Goal: Transaction & Acquisition: Purchase product/service

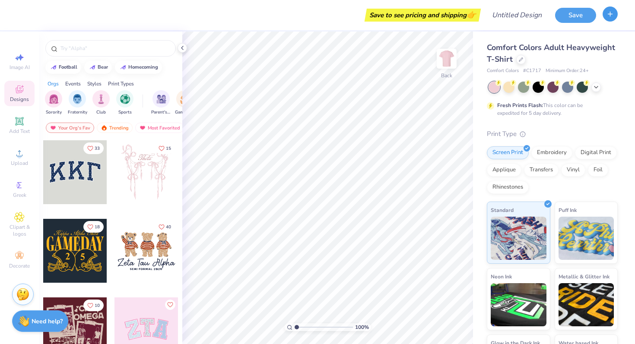
click at [612, 17] on icon "button" at bounding box center [609, 13] width 7 height 7
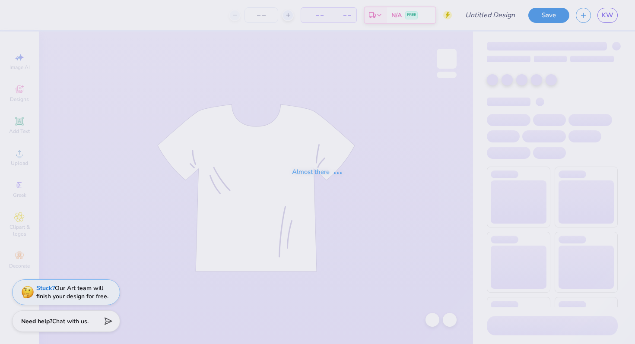
type input "AOII sis. sweat shirt"
type input "50"
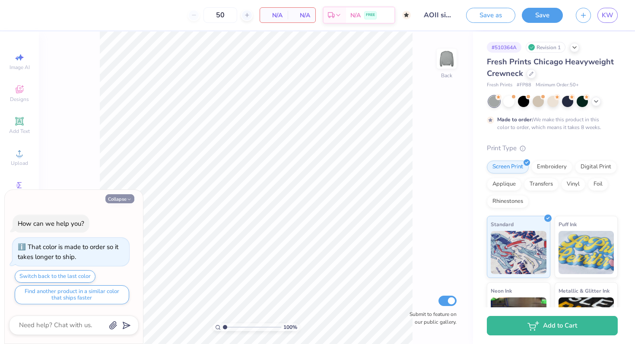
click at [120, 197] on button "Collapse" at bounding box center [119, 198] width 29 height 9
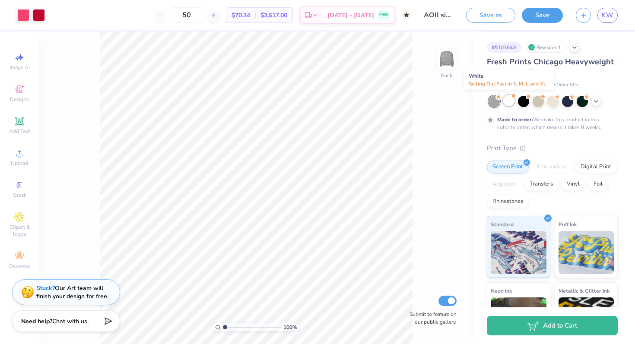
click at [507, 97] on div at bounding box center [508, 100] width 11 height 11
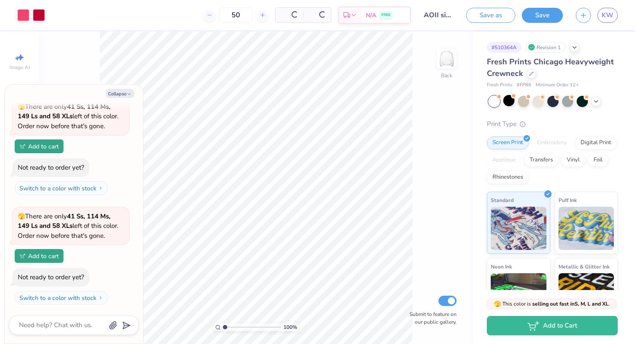
scroll to position [167, 0]
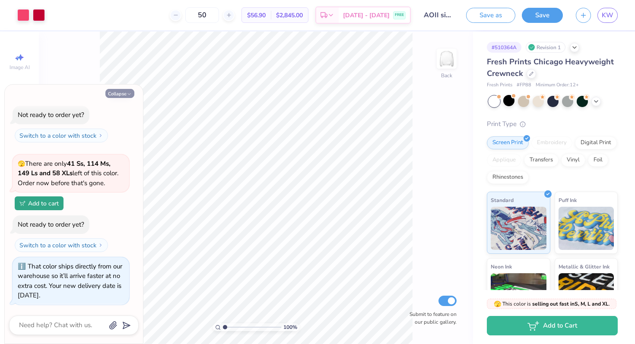
click at [128, 94] on icon "button" at bounding box center [129, 94] width 5 height 5
type textarea "x"
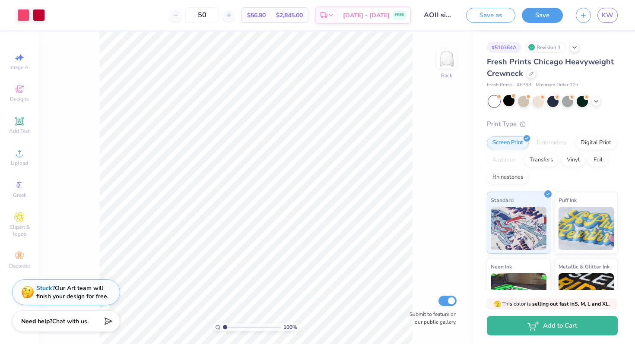
click at [5, 33] on div "Image AI Designs Add Text Upload Greek Clipart & logos Decorate" at bounding box center [19, 188] width 39 height 313
click at [529, 75] on icon at bounding box center [530, 72] width 3 height 3
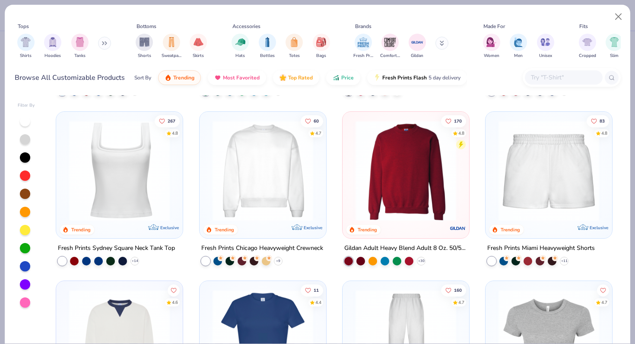
scroll to position [321, 0]
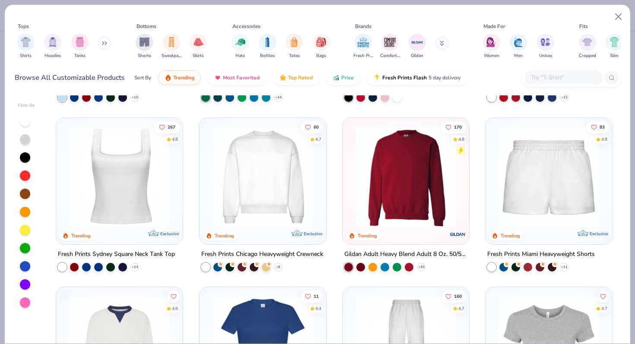
click at [411, 199] on img at bounding box center [405, 176] width 109 height 101
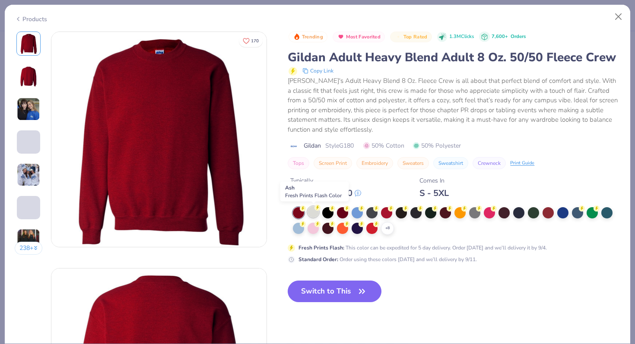
click at [311, 211] on div at bounding box center [312, 211] width 11 height 11
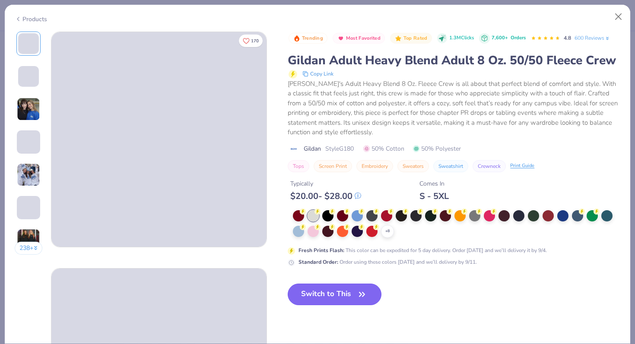
click at [325, 291] on button "Switch to This" at bounding box center [335, 295] width 94 height 22
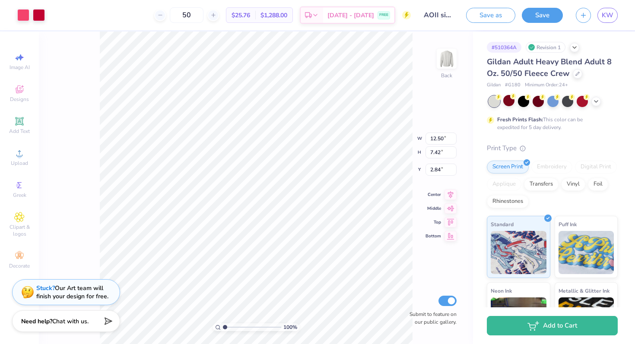
type input "3.00"
click at [595, 104] on div at bounding box center [595, 100] width 9 height 9
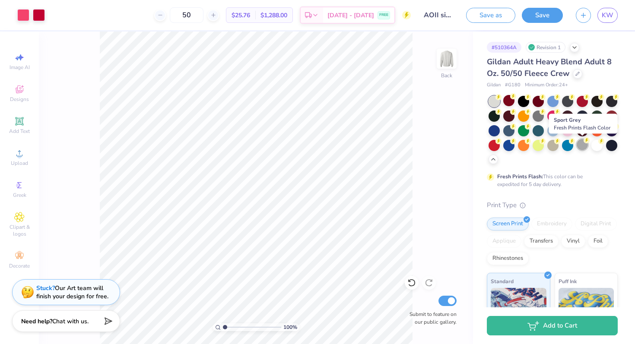
click at [582, 146] on div at bounding box center [581, 144] width 11 height 11
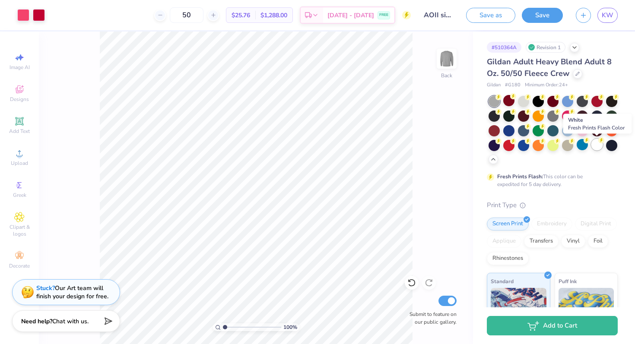
click at [501, 100] on circle at bounding box center [498, 97] width 6 height 6
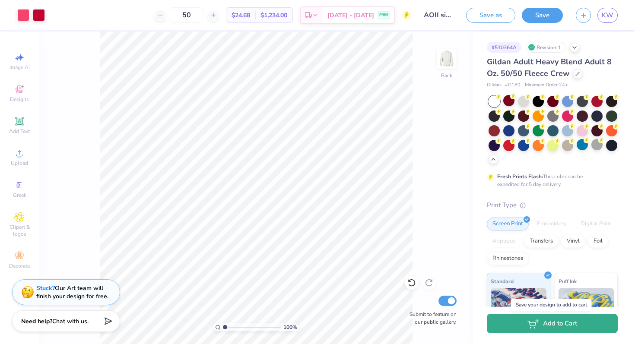
click at [523, 325] on button "Add to Cart" at bounding box center [552, 323] width 131 height 19
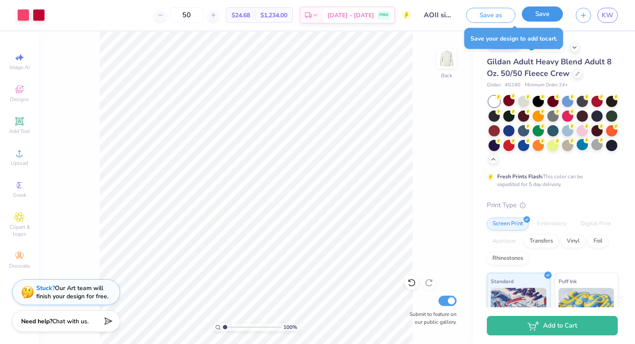
click at [537, 17] on button "Save" at bounding box center [542, 13] width 41 height 15
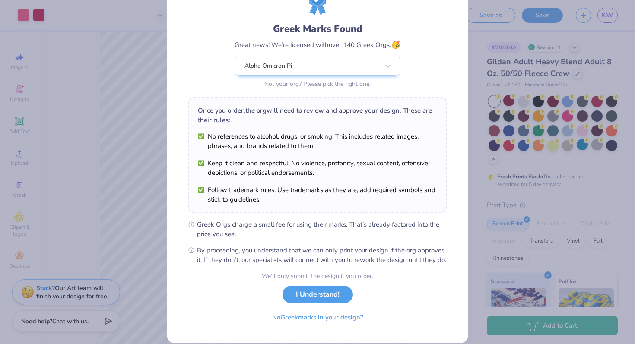
scroll to position [60, 0]
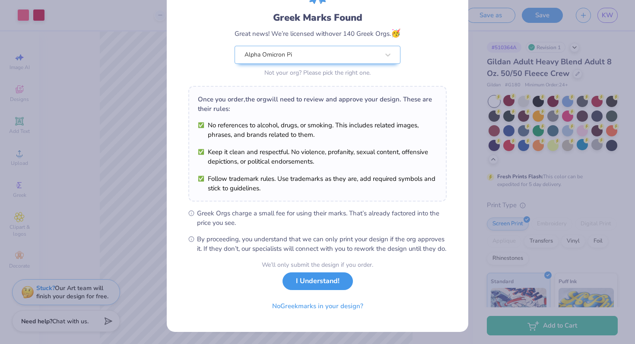
click at [326, 288] on button "I Understand!" at bounding box center [317, 281] width 70 height 18
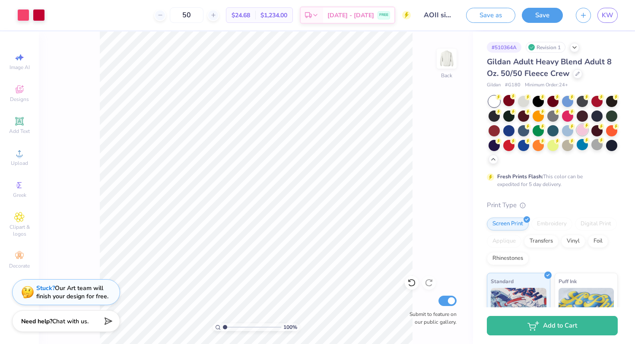
click at [577, 131] on div at bounding box center [581, 129] width 11 height 11
click at [551, 145] on div at bounding box center [552, 144] width 11 height 11
click at [600, 99] on div at bounding box center [596, 100] width 11 height 11
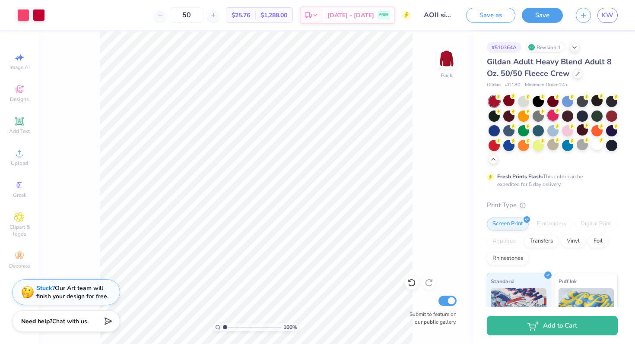
click at [552, 115] on div at bounding box center [552, 115] width 11 height 11
click at [600, 101] on div at bounding box center [596, 100] width 11 height 11
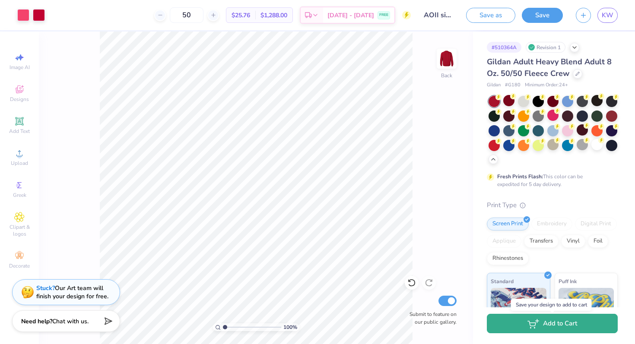
click at [517, 326] on button "Add to Cart" at bounding box center [552, 323] width 131 height 19
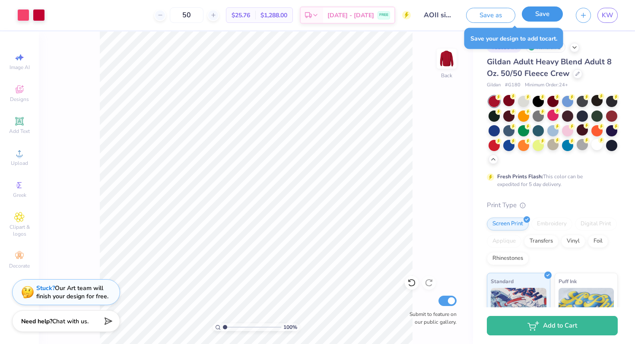
click at [538, 16] on button "Save" at bounding box center [542, 13] width 41 height 15
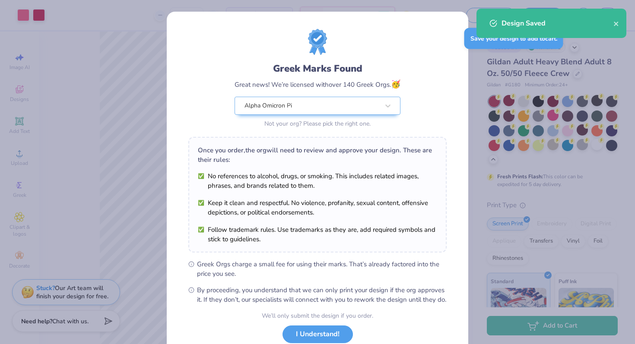
scroll to position [60, 0]
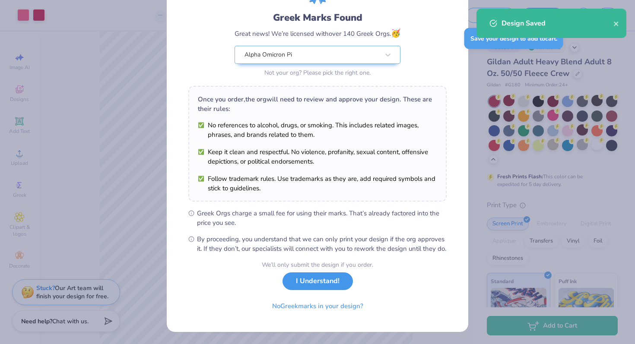
click at [313, 277] on button "I Understand!" at bounding box center [317, 281] width 70 height 18
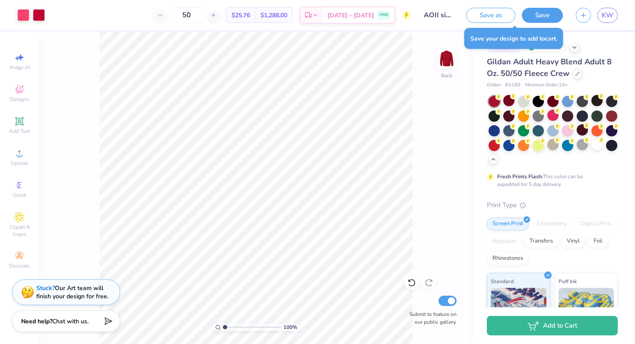
scroll to position [0, 0]
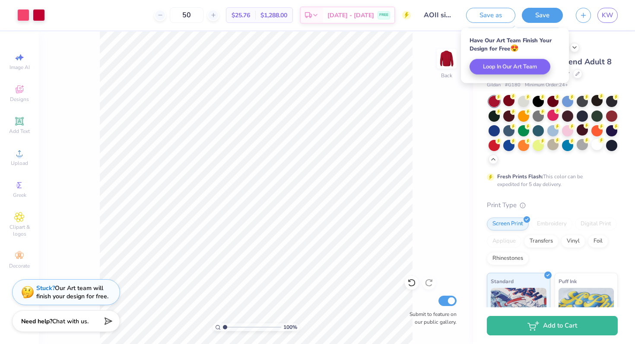
click at [448, 12] on input "AOII sis. sweat shirt" at bounding box center [438, 14] width 42 height 17
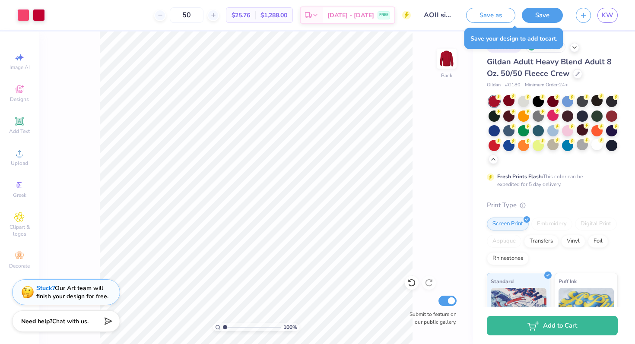
click at [416, 87] on div "100 % Back Submit to feature on our public gallery." at bounding box center [256, 188] width 434 height 313
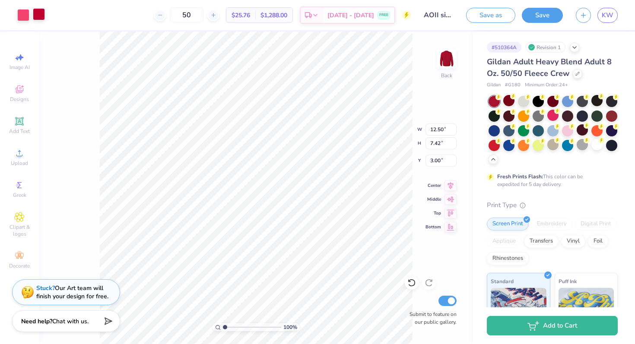
click at [39, 16] on div at bounding box center [39, 14] width 12 height 12
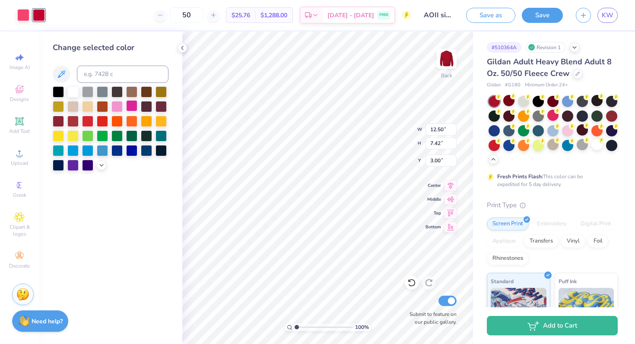
click at [132, 109] on div at bounding box center [131, 105] width 11 height 11
click at [58, 95] on div at bounding box center [58, 90] width 11 height 11
click at [128, 107] on div at bounding box center [131, 105] width 11 height 11
click at [121, 106] on div at bounding box center [116, 105] width 11 height 11
click at [101, 166] on icon at bounding box center [101, 164] width 7 height 7
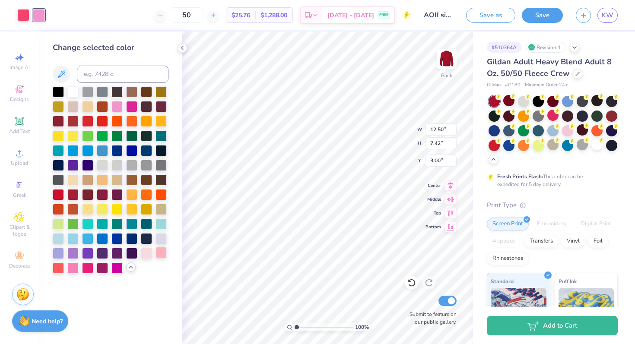
click at [159, 253] on div at bounding box center [160, 252] width 11 height 11
click at [146, 253] on div at bounding box center [146, 252] width 11 height 11
click at [74, 269] on div at bounding box center [72, 267] width 11 height 11
click at [116, 163] on div at bounding box center [116, 164] width 11 height 11
click at [108, 164] on div at bounding box center [102, 164] width 11 height 11
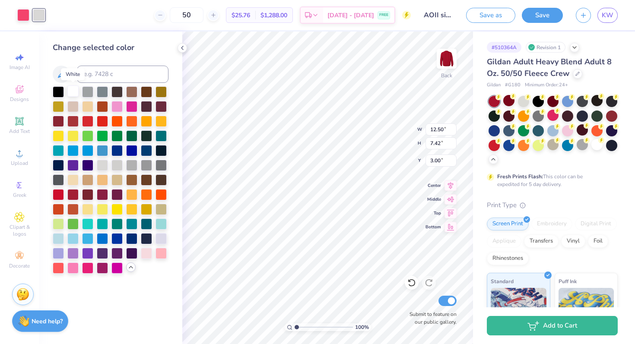
click at [74, 92] on div at bounding box center [72, 90] width 11 height 11
click at [22, 14] on div at bounding box center [23, 14] width 12 height 12
click at [73, 195] on div at bounding box center [72, 193] width 11 height 11
click at [119, 203] on div at bounding box center [116, 208] width 11 height 11
click at [59, 91] on div at bounding box center [58, 90] width 11 height 11
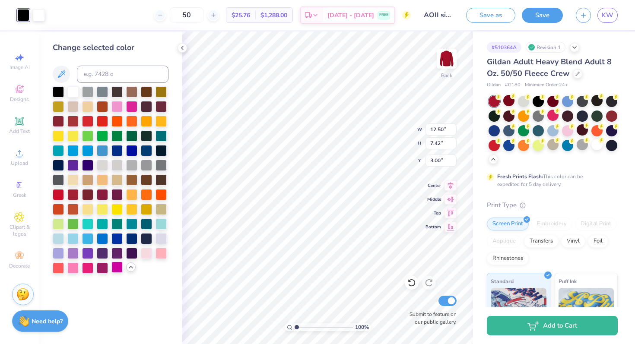
click at [112, 272] on div at bounding box center [116, 267] width 11 height 11
click at [161, 249] on div at bounding box center [160, 252] width 11 height 11
click at [146, 247] on div at bounding box center [146, 252] width 11 height 11
click at [58, 196] on div at bounding box center [58, 193] width 11 height 11
click at [101, 193] on div at bounding box center [102, 193] width 11 height 11
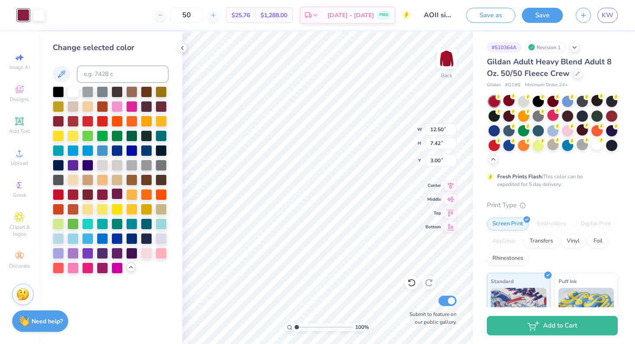
click at [115, 195] on div at bounding box center [116, 193] width 11 height 11
click at [161, 107] on div at bounding box center [160, 105] width 11 height 11
click at [492, 143] on div at bounding box center [493, 144] width 11 height 11
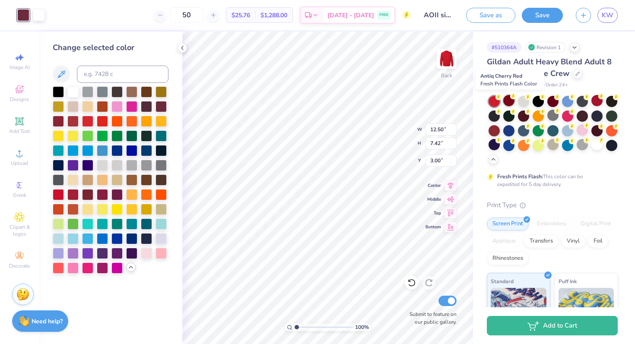
click at [510, 101] on div at bounding box center [508, 100] width 11 height 11
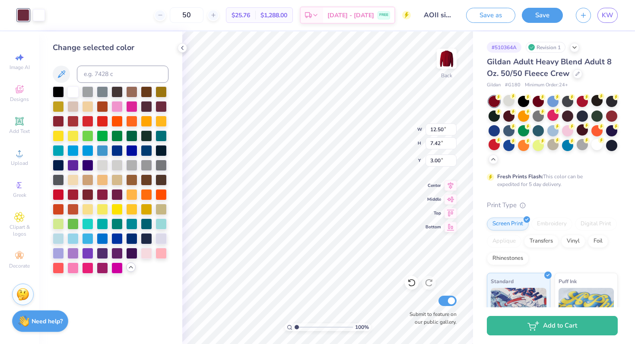
click at [497, 101] on div at bounding box center [493, 101] width 11 height 11
click at [495, 142] on icon at bounding box center [498, 140] width 6 height 6
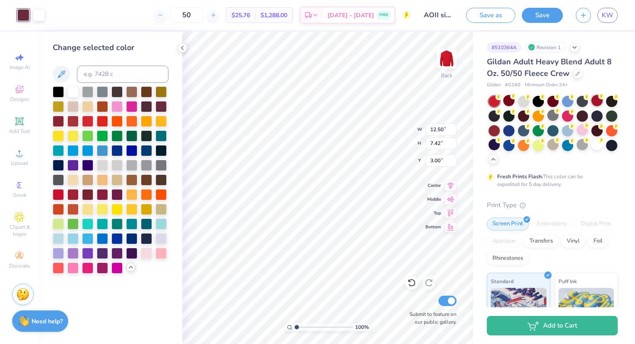
click at [601, 101] on div at bounding box center [596, 100] width 11 height 11
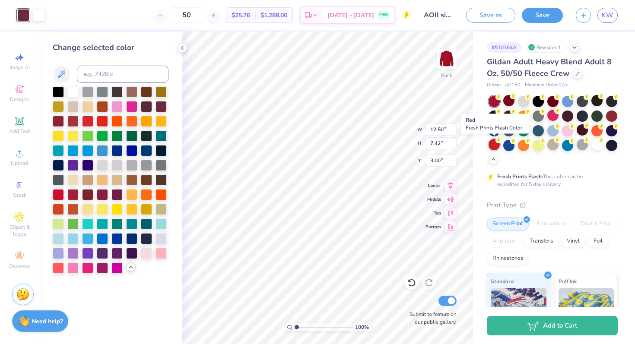
click at [493, 146] on div at bounding box center [493, 144] width 11 height 11
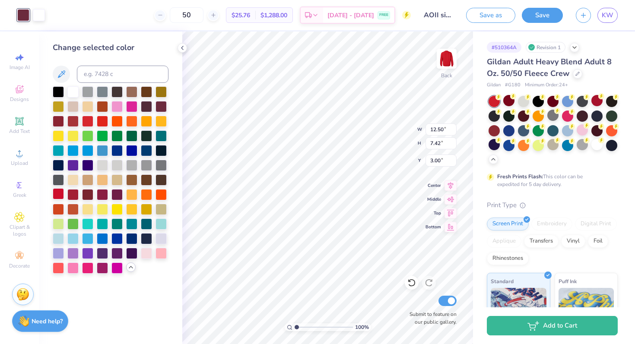
click at [60, 193] on div at bounding box center [58, 193] width 11 height 11
click at [598, 101] on div at bounding box center [596, 100] width 11 height 11
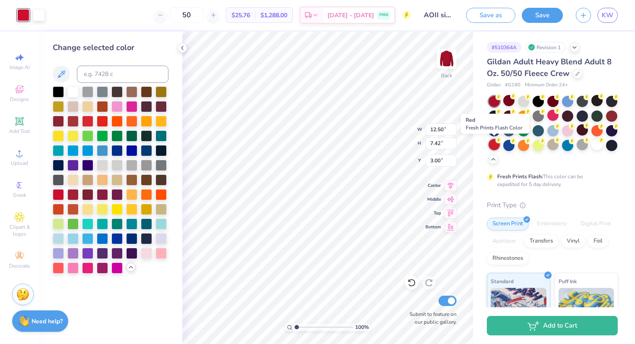
click at [495, 145] on div at bounding box center [493, 144] width 11 height 11
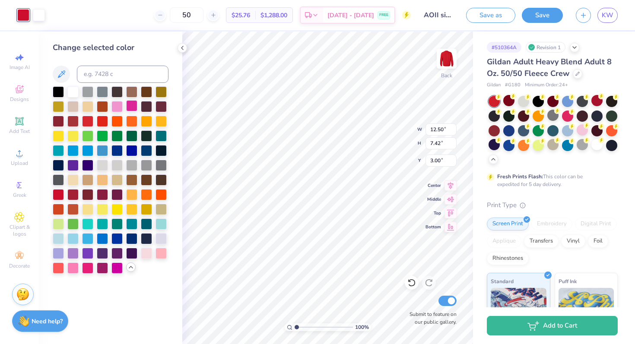
click at [130, 108] on div at bounding box center [131, 105] width 11 height 11
click at [64, 266] on div at bounding box center [58, 267] width 11 height 11
click at [76, 266] on div at bounding box center [72, 267] width 11 height 11
click at [64, 91] on div at bounding box center [58, 90] width 11 height 11
click at [70, 94] on div at bounding box center [72, 90] width 11 height 11
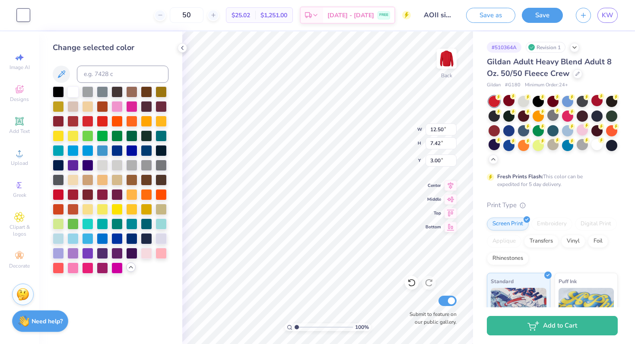
click at [39, 14] on div "50 $25.02 Per Item $1,251.00 Total Est. Delivery Sep 8 - 11 FREE" at bounding box center [223, 15] width 375 height 30
drag, startPoint x: 19, startPoint y: 15, endPoint x: 65, endPoint y: 16, distance: 45.8
click at [66, 16] on div "Art colors 50 $25.02 Per Item $1,251.00 Total Est. Delivery Sep 8 - 11 FREE Des…" at bounding box center [317, 15] width 635 height 30
click at [411, 286] on icon at bounding box center [411, 283] width 7 height 8
click at [117, 107] on div at bounding box center [116, 105] width 11 height 11
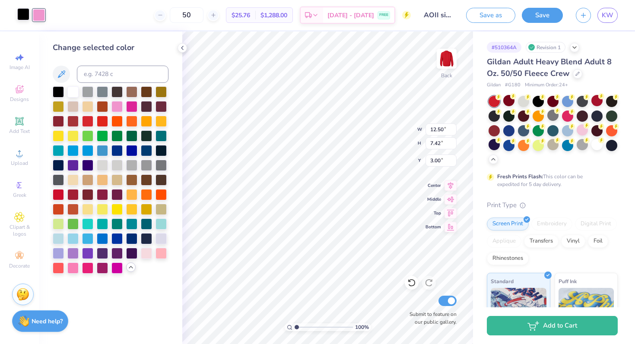
click at [26, 17] on div at bounding box center [23, 14] width 12 height 12
click at [73, 92] on div at bounding box center [72, 90] width 11 height 11
click at [38, 20] on div at bounding box center [39, 14] width 12 height 12
click at [133, 111] on div at bounding box center [131, 105] width 11 height 11
click at [117, 266] on div at bounding box center [116, 267] width 11 height 11
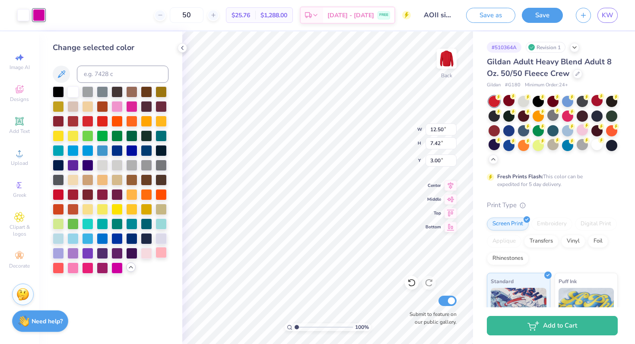
click at [156, 255] on div at bounding box center [160, 252] width 11 height 11
click at [151, 255] on div at bounding box center [146, 252] width 11 height 11
click at [73, 269] on div at bounding box center [72, 267] width 11 height 11
click at [89, 269] on div at bounding box center [87, 267] width 11 height 11
click at [76, 269] on div at bounding box center [72, 267] width 11 height 11
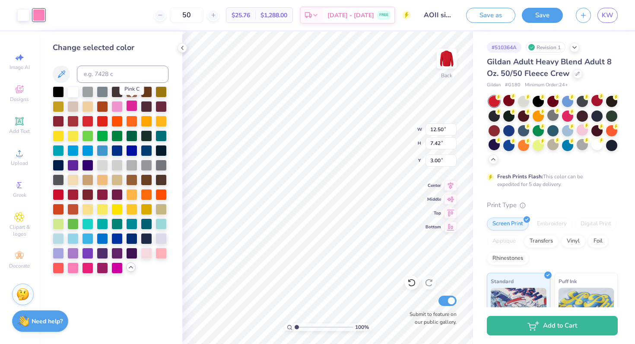
click at [136, 108] on div at bounding box center [131, 105] width 11 height 11
click at [116, 106] on div at bounding box center [116, 105] width 11 height 11
click at [76, 121] on div at bounding box center [72, 120] width 11 height 11
click at [75, 109] on div at bounding box center [72, 105] width 11 height 11
click at [75, 100] on div at bounding box center [72, 105] width 11 height 11
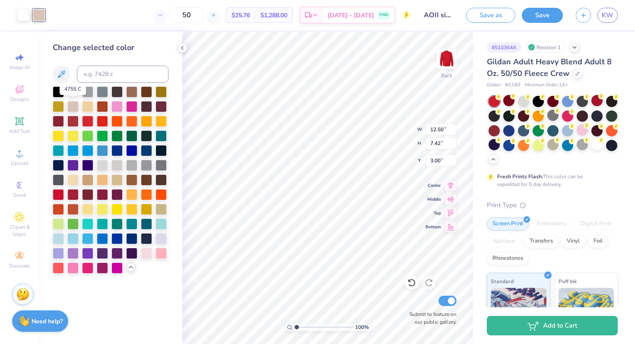
click at [76, 98] on div at bounding box center [111, 179] width 116 height 187
click at [76, 93] on div at bounding box center [72, 90] width 11 height 11
click at [412, 282] on icon at bounding box center [411, 282] width 9 height 9
click at [160, 244] on div at bounding box center [160, 237] width 11 height 11
click at [160, 242] on div at bounding box center [160, 237] width 11 height 11
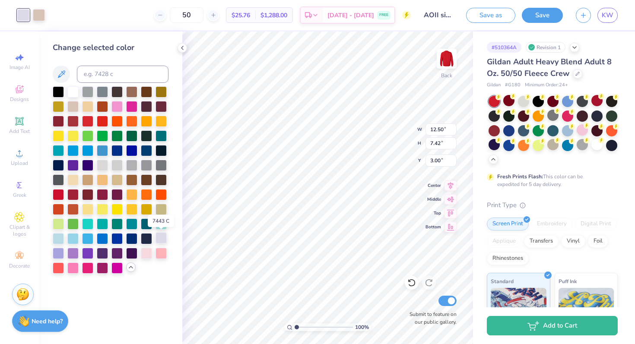
click at [160, 241] on div at bounding box center [160, 237] width 11 height 11
click at [79, 239] on div at bounding box center [72, 237] width 11 height 11
click at [90, 239] on div at bounding box center [87, 237] width 11 height 11
click at [40, 14] on div at bounding box center [39, 14] width 12 height 12
click at [58, 92] on div at bounding box center [58, 90] width 11 height 11
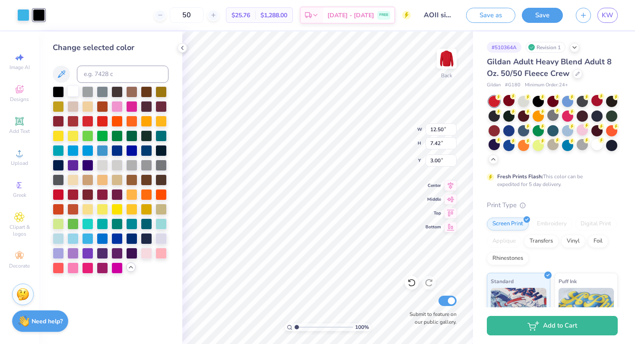
click at [71, 89] on div at bounding box center [72, 90] width 11 height 11
click at [21, 12] on div at bounding box center [23, 14] width 12 height 12
click at [74, 267] on div at bounding box center [72, 267] width 11 height 11
click at [582, 147] on div at bounding box center [581, 144] width 11 height 11
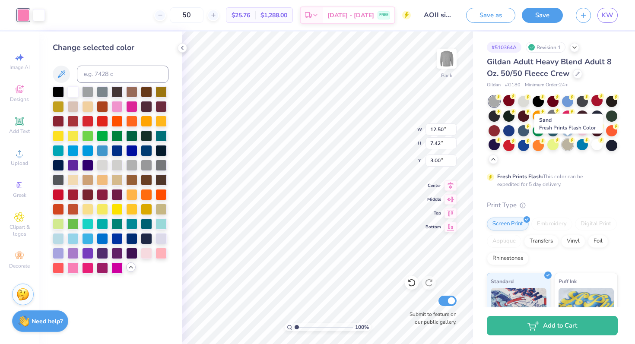
click at [572, 144] on div at bounding box center [567, 144] width 11 height 11
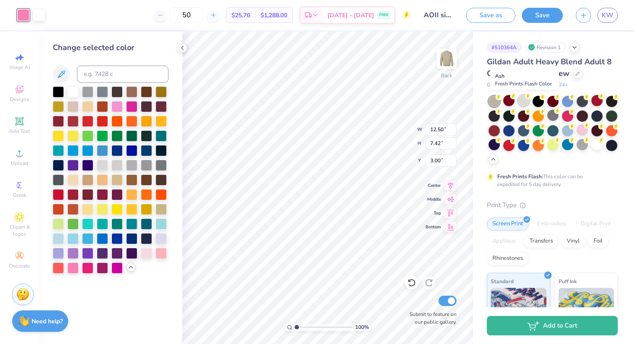
click at [525, 105] on div at bounding box center [523, 100] width 11 height 11
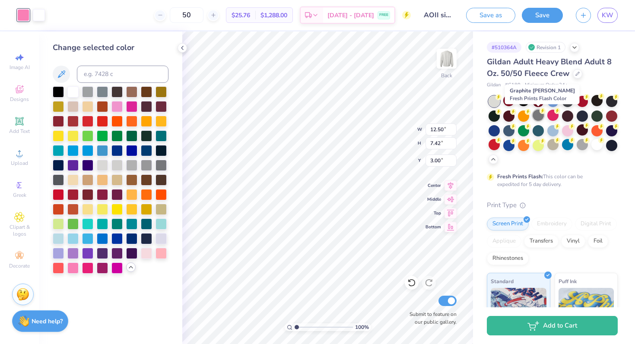
click at [539, 117] on div at bounding box center [537, 115] width 11 height 11
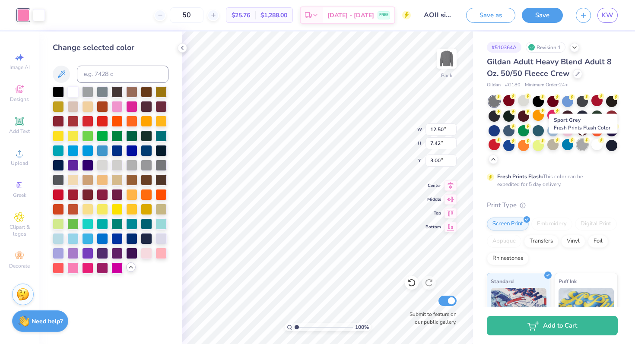
click at [581, 145] on div at bounding box center [581, 144] width 11 height 11
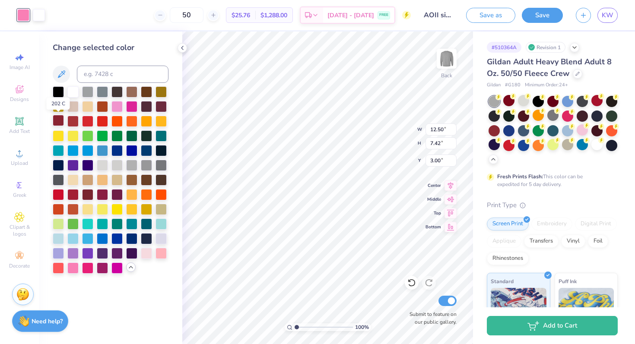
click at [61, 123] on div at bounding box center [58, 120] width 11 height 11
click at [76, 123] on div at bounding box center [72, 120] width 11 height 11
click at [89, 122] on div at bounding box center [87, 120] width 11 height 11
click at [60, 196] on div at bounding box center [58, 193] width 11 height 11
click at [38, 19] on div at bounding box center [39, 14] width 12 height 12
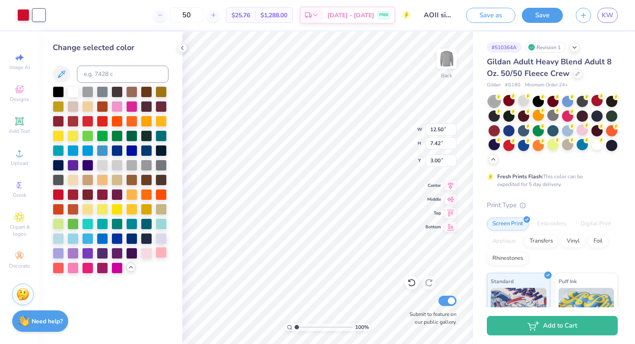
click at [161, 256] on div at bounding box center [160, 252] width 11 height 11
click at [148, 254] on div at bounding box center [146, 252] width 11 height 11
click at [71, 269] on div at bounding box center [72, 267] width 11 height 11
click at [87, 122] on div at bounding box center [87, 120] width 11 height 11
click at [22, 17] on div at bounding box center [23, 14] width 12 height 12
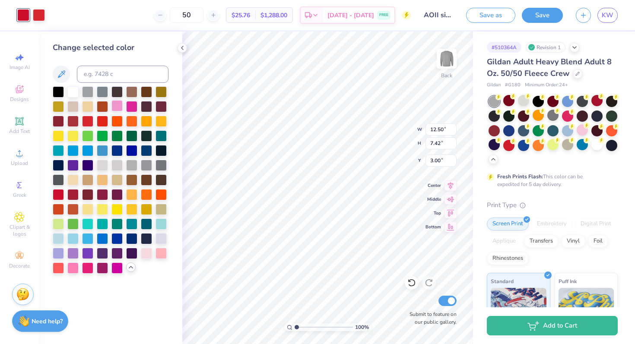
click at [120, 105] on div at bounding box center [116, 105] width 11 height 11
click at [133, 108] on div at bounding box center [131, 105] width 11 height 11
click at [87, 270] on div at bounding box center [87, 267] width 11 height 11
click at [163, 253] on div at bounding box center [160, 252] width 11 height 11
click at [92, 269] on div at bounding box center [87, 267] width 11 height 11
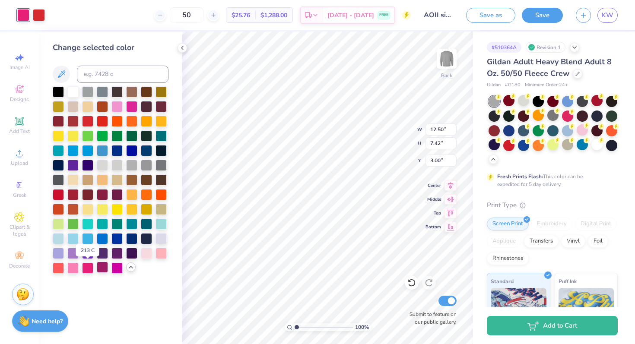
click at [100, 269] on div at bounding box center [102, 267] width 11 height 11
click at [59, 95] on div at bounding box center [58, 90] width 11 height 11
click at [76, 95] on div at bounding box center [72, 90] width 11 height 11
click at [82, 95] on div at bounding box center [87, 90] width 11 height 11
click at [102, 93] on div at bounding box center [102, 90] width 11 height 11
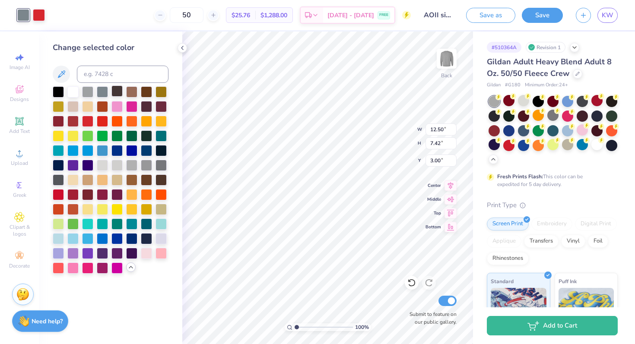
click at [119, 93] on div at bounding box center [116, 90] width 11 height 11
click at [131, 95] on div at bounding box center [131, 90] width 11 height 11
click at [60, 122] on div at bounding box center [58, 120] width 11 height 11
click at [89, 123] on div at bounding box center [87, 120] width 11 height 11
click at [98, 123] on div at bounding box center [102, 120] width 11 height 11
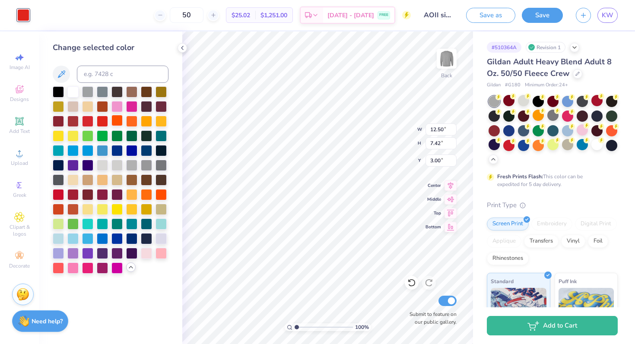
click at [113, 116] on div at bounding box center [116, 120] width 11 height 11
click at [116, 108] on div at bounding box center [116, 105] width 11 height 11
click at [126, 108] on div at bounding box center [131, 105] width 11 height 11
click at [412, 285] on icon at bounding box center [411, 282] width 9 height 9
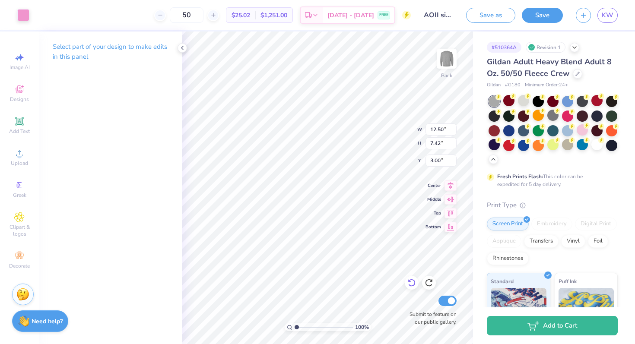
click at [412, 285] on icon at bounding box center [411, 282] width 9 height 9
click at [27, 16] on div at bounding box center [23, 14] width 12 height 12
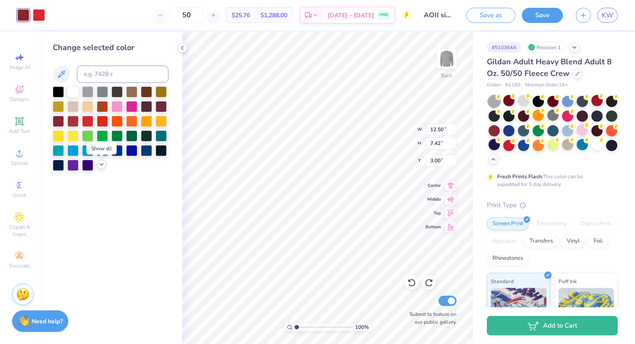
click at [100, 166] on icon at bounding box center [101, 164] width 7 height 7
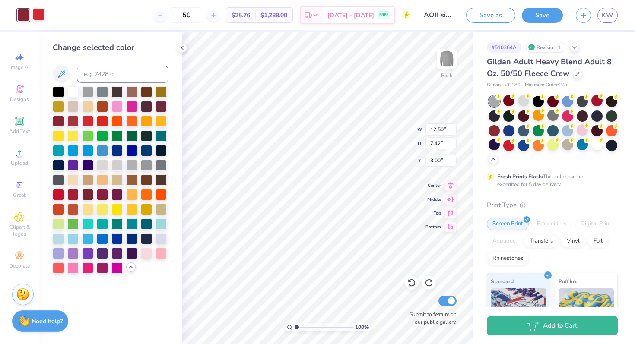
click at [43, 13] on div at bounding box center [39, 14] width 12 height 12
click at [118, 110] on div at bounding box center [116, 105] width 11 height 11
click at [73, 267] on div at bounding box center [72, 267] width 11 height 11
click at [18, 15] on div at bounding box center [23, 14] width 12 height 12
click at [87, 118] on div at bounding box center [87, 120] width 11 height 11
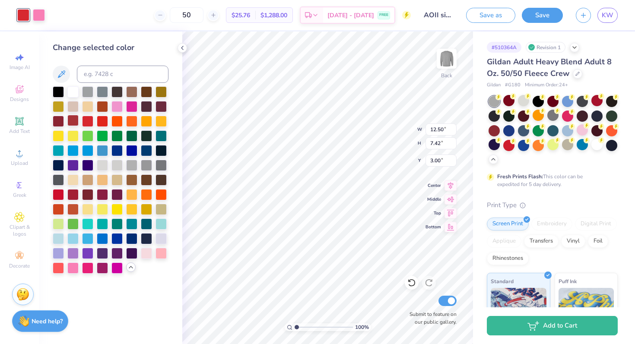
click at [76, 119] on div at bounding box center [72, 120] width 11 height 11
click at [60, 120] on div at bounding box center [58, 120] width 11 height 11
click at [78, 198] on div at bounding box center [72, 193] width 11 height 11
click at [58, 195] on div at bounding box center [58, 193] width 11 height 11
click at [91, 196] on div at bounding box center [87, 193] width 11 height 11
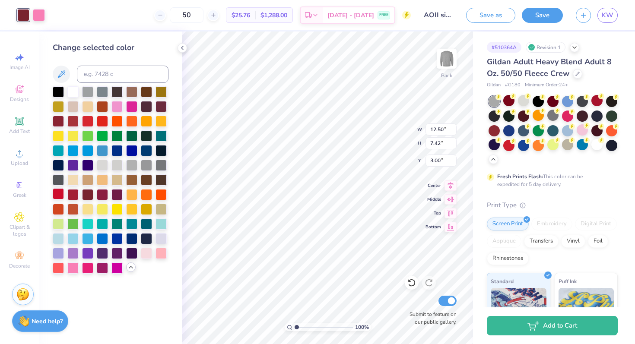
click at [59, 196] on div at bounding box center [58, 193] width 11 height 11
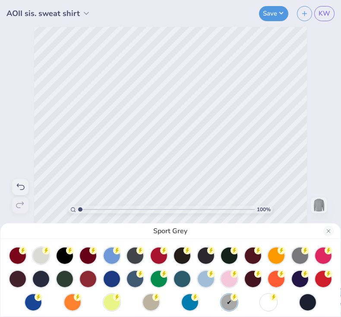
click at [79, 104] on div "Sport Grey" at bounding box center [170, 158] width 341 height 317
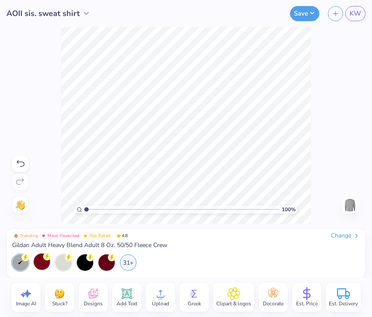
click at [39, 262] on div at bounding box center [42, 261] width 16 height 16
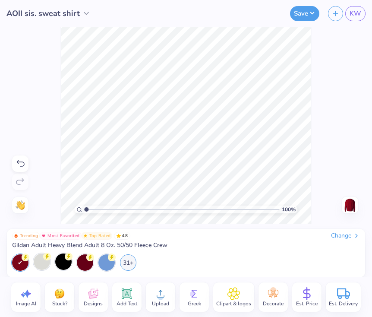
click at [66, 260] on icon at bounding box center [69, 257] width 8 height 8
click at [29, 259] on circle at bounding box center [26, 257] width 8 height 8
click at [22, 266] on div at bounding box center [20, 262] width 16 height 16
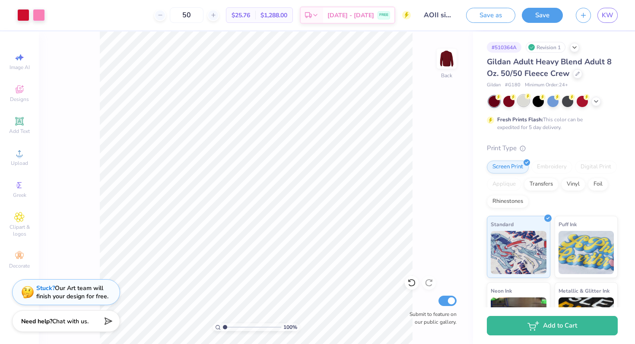
click at [521, 101] on div at bounding box center [523, 100] width 11 height 11
click at [507, 102] on div at bounding box center [508, 100] width 11 height 11
click at [508, 101] on div at bounding box center [508, 100] width 11 height 11
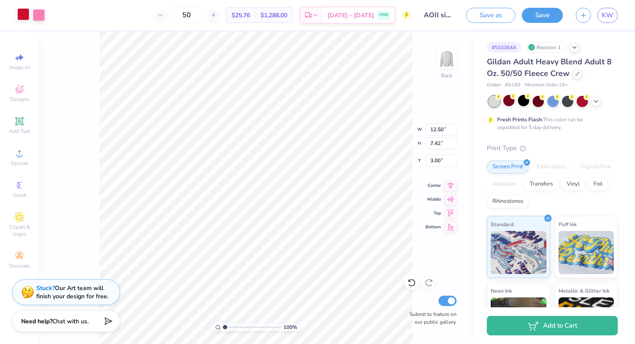
click at [23, 16] on div at bounding box center [23, 14] width 12 height 12
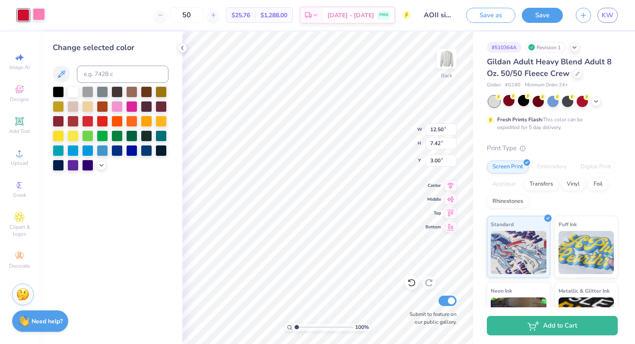
click at [34, 20] on div at bounding box center [39, 14] width 12 height 12
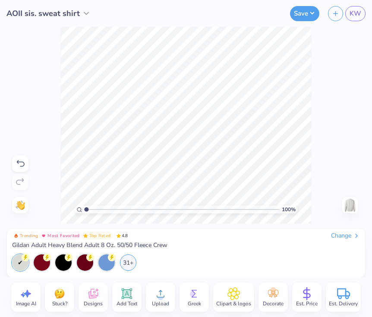
click at [152, 296] on div "Upload" at bounding box center [160, 296] width 29 height 29
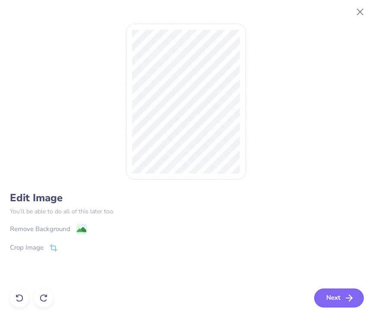
click at [339, 301] on button "Next" at bounding box center [339, 297] width 50 height 19
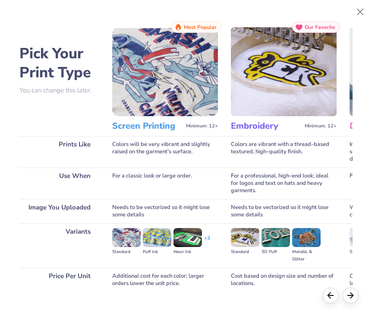
click at [177, 79] on img at bounding box center [165, 71] width 106 height 89
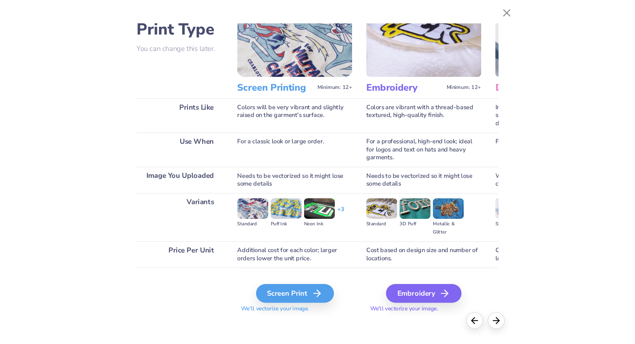
scroll to position [47, 0]
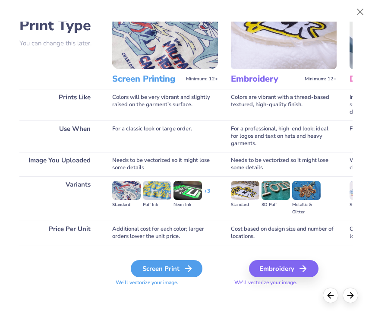
click at [164, 272] on div "Screen Print" at bounding box center [167, 268] width 72 height 17
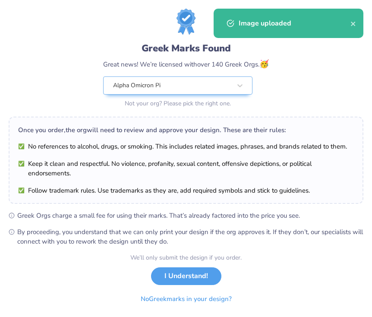
click at [244, 165] on li "Keep it clean and respectful. No violence, profanity, sexual content, offensive…" at bounding box center [186, 168] width 336 height 19
click at [355, 22] on icon "close" at bounding box center [354, 23] width 6 height 7
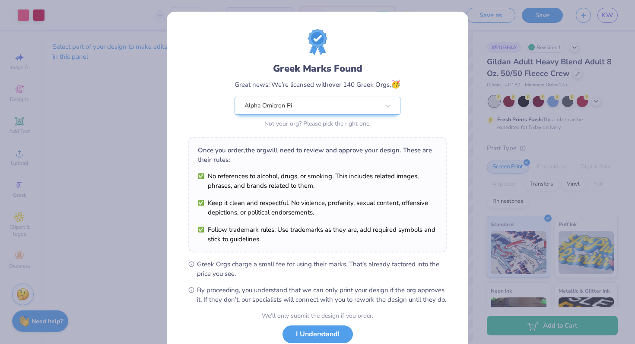
scroll to position [60, 0]
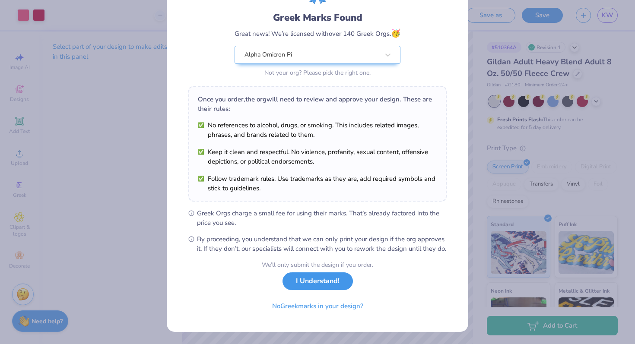
click at [321, 289] on button "I Understand!" at bounding box center [317, 281] width 70 height 18
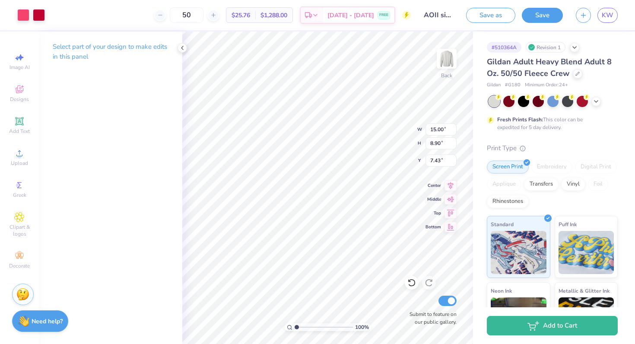
type input "13.01"
type input "7.72"
type input "1.74"
type input "13.39"
type input "7.95"
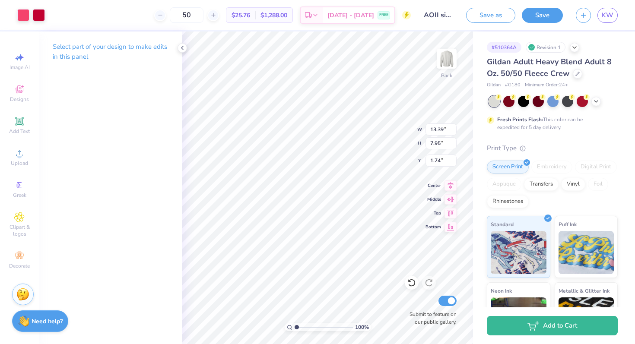
type input "1.88"
type input "13.79"
type input "8.19"
type input "1.50"
type input "13.50"
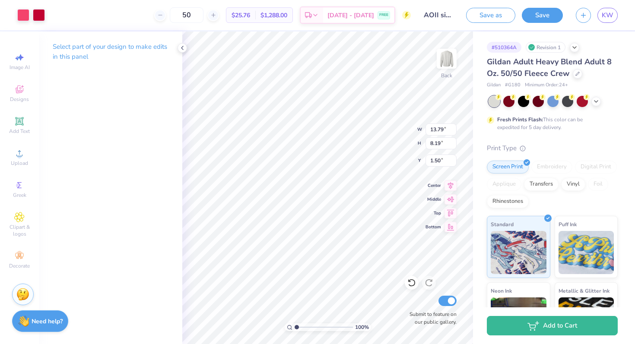
type input "8.01"
type input "2.16"
click at [183, 47] on icon at bounding box center [182, 47] width 7 height 7
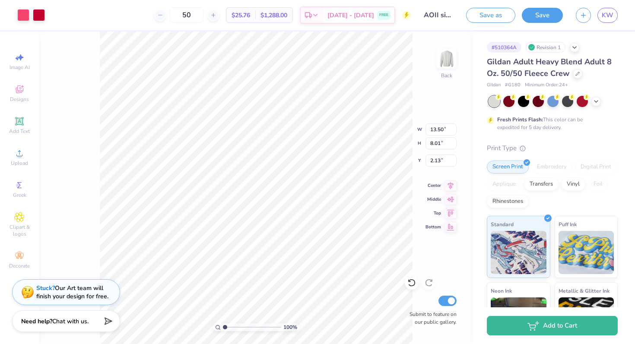
type input "2.13"
type input "13.79"
type input "8.18"
type input "1.96"
click at [166, 19] on div at bounding box center [160, 15] width 12 height 12
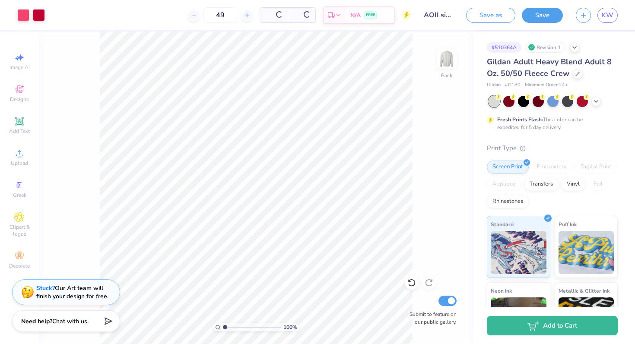
click at [180, 15] on div "49 Per Item Total Est. Delivery N/A FREE" at bounding box center [230, 15] width 359 height 30
click at [166, 15] on div at bounding box center [160, 15] width 12 height 12
click at [175, 15] on div "48 Per Item Total Est. Delivery N/A FREE" at bounding box center [230, 15] width 359 height 30
click at [183, 18] on div "48" at bounding box center [186, 15] width 65 height 16
click at [166, 17] on div at bounding box center [160, 15] width 12 height 12
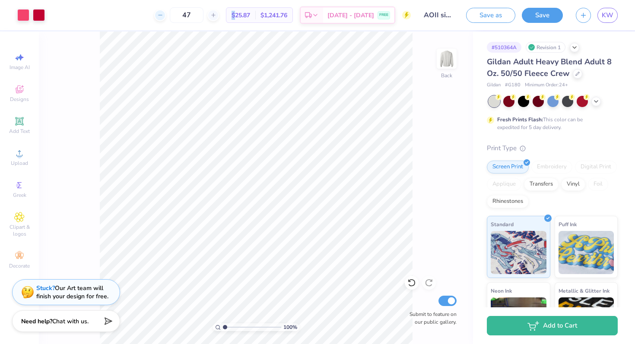
click at [166, 17] on div at bounding box center [160, 15] width 12 height 12
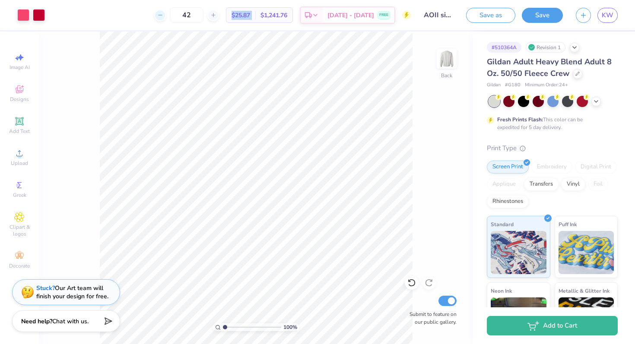
click at [166, 17] on div at bounding box center [160, 15] width 12 height 12
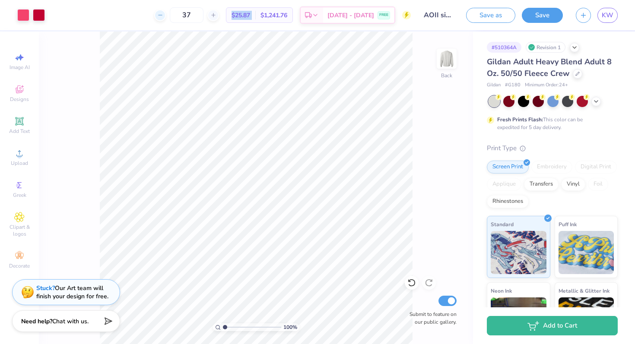
click at [166, 17] on div at bounding box center [160, 15] width 12 height 12
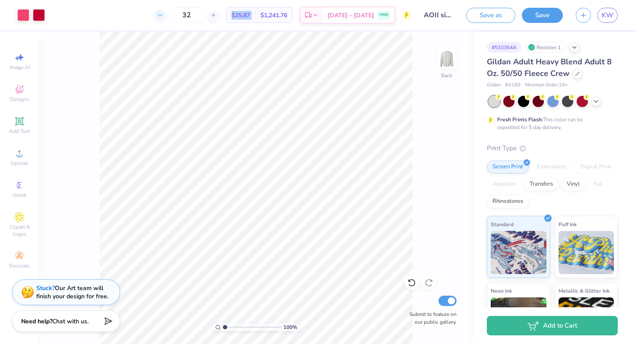
click at [166, 17] on div at bounding box center [160, 15] width 12 height 12
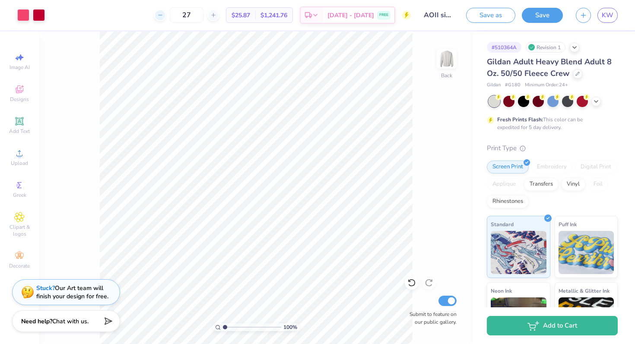
click at [179, 17] on div "27 $25.87 Per Item $1,241.76 Total Est. Delivery Sep 8 - 11 FREE" at bounding box center [230, 15] width 359 height 30
click at [171, 10] on div at bounding box center [165, 15] width 12 height 12
click at [181, 13] on div "26 Per Item Total Est. Delivery N/A FREE" at bounding box center [230, 15] width 359 height 30
click at [168, 13] on icon at bounding box center [165, 15] width 6 height 6
click at [171, 12] on div at bounding box center [165, 15] width 12 height 12
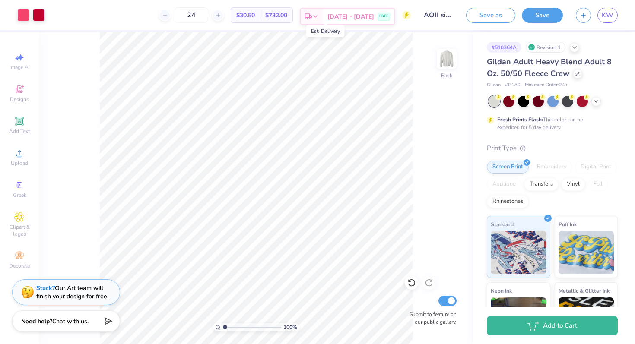
click at [312, 17] on polygon at bounding box center [311, 16] width 2 height 2
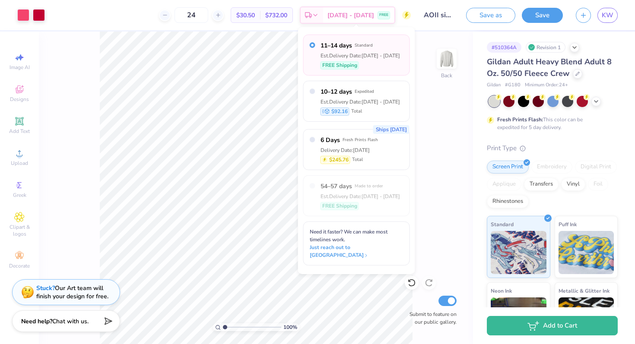
click at [428, 111] on div "100 % Back Submit to feature on our public gallery." at bounding box center [256, 188] width 434 height 313
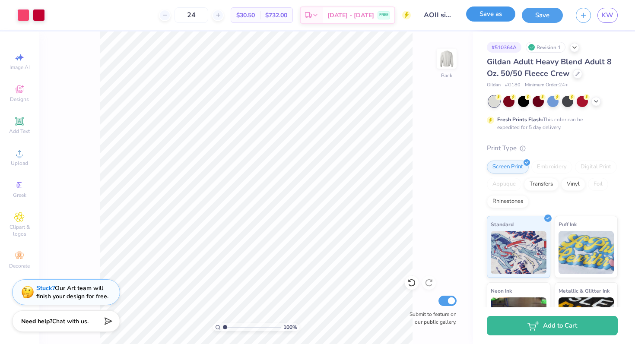
click at [486, 16] on button "Save as" at bounding box center [490, 13] width 49 height 15
click at [435, 15] on input "AOII sis. sweat shirt" at bounding box center [438, 14] width 42 height 17
click at [616, 10] on div "KW" at bounding box center [607, 15] width 20 height 15
click at [606, 14] on span "KW" at bounding box center [607, 15] width 12 height 10
click at [312, 16] on polygon at bounding box center [311, 16] width 2 height 2
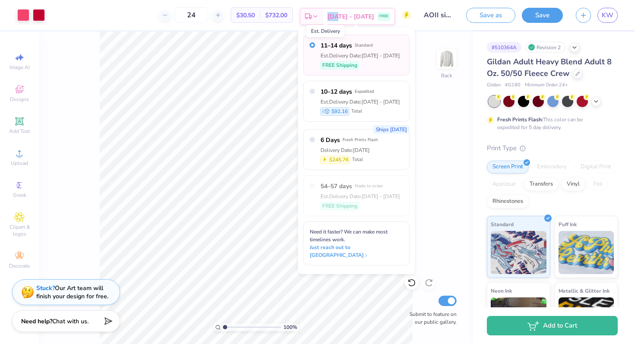
click at [312, 16] on polygon at bounding box center [311, 16] width 2 height 2
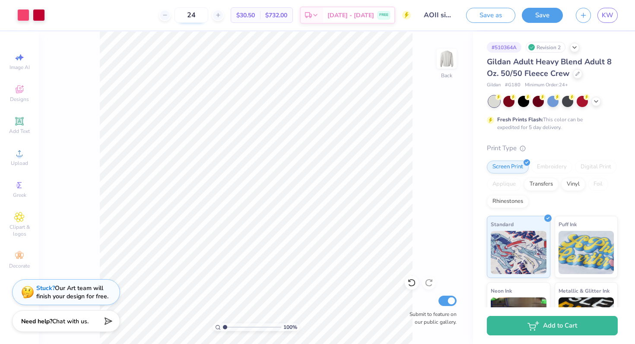
click at [204, 19] on input "24" at bounding box center [191, 15] width 34 height 16
click at [208, 19] on input "24" at bounding box center [191, 15] width 34 height 16
click at [186, 17] on div "24" at bounding box center [191, 15] width 65 height 16
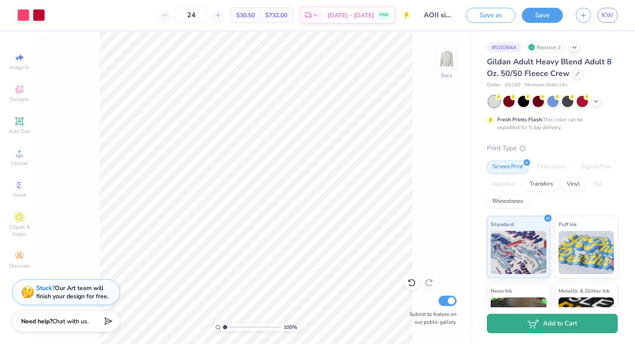
click at [552, 332] on button "Add to Cart" at bounding box center [552, 323] width 131 height 19
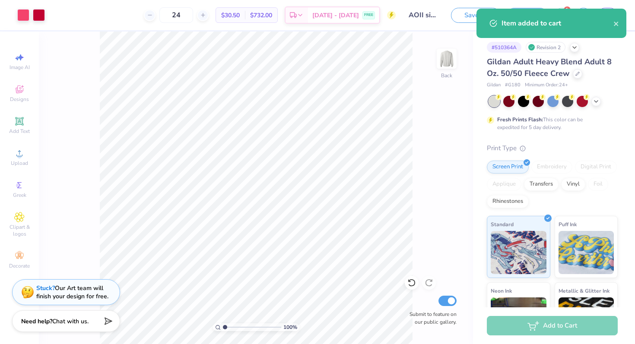
click at [566, 9] on div "Item added to cart" at bounding box center [551, 23] width 150 height 29
click at [618, 27] on button "close" at bounding box center [616, 23] width 6 height 10
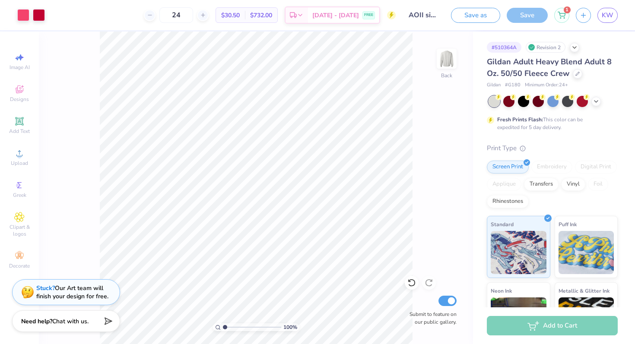
click at [567, 13] on div "Art colors 24 $30.50 Per Item $732.00 Total Est. Delivery Sep 8 - 11 FREE Desig…" at bounding box center [317, 172] width 635 height 344
click at [565, 14] on icon at bounding box center [561, 13] width 7 height 4
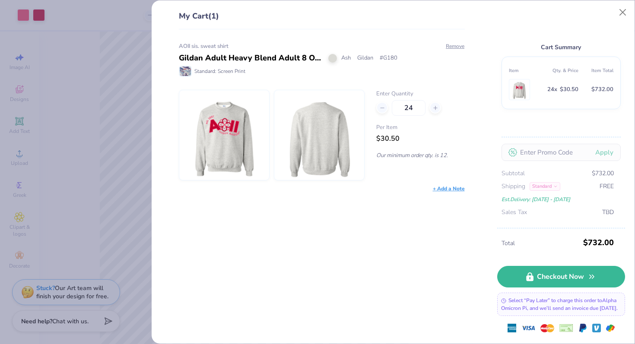
click at [396, 142] on span "$30.50" at bounding box center [387, 138] width 23 height 9
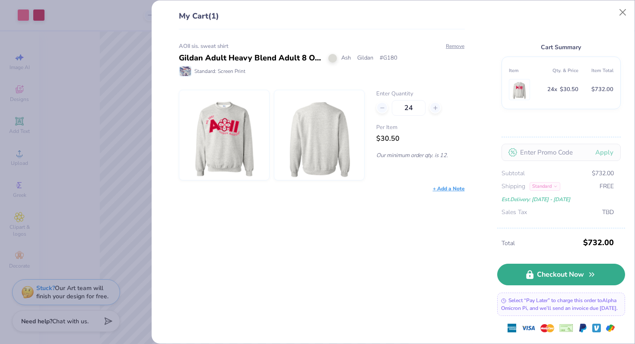
click at [535, 269] on link "Checkout Now" at bounding box center [561, 275] width 128 height 22
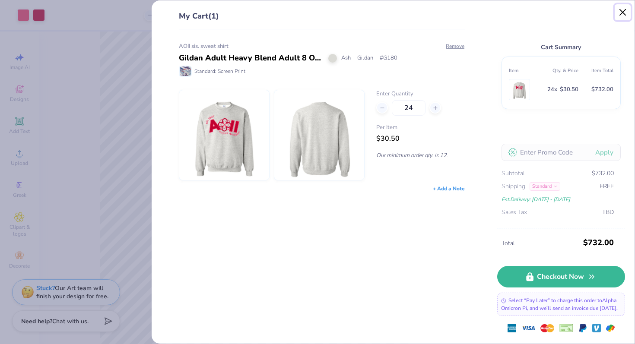
click at [622, 16] on button "Close" at bounding box center [622, 12] width 16 height 16
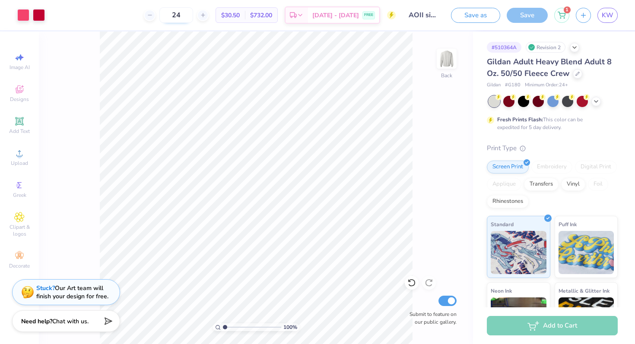
click at [193, 21] on input "24" at bounding box center [176, 15] width 34 height 16
type input "25"
click at [559, 19] on div "1" at bounding box center [561, 13] width 15 height 15
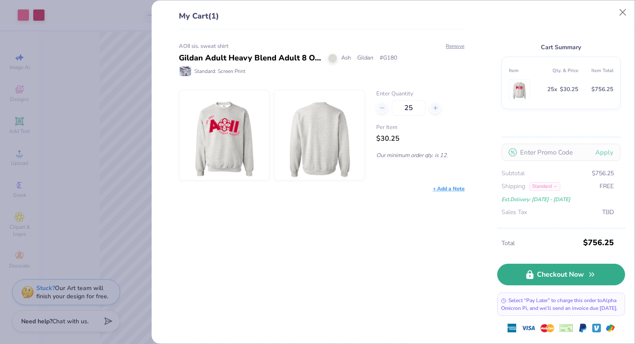
click at [530, 274] on link "Checkout Now" at bounding box center [561, 275] width 128 height 22
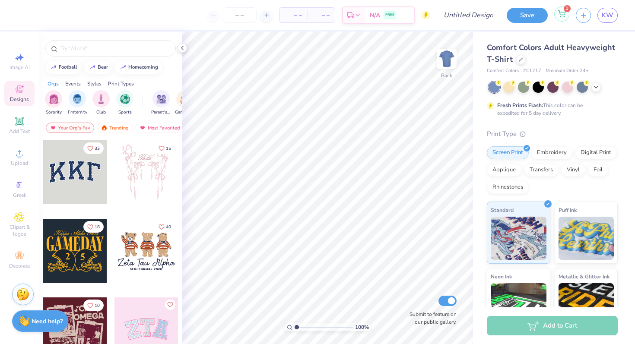
click at [559, 19] on div "1" at bounding box center [561, 13] width 15 height 15
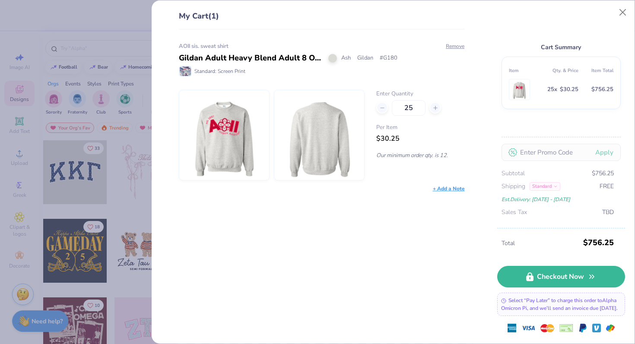
click at [217, 123] on img at bounding box center [224, 135] width 74 height 90
click at [226, 136] on img at bounding box center [224, 135] width 74 height 90
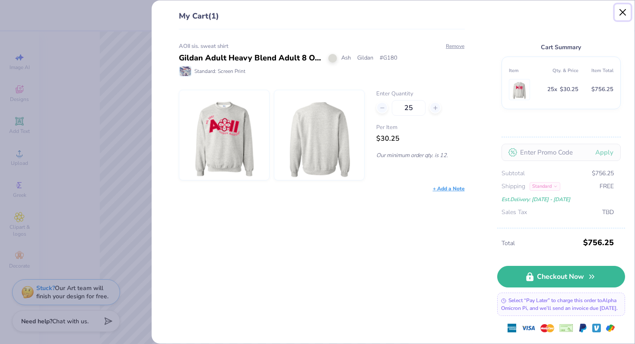
click at [622, 13] on button "Close" at bounding box center [622, 12] width 16 height 16
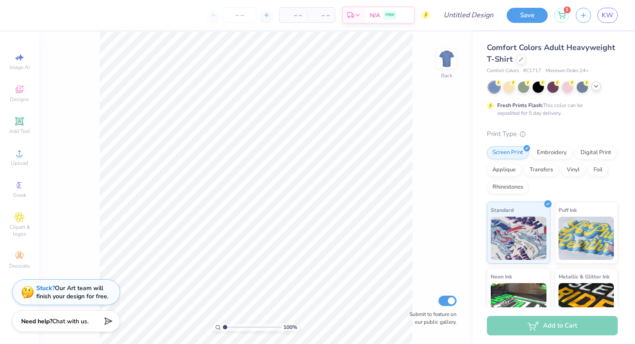
click at [372, 86] on icon at bounding box center [595, 86] width 7 height 7
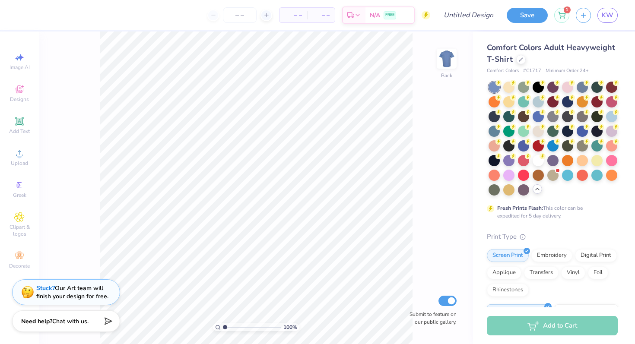
click at [372, 166] on div at bounding box center [552, 139] width 129 height 114
click at [372, 161] on div at bounding box center [537, 159] width 11 height 11
click at [372, 55] on img at bounding box center [446, 58] width 35 height 35
click at [372, 63] on img at bounding box center [446, 58] width 35 height 35
click at [372, 86] on div at bounding box center [508, 86] width 11 height 11
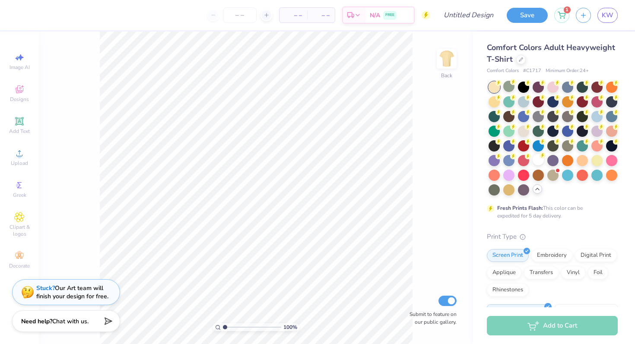
click at [372, 85] on div at bounding box center [493, 87] width 11 height 11
click at [372, 160] on div at bounding box center [537, 159] width 11 height 11
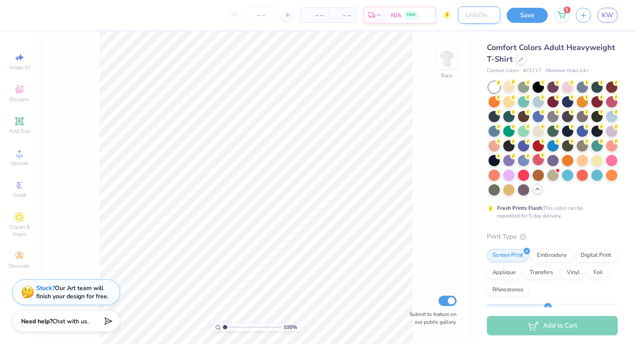
click at [372, 13] on input "Design Title" at bounding box center [479, 14] width 42 height 17
type input "Parents Weekend 2025"
click at [372, 54] on img at bounding box center [446, 58] width 35 height 35
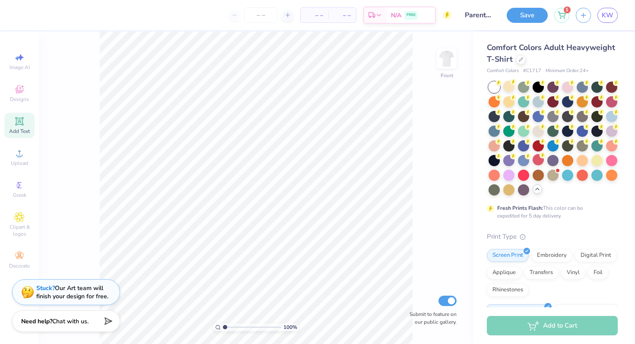
click at [12, 126] on div "Add Text" at bounding box center [19, 125] width 30 height 25
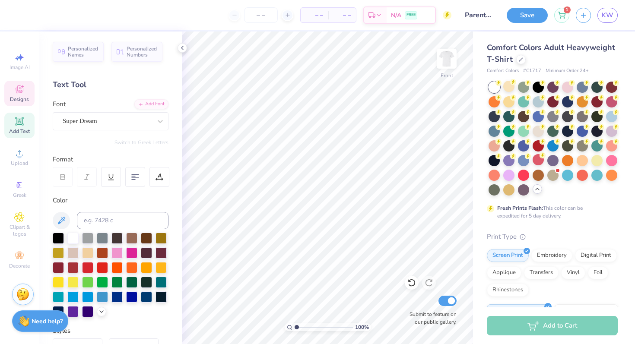
click at [10, 89] on div "Designs" at bounding box center [19, 93] width 30 height 25
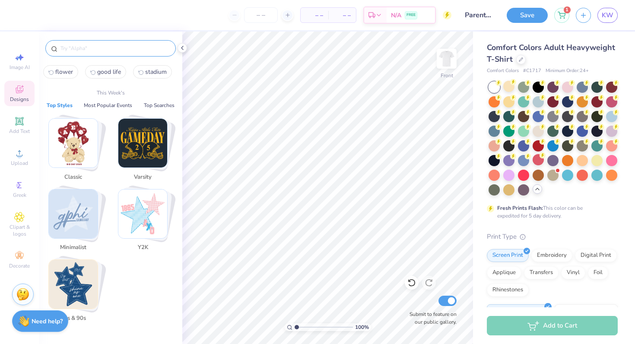
click at [80, 51] on input "text" at bounding box center [115, 48] width 111 height 9
type input "d"
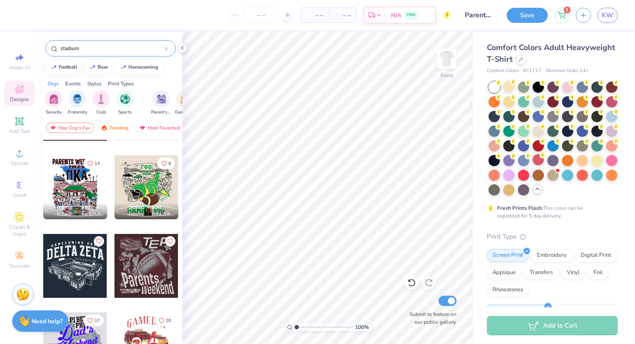
scroll to position [64, 0]
type input "stadium"
click at [82, 194] on div at bounding box center [75, 187] width 64 height 64
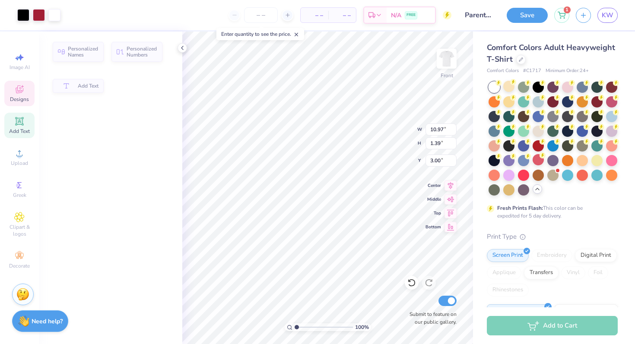
type input "1.39"
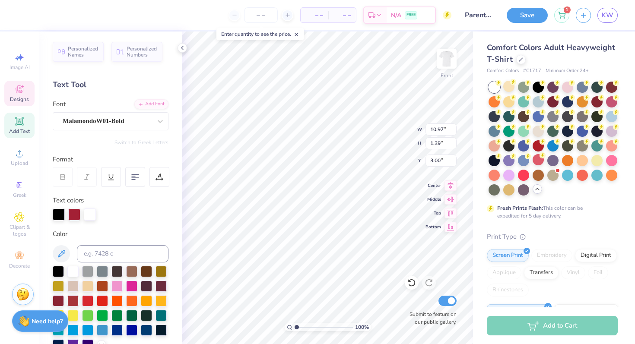
scroll to position [0, 0]
type textarea "P"
type input "8.49"
type input "4.14"
type input "4.08"
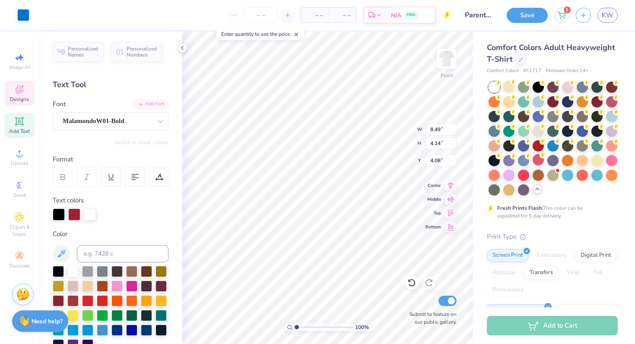
type input "1.94"
type input "3.07"
type input "5.49"
type input "1.64"
type input "2.45"
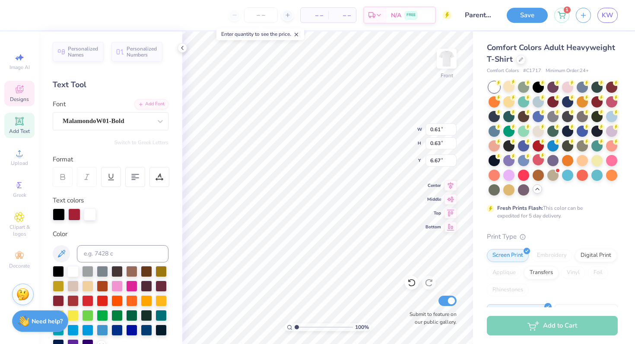
type input "5.73"
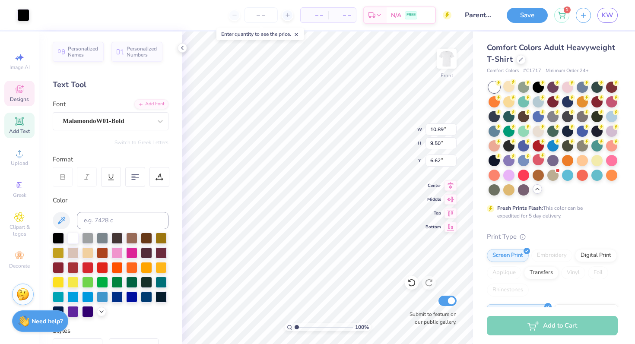
type input "16.65"
type input "10.54"
type input "4.61"
type input "7.28"
type input "10.58"
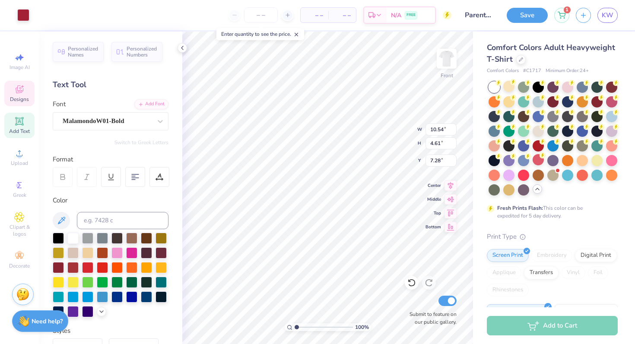
type input "4.46"
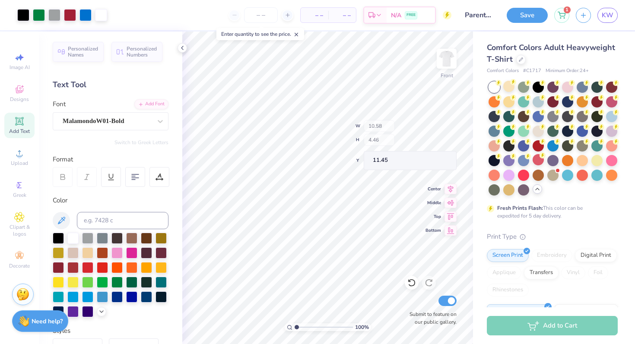
type input "12.05"
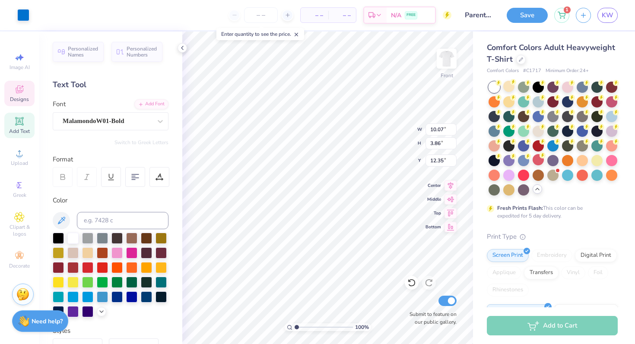
type input "12.35"
type input "2.58"
type input "12.93"
type input "5.56"
type input "1.70"
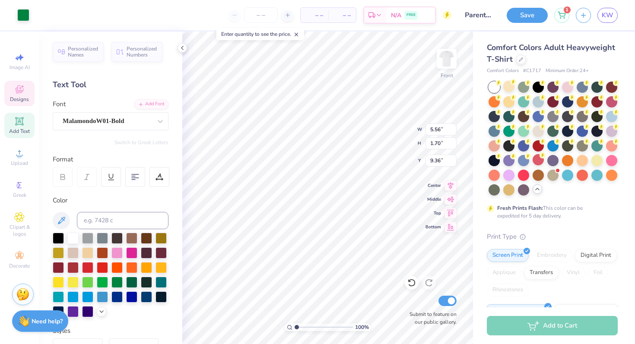
type input "9.33"
type input "9.91"
type input "4.38"
click at [372, 289] on div at bounding box center [412, 283] width 14 height 14
type input "10.65"
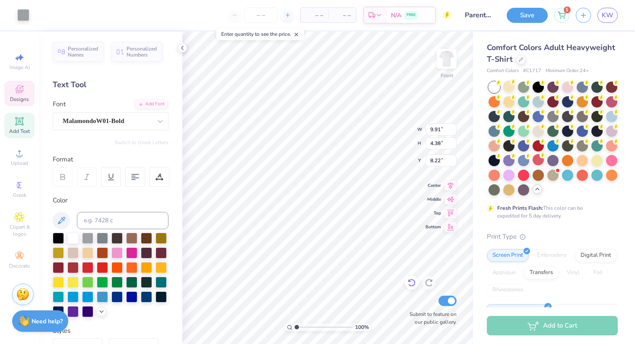
type input "4.71"
click at [372, 280] on icon at bounding box center [411, 283] width 7 height 8
click at [372, 284] on icon at bounding box center [411, 282] width 9 height 9
type input "0.61"
type input "0.63"
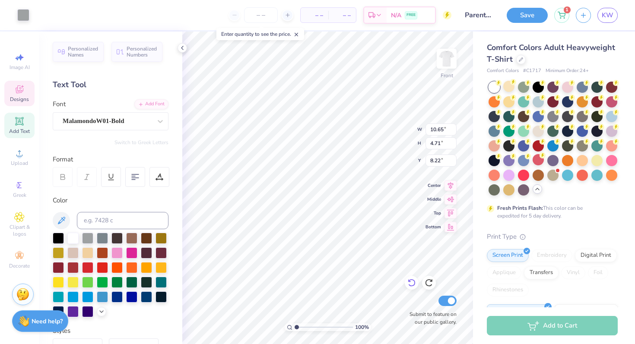
type input "6.64"
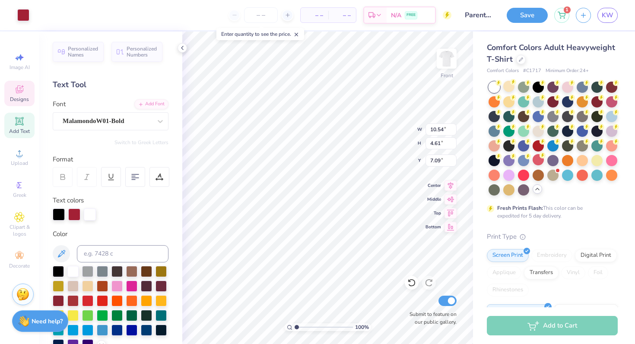
type input "7.09"
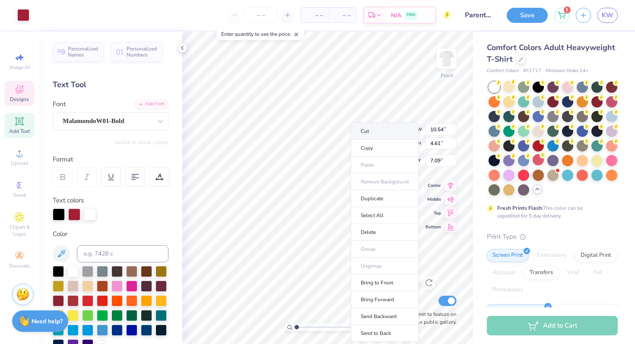
click at [368, 127] on li "Cut" at bounding box center [385, 131] width 68 height 17
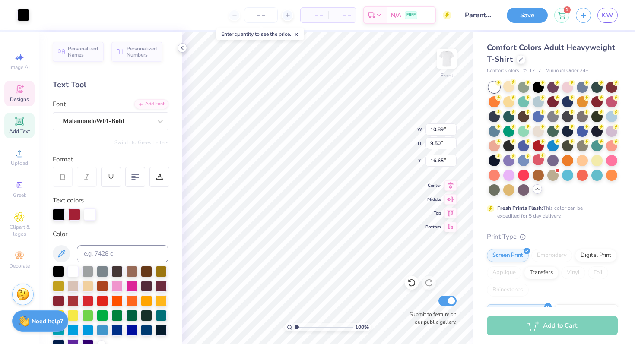
type input "13.99"
type input "5.56"
type input "1.70"
click at [372, 285] on icon at bounding box center [411, 282] width 9 height 9
type input "9.36"
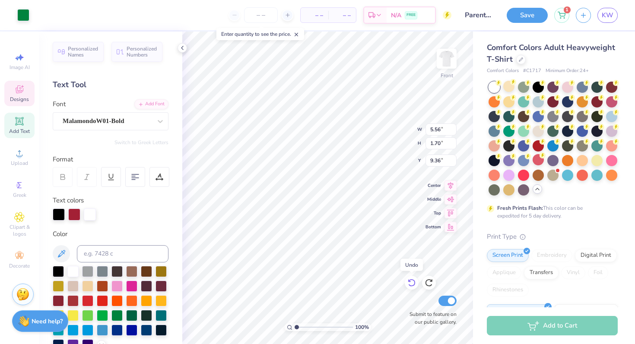
click at [372, 283] on icon at bounding box center [411, 282] width 9 height 9
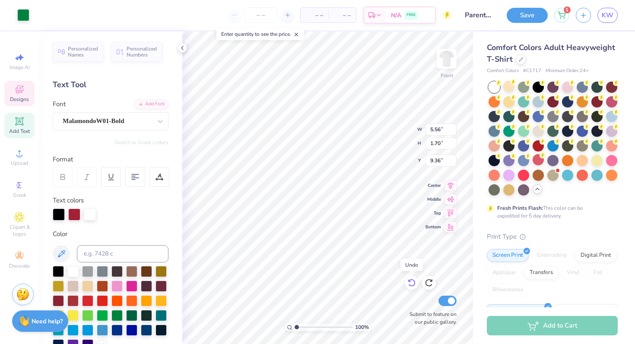
click at [372, 283] on icon at bounding box center [411, 282] width 9 height 9
type input "1.18"
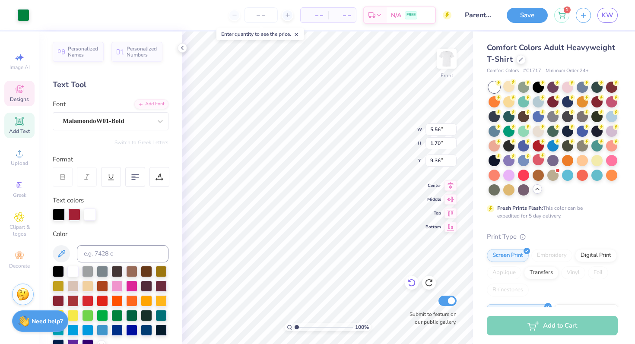
type input "1.98"
type input "11.14"
type input "6.67"
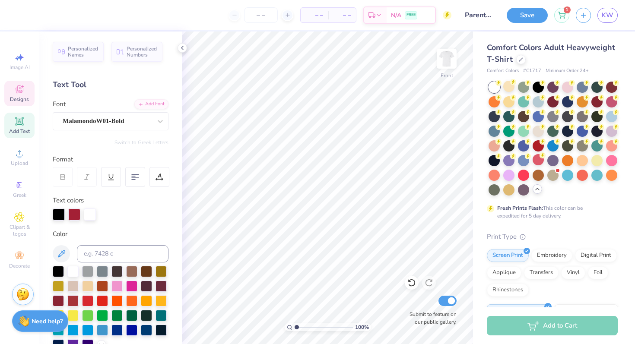
click at [16, 91] on icon at bounding box center [20, 89] width 8 height 8
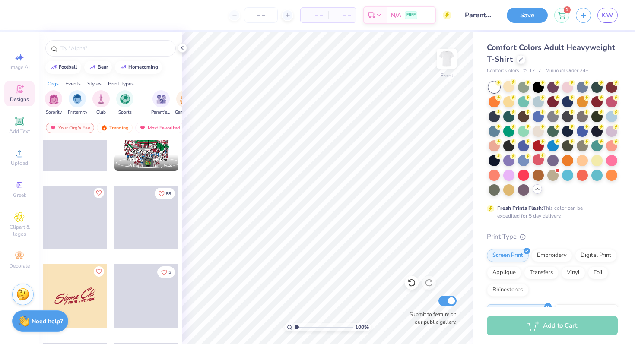
scroll to position [2737, 0]
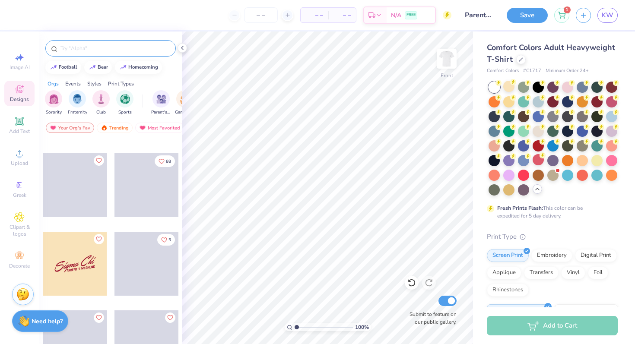
click at [92, 49] on input "text" at bounding box center [115, 48] width 111 height 9
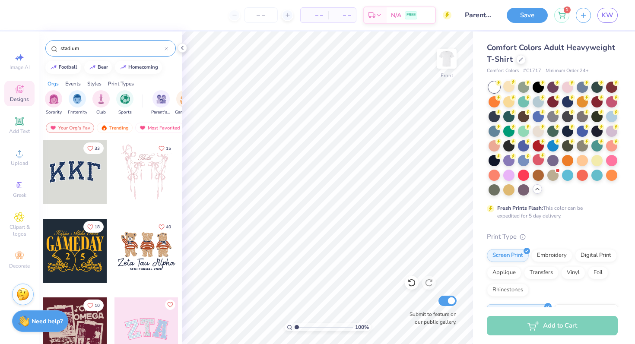
type input "stadium"
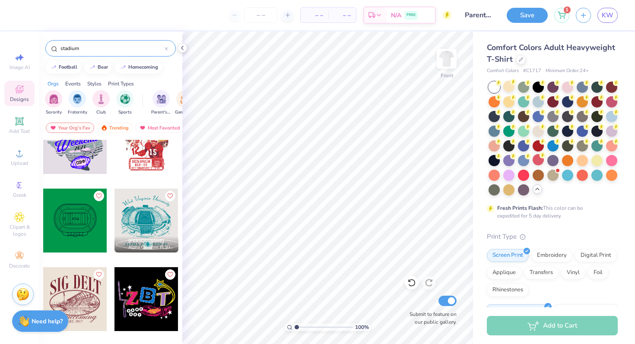
scroll to position [267, 0]
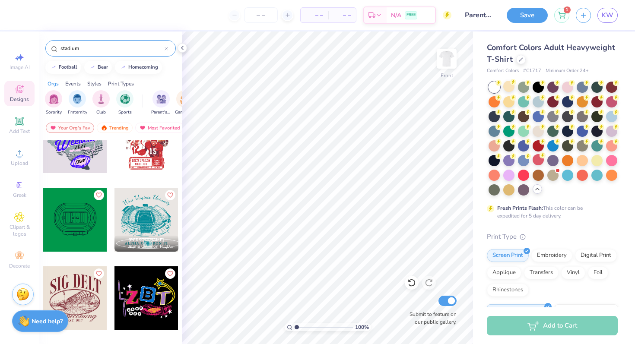
click at [82, 225] on div at bounding box center [75, 220] width 64 height 64
type input "7.31"
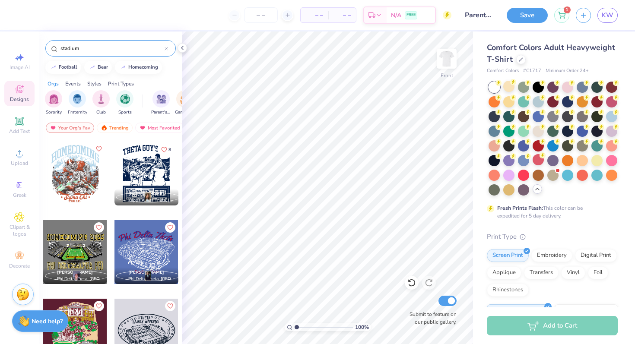
scroll to position [664, 0]
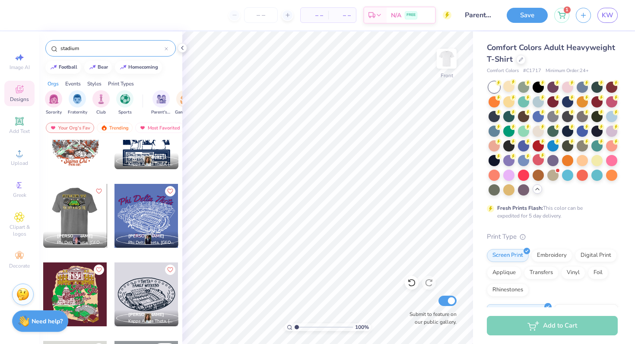
click at [84, 218] on div at bounding box center [75, 216] width 64 height 64
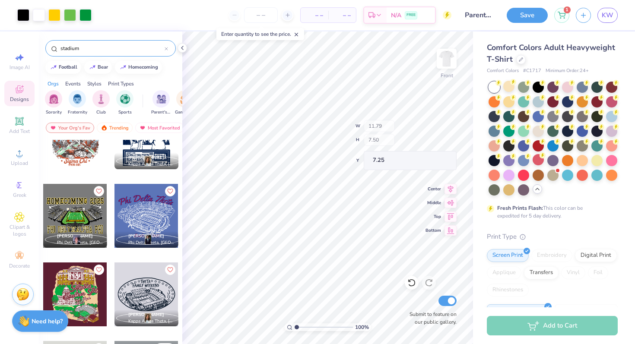
type input "7.25"
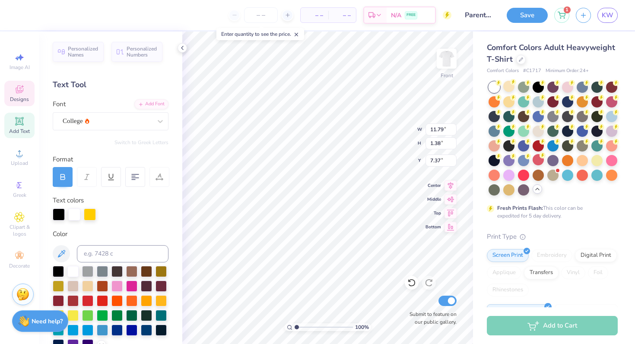
type textarea "2025"
type textarea "DELT"
type input "5.53"
type input "1.88"
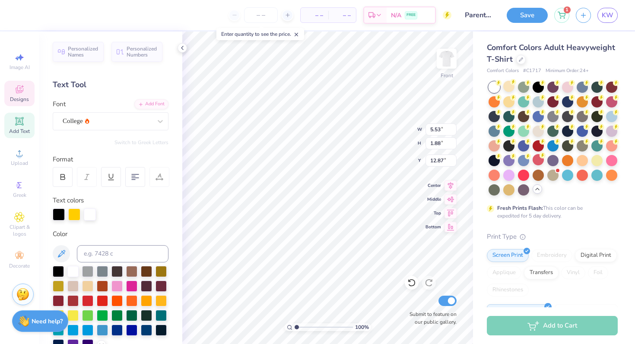
type input "12.87"
type textarea "PHI"
type input "4.24"
type input "12.81"
type input "13.21"
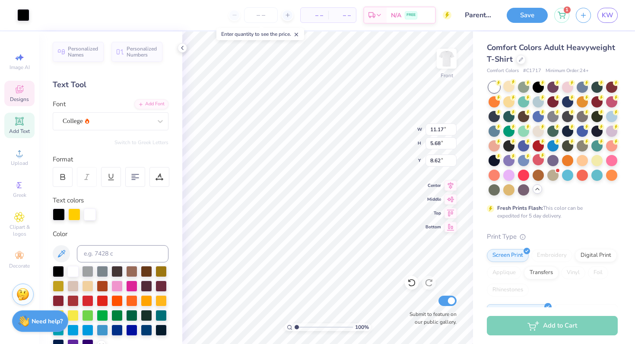
type input "8.55"
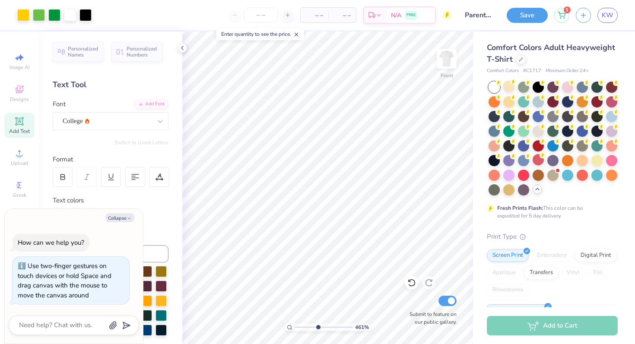
type input "5.9"
type textarea "x"
type input "6.51"
type textarea "x"
drag, startPoint x: 295, startPoint y: 327, endPoint x: 319, endPoint y: 328, distance: 23.3
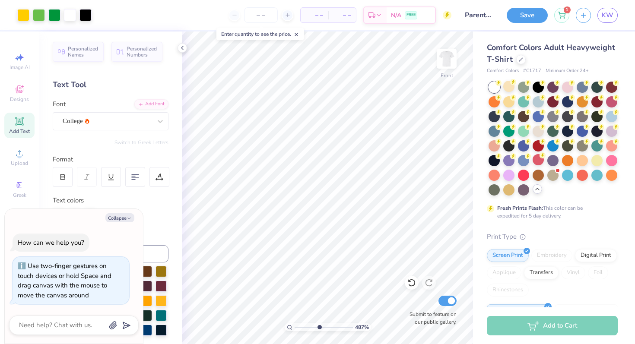
type input "4.87"
click at [319, 316] on input "range" at bounding box center [323, 327] width 58 height 8
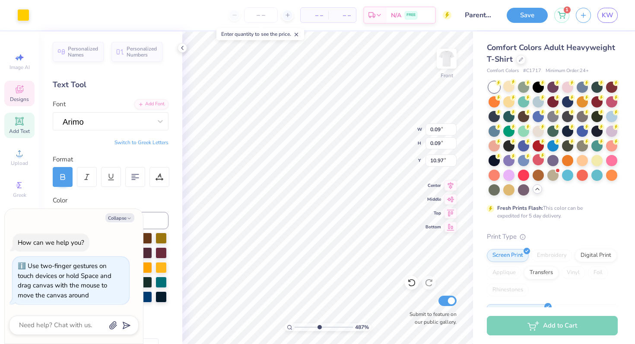
type textarea "x"
type input "10.94"
type textarea "x"
type input "8.65"
type textarea "x"
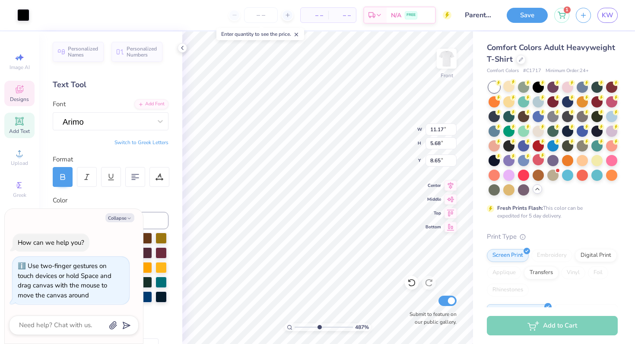
type input "11.19"
type input "3.37"
type input "8.74"
type textarea "x"
type input "0.25"
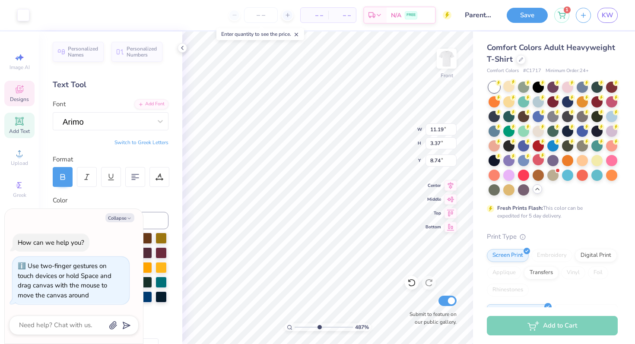
type input "0.11"
type input "9.56"
type textarea "x"
type input "8.62"
click at [20, 101] on span "Designs" at bounding box center [19, 99] width 19 height 7
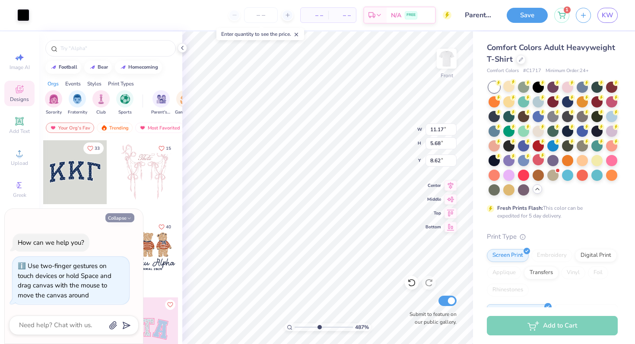
click at [123, 218] on button "Collapse" at bounding box center [119, 217] width 29 height 9
type textarea "x"
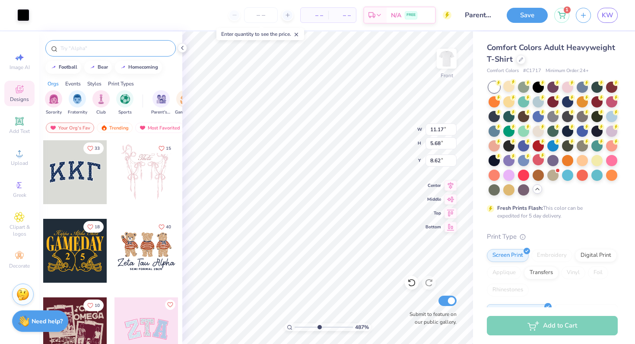
click at [104, 45] on input "text" at bounding box center [115, 48] width 111 height 9
click at [299, 35] on icon at bounding box center [296, 35] width 6 height 6
click at [181, 45] on icon at bounding box center [182, 47] width 7 height 7
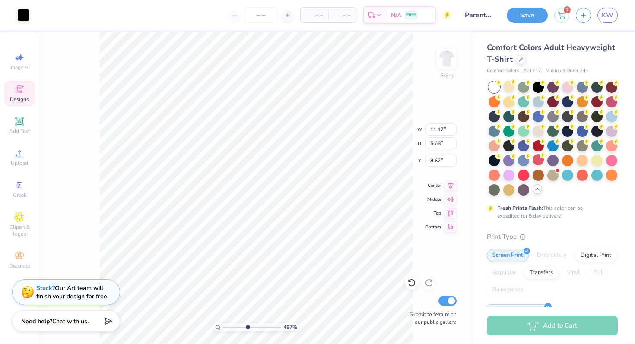
click at [78, 200] on div "487 % Front W 11.17 11.17 " H 5.68 5.68 " Y 8.62 8.62 " Center Middle Top Botto…" at bounding box center [256, 188] width 434 height 313
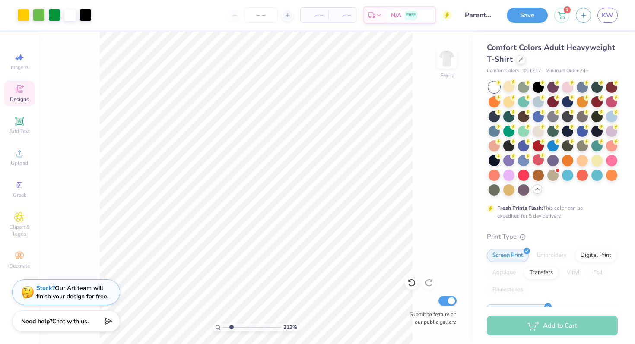
drag, startPoint x: 247, startPoint y: 326, endPoint x: 231, endPoint y: 336, distance: 18.6
click at [231, 316] on input "range" at bounding box center [252, 327] width 58 height 8
click at [20, 12] on div at bounding box center [23, 14] width 12 height 12
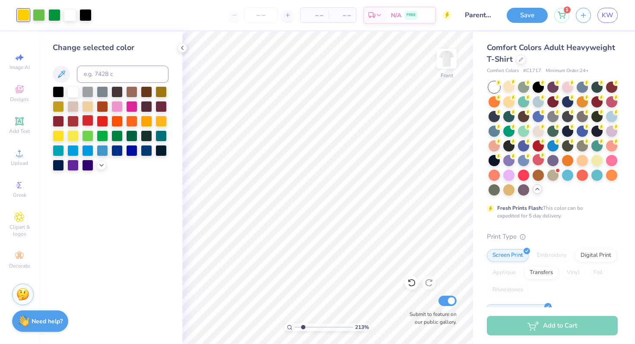
click at [86, 120] on div at bounding box center [87, 120] width 11 height 11
click at [101, 122] on div at bounding box center [102, 120] width 11 height 11
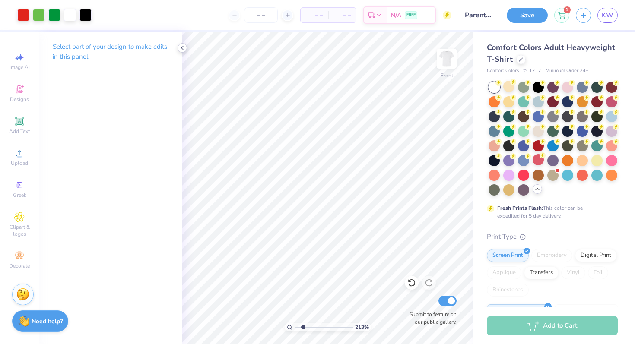
click at [182, 46] on polyline at bounding box center [182, 47] width 2 height 3
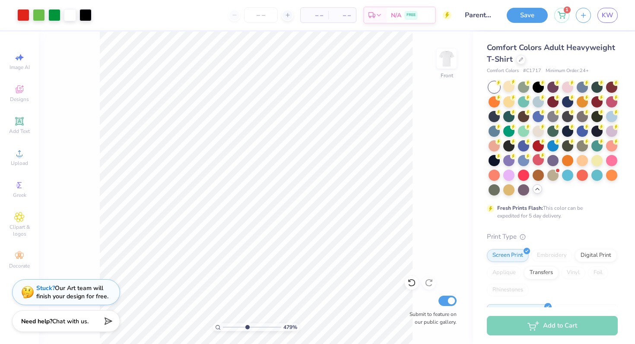
drag, startPoint x: 231, startPoint y: 326, endPoint x: 247, endPoint y: 327, distance: 15.2
type input "4.79"
click at [247, 316] on input "range" at bounding box center [252, 327] width 58 height 8
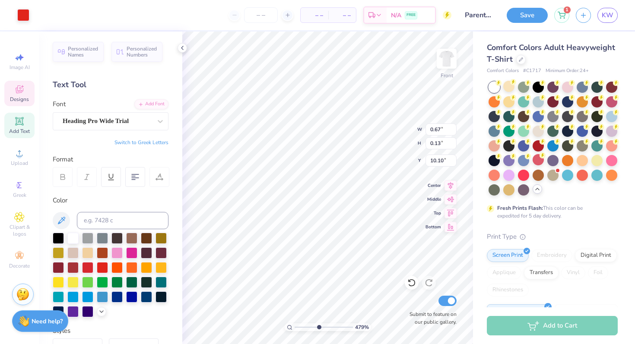
type input "10.13"
type textarea "JAX STATE"
type input "0.68"
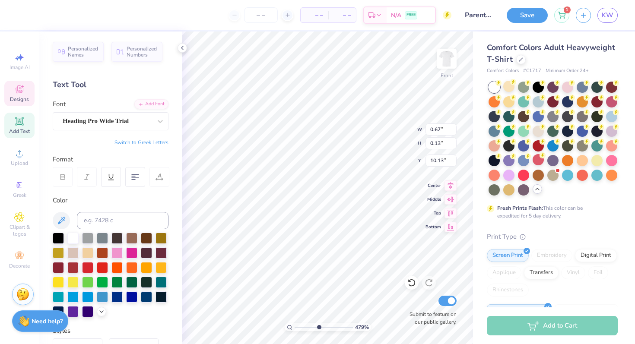
type input "0.10"
type input "10.19"
type input "11.17"
type input "5.68"
type input "8.62"
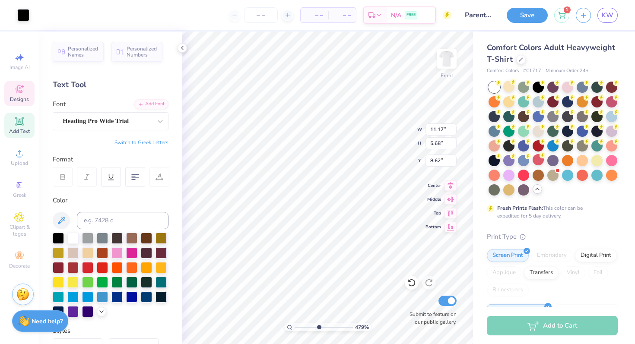
type input "0.68"
type input "0.10"
type input "10.19"
type input "1.05"
type input "0.15"
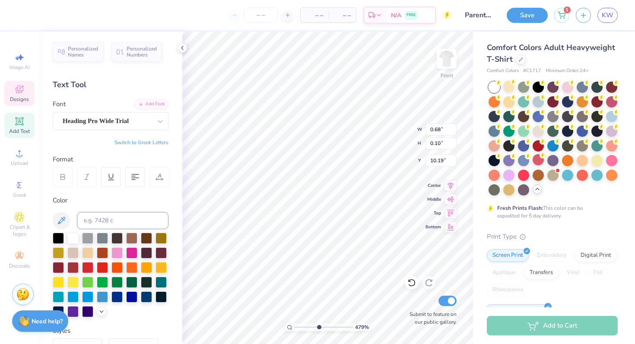
type input "10.14"
type input "10.11"
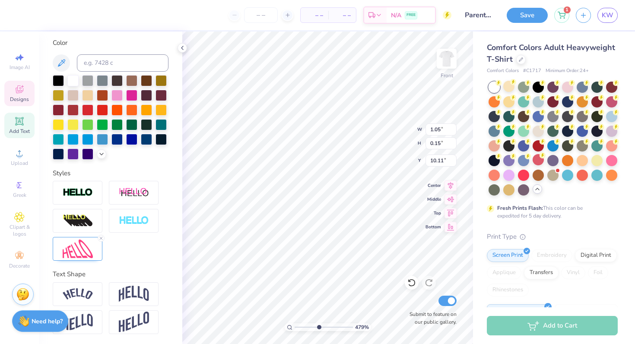
scroll to position [0, 0]
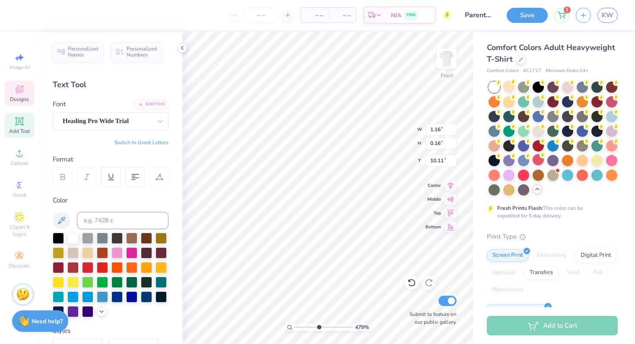
type input "1.16"
type input "0.16"
type input "10.12"
type input "0.16"
type input "0.08"
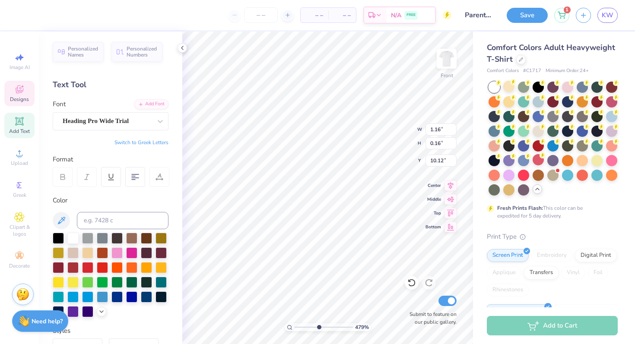
type input "11.97"
type textarea "JAX STATE"
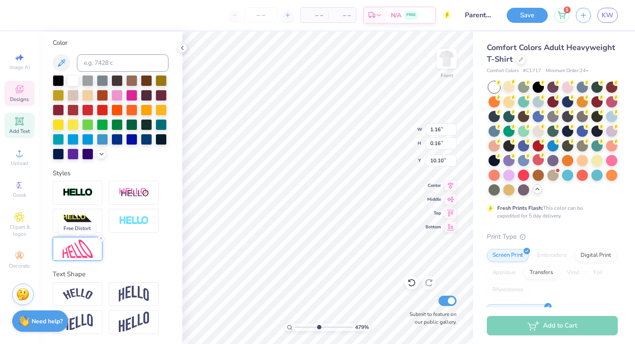
click at [83, 248] on img at bounding box center [78, 249] width 30 height 19
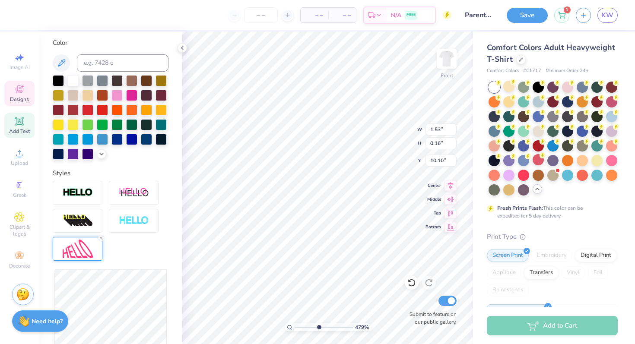
type input "1.66"
click at [121, 243] on div "Reset" at bounding box center [111, 276] width 116 height 191
click at [130, 225] on img at bounding box center [134, 221] width 30 height 10
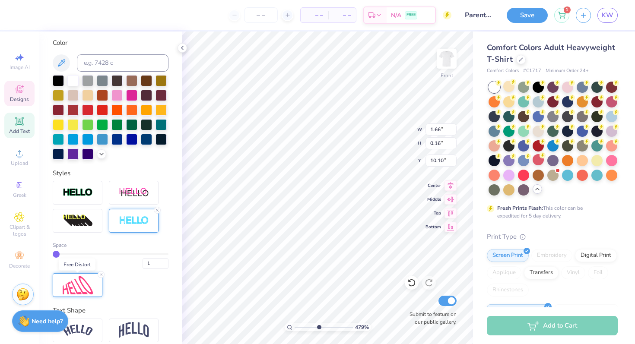
click at [75, 283] on img at bounding box center [78, 285] width 30 height 19
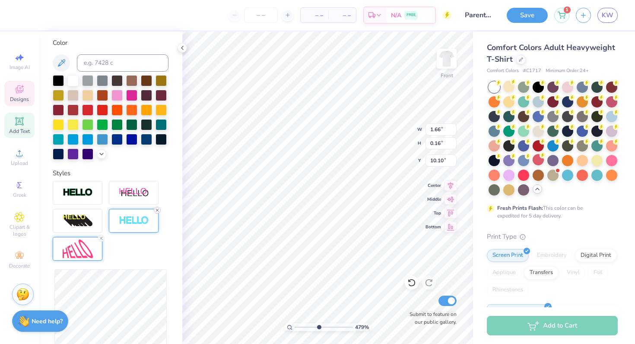
click at [156, 212] on div at bounding box center [157, 210] width 7 height 7
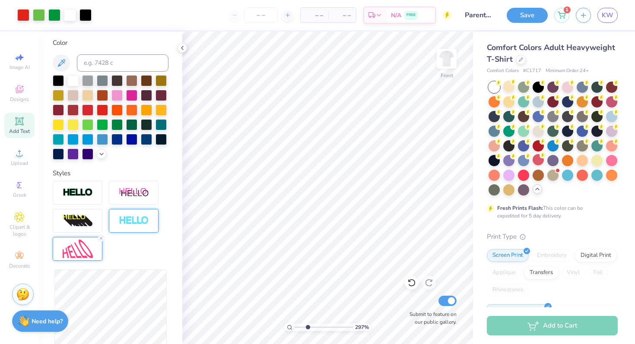
drag, startPoint x: 316, startPoint y: 327, endPoint x: 307, endPoint y: 327, distance: 9.1
type input "2.94"
click at [307, 316] on input "range" at bounding box center [323, 327] width 58 height 8
click at [180, 52] on div at bounding box center [181, 47] width 9 height 9
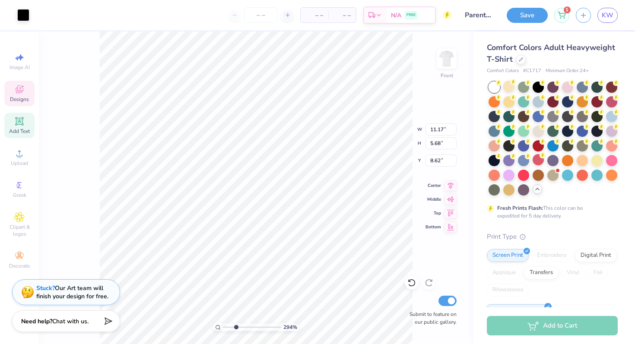
type input "5.26"
drag, startPoint x: 233, startPoint y: 325, endPoint x: 228, endPoint y: 323, distance: 4.5
type input "1.67"
click at [228, 316] on input "range" at bounding box center [252, 327] width 58 height 8
click at [372, 284] on icon at bounding box center [411, 282] width 9 height 9
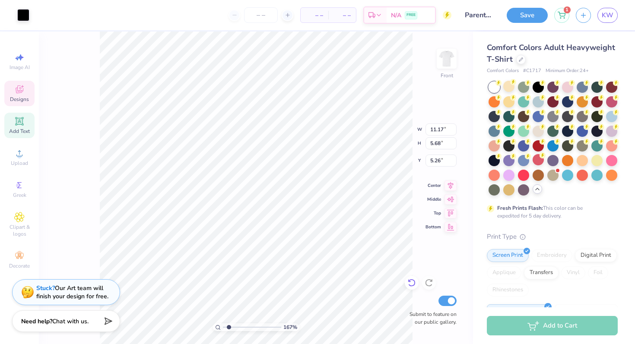
type input "8.62"
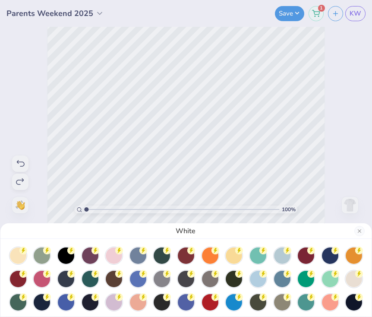
click at [170, 146] on div "White" at bounding box center [186, 158] width 372 height 317
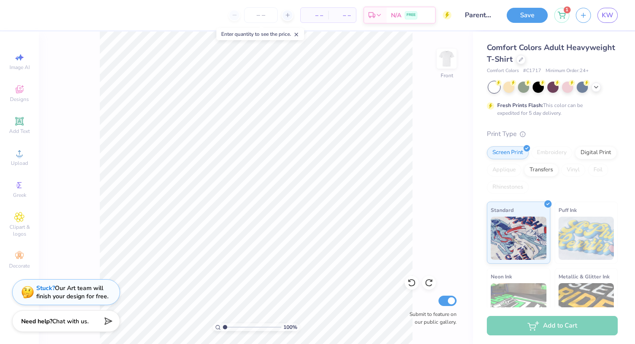
click at [297, 33] on line at bounding box center [296, 34] width 3 height 3
click at [86, 54] on div "100 % Front Submit to feature on our public gallery." at bounding box center [256, 188] width 434 height 313
type input "1"
click at [159, 316] on div "100 %" at bounding box center [256, 188] width 313 height 313
click at [29, 101] on div "Designs" at bounding box center [19, 93] width 30 height 25
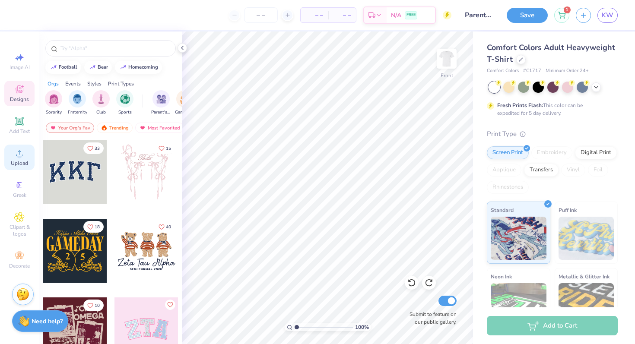
click at [24, 158] on div "Upload" at bounding box center [19, 157] width 30 height 25
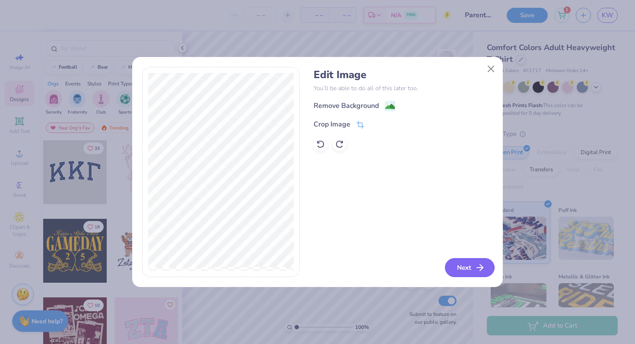
click at [372, 265] on button "Next" at bounding box center [470, 267] width 50 height 19
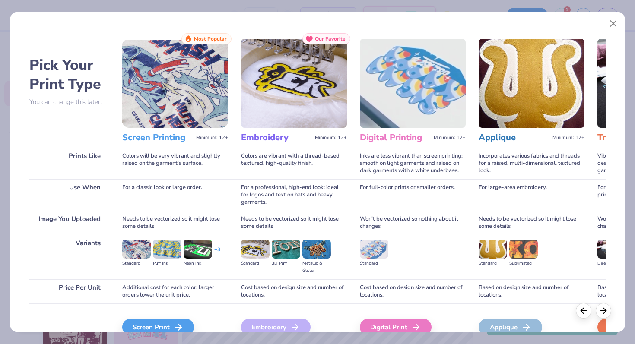
scroll to position [43, 0]
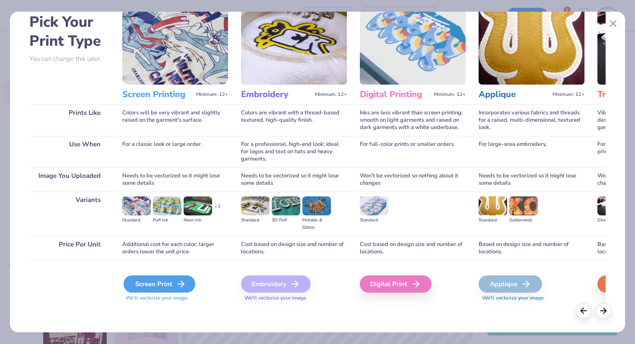
click at [149, 290] on div "Screen Print" at bounding box center [159, 283] width 72 height 17
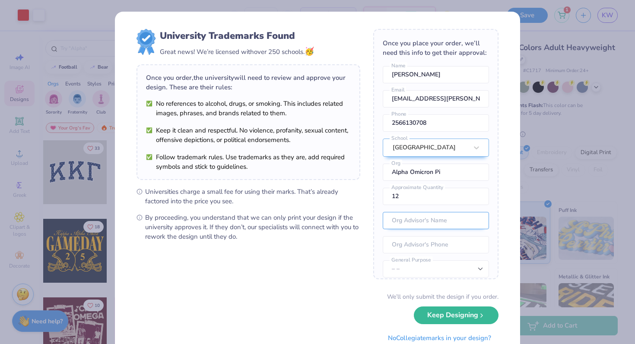
click at [372, 221] on body "Art colors – – Per Item – – Total Est. Delivery N/A FREE Design Title Parents W…" at bounding box center [317, 172] width 635 height 344
type input "1.99"
type input "1.58"
type input "17.94"
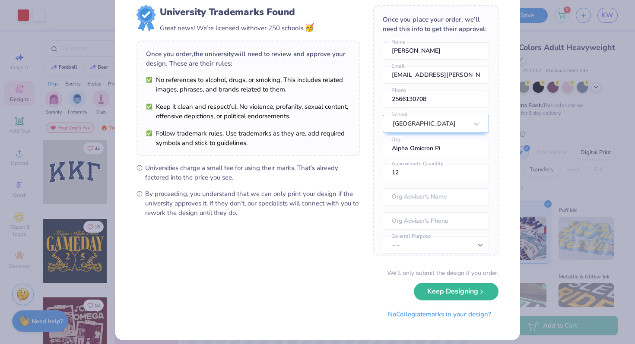
scroll to position [32, 0]
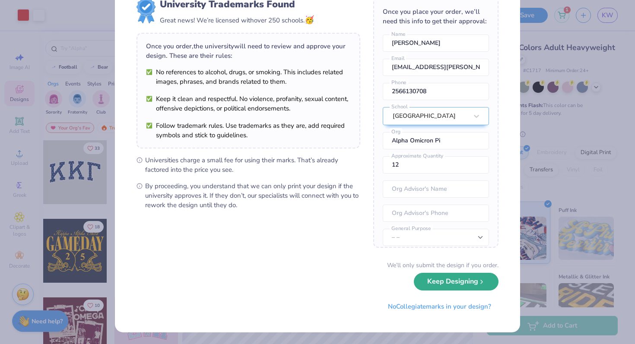
click at [372, 283] on button "Keep Designing" at bounding box center [456, 282] width 85 height 18
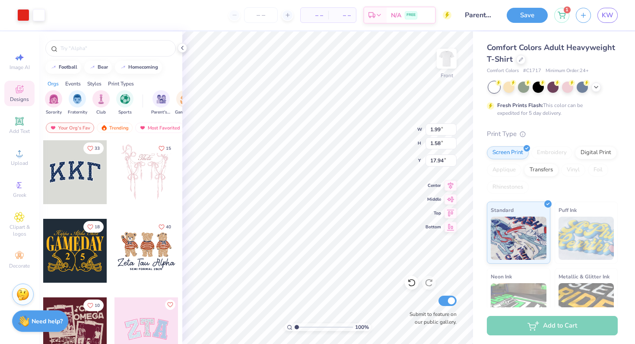
scroll to position [0, 0]
type input "1.33"
type input "1.06"
type input "10.26"
click at [297, 316] on input "range" at bounding box center [323, 327] width 58 height 8
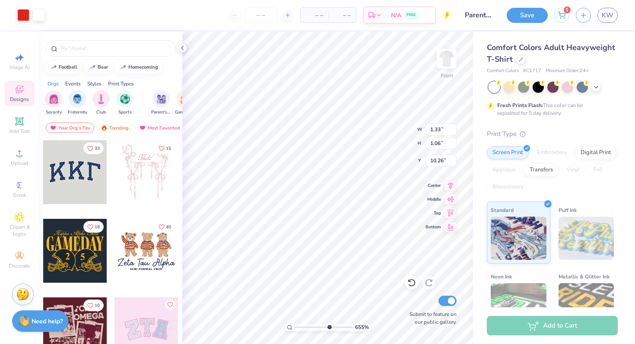
drag, startPoint x: 297, startPoint y: 327, endPoint x: 327, endPoint y: 331, distance: 30.5
type input "6.28"
click at [327, 316] on input "range" at bounding box center [323, 327] width 58 height 8
type input "0.74"
type input "0.59"
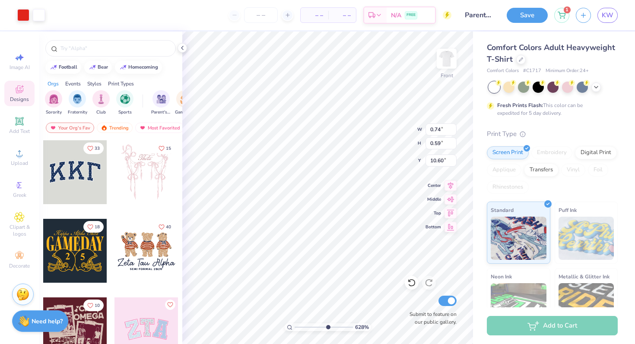
type input "10.59"
drag, startPoint x: 327, startPoint y: 328, endPoint x: 304, endPoint y: 329, distance: 22.9
click at [304, 316] on input "range" at bounding box center [323, 327] width 58 height 8
type input "1.72"
click at [301, 316] on input "range" at bounding box center [323, 327] width 58 height 8
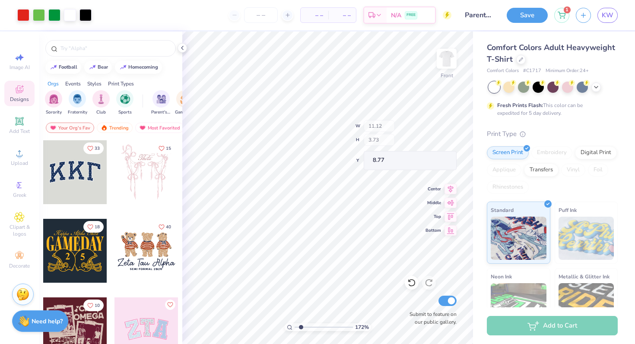
type input "11.12"
type input "3.73"
type input "8.77"
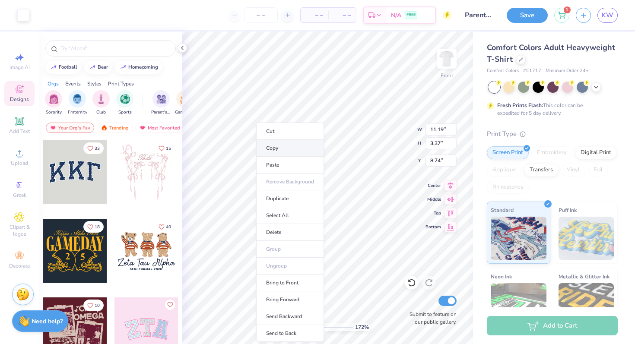
type input "11.17"
type input "5.68"
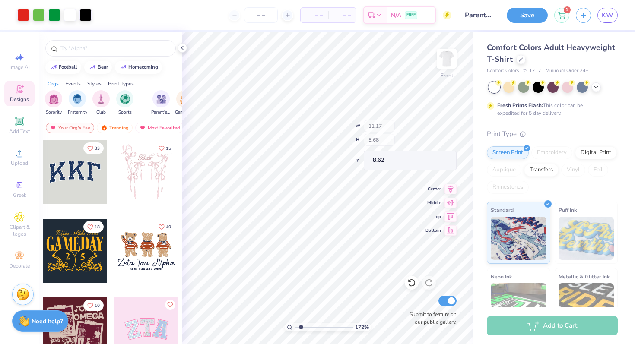
type input "8.74"
click at [184, 48] on icon at bounding box center [182, 47] width 7 height 7
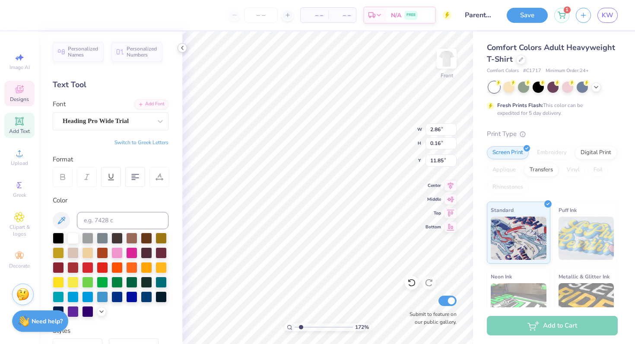
type input "11.95"
type input "10.21"
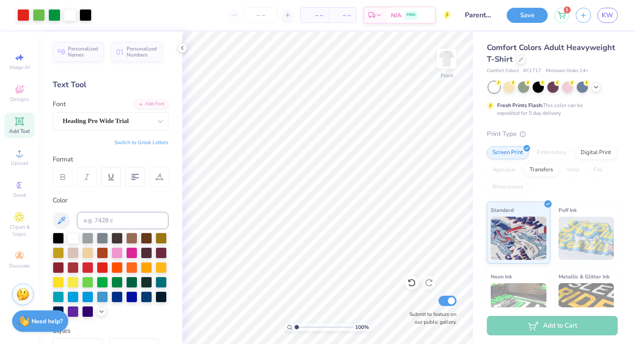
drag, startPoint x: 300, startPoint y: 325, endPoint x: 295, endPoint y: 333, distance: 9.1
type input "1"
click at [295, 316] on input "range" at bounding box center [323, 327] width 58 height 8
type input "12.61"
type input "6.40"
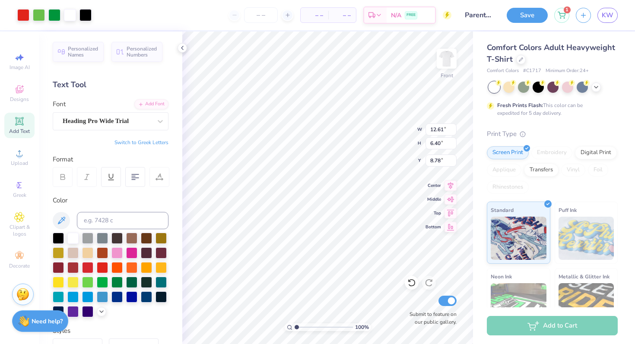
type input "8.78"
type input "18.13"
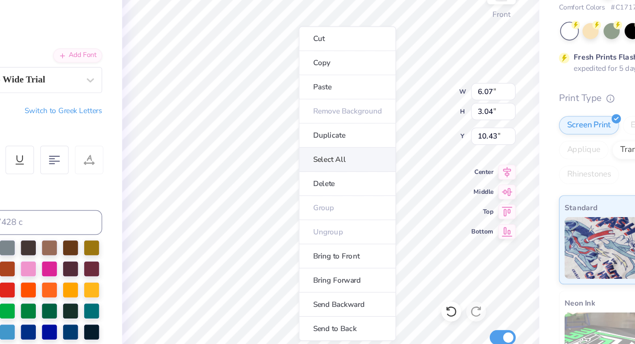
click at [305, 183] on li "Select All" at bounding box center [339, 177] width 68 height 17
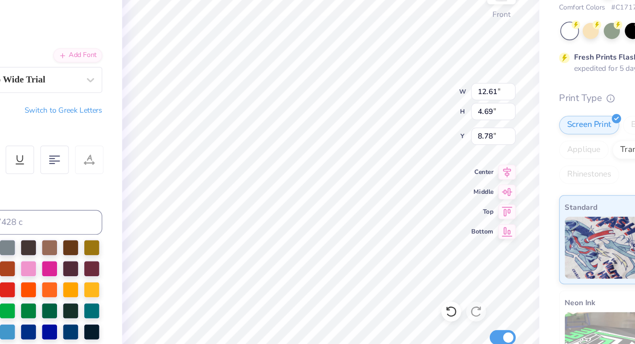
type input "12.61"
type input "4.69"
type input "8.78"
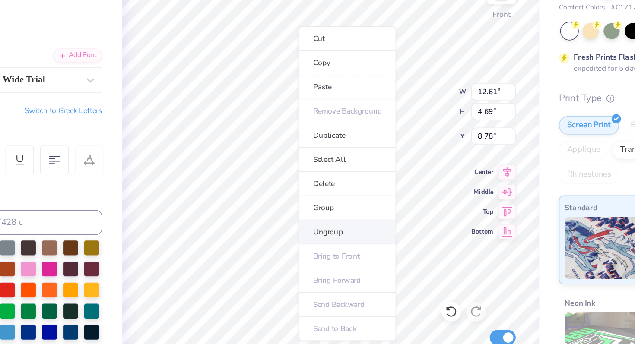
click at [321, 225] on li "Ungroup" at bounding box center [339, 227] width 68 height 17
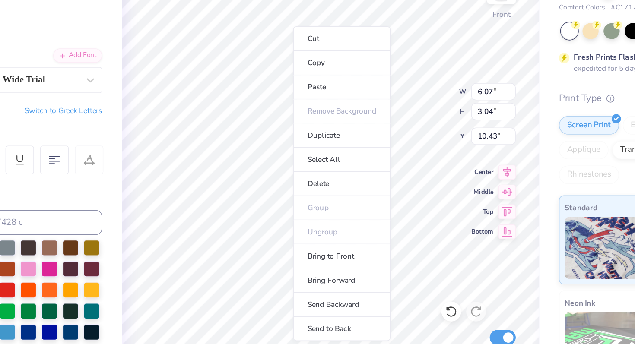
click at [301, 181] on li "Select All" at bounding box center [335, 177] width 68 height 17
type input "12.61"
type input "4.69"
type input "8.78"
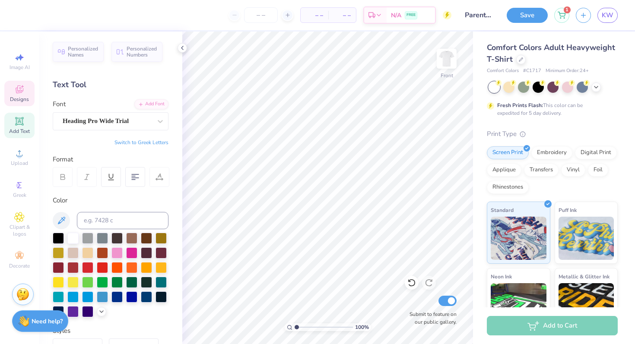
click at [23, 91] on icon at bounding box center [20, 89] width 8 height 8
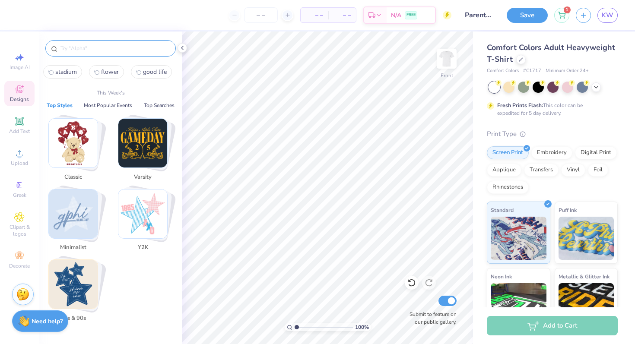
click at [91, 46] on input "text" at bounding box center [115, 48] width 111 height 9
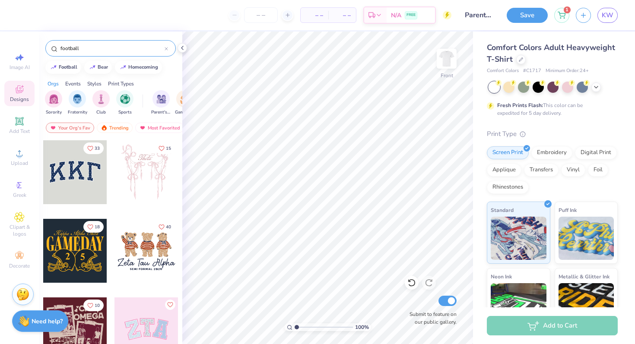
type input "football"
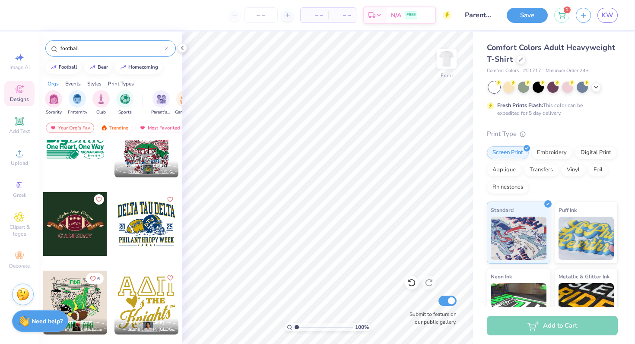
scroll to position [516, 0]
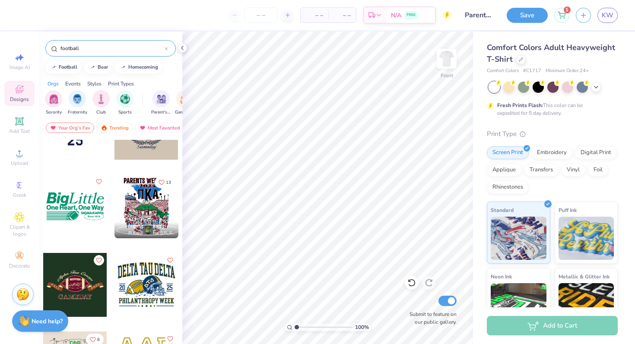
click at [159, 204] on div at bounding box center [146, 206] width 64 height 64
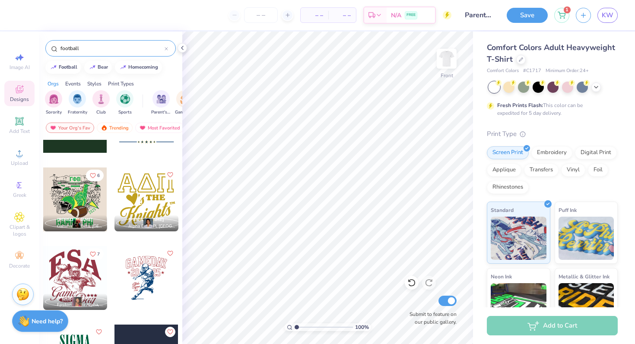
scroll to position [680, 0]
click at [81, 207] on div at bounding box center [75, 200] width 64 height 64
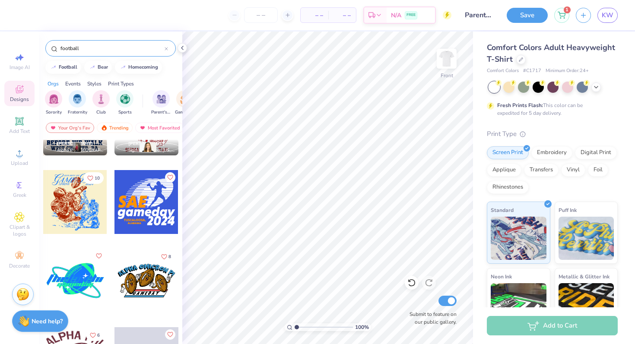
scroll to position [1934, 0]
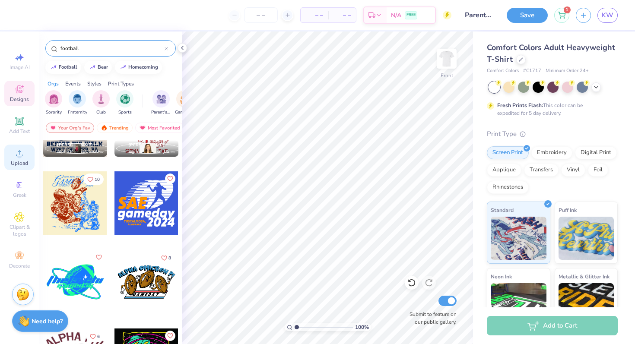
click at [16, 154] on icon at bounding box center [19, 153] width 10 height 10
click at [21, 225] on span "Clipart & logos" at bounding box center [19, 231] width 30 height 14
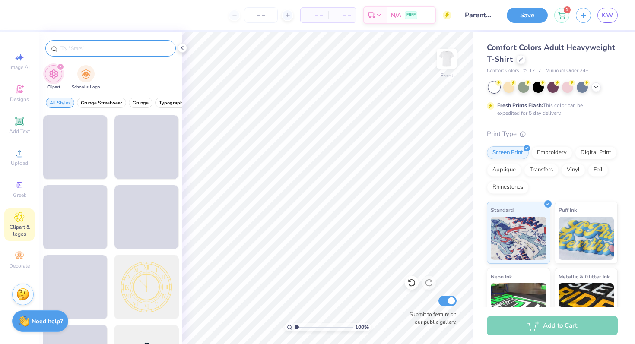
click at [104, 48] on input "text" at bounding box center [115, 48] width 111 height 9
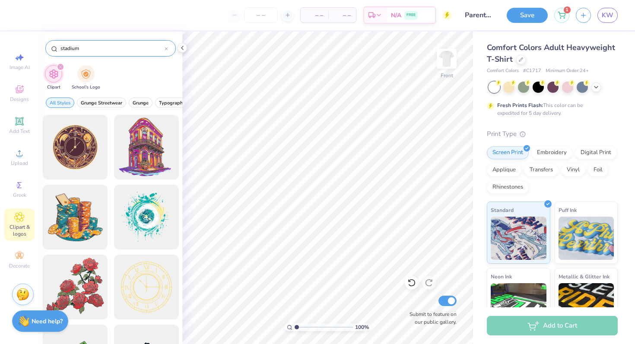
type input "stadium"
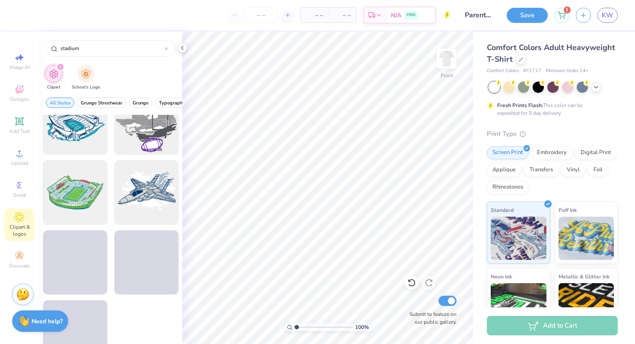
scroll to position [740, 0]
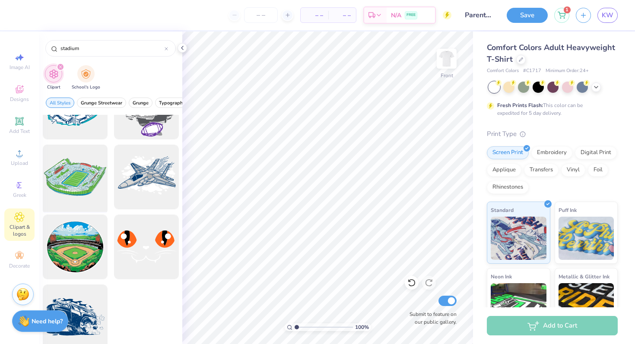
click at [85, 180] on div at bounding box center [74, 177] width 71 height 71
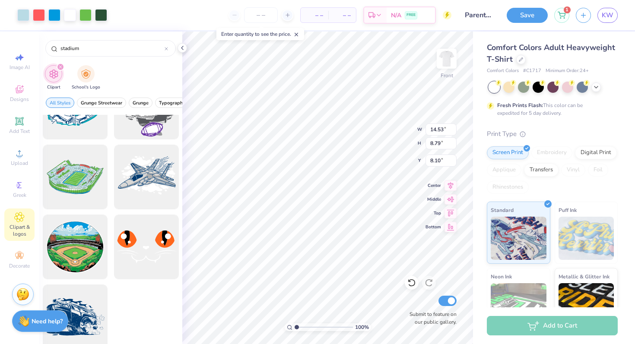
type input "8.10"
type input "12.60"
type input "7.62"
type input "8.01"
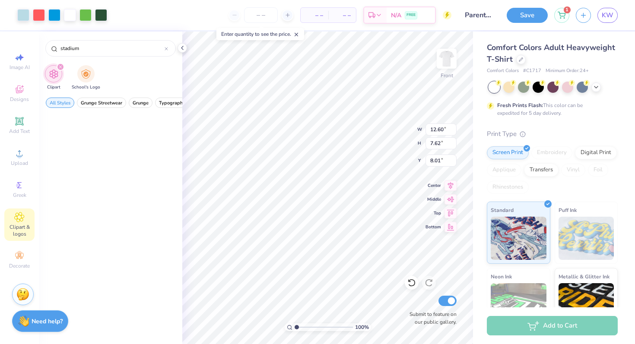
scroll to position [0, 0]
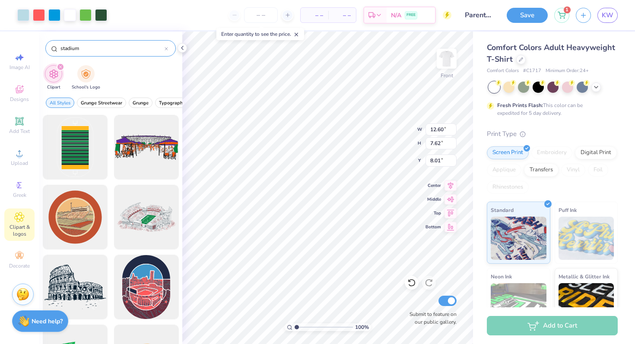
click at [117, 49] on input "stadium" at bounding box center [112, 48] width 105 height 9
click at [62, 48] on input "stadium" at bounding box center [112, 48] width 105 height 9
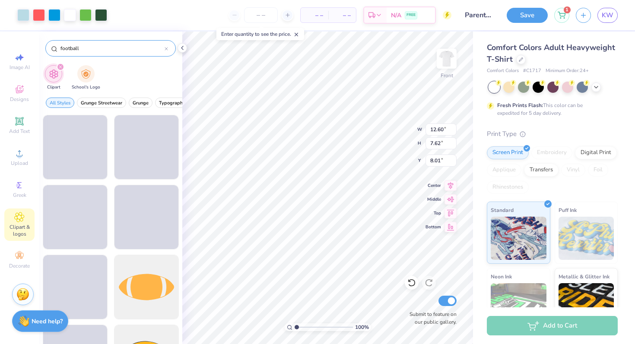
click at [101, 46] on input "football" at bounding box center [112, 48] width 105 height 9
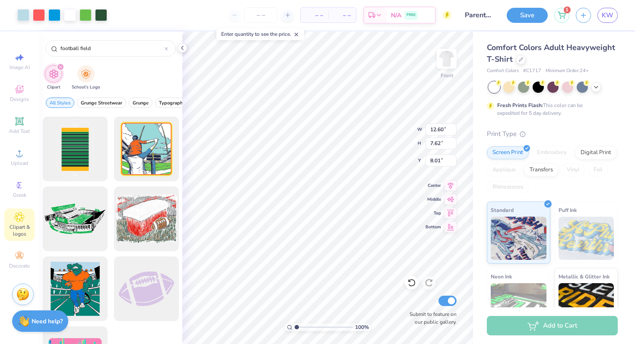
scroll to position [260, 0]
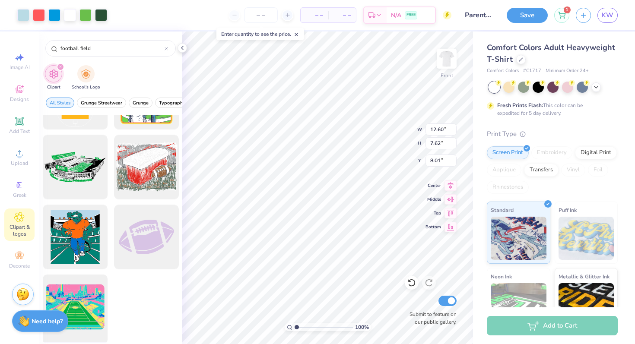
type input "football field"
click at [90, 311] on div at bounding box center [74, 307] width 71 height 71
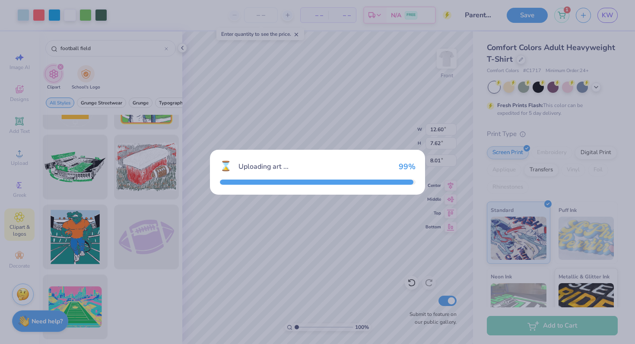
type input "14.53"
type input "11.26"
type input "3.00"
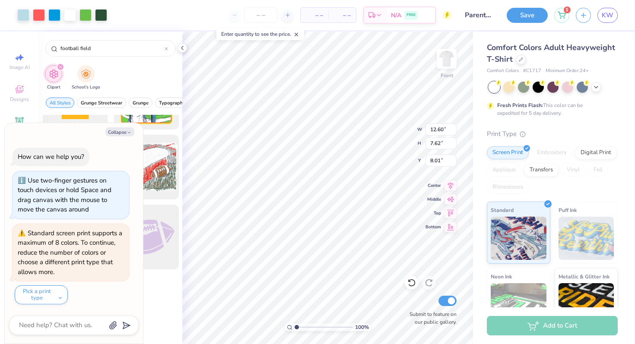
type textarea "x"
type input "8.02"
type textarea "x"
type input "11.96"
type input "7.51"
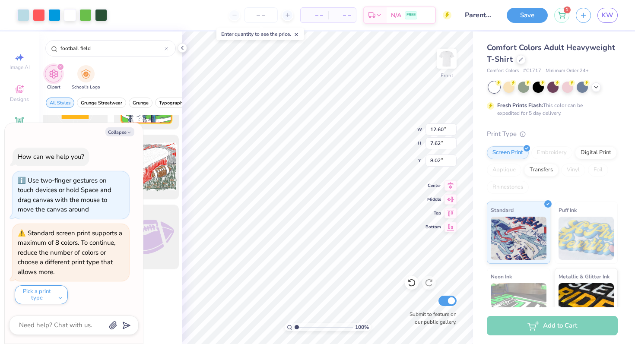
type input "8.33"
type textarea "x"
type input "10.94"
type input "9.18"
type input "7.15"
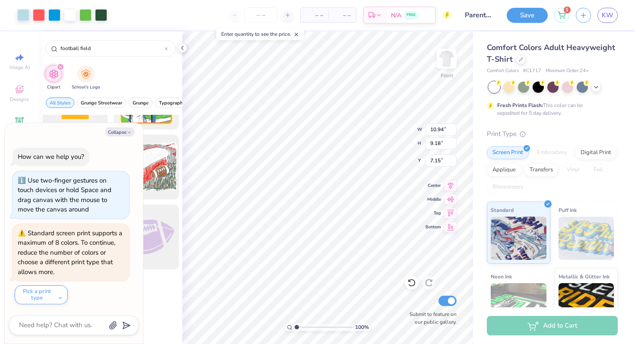
type textarea "x"
type input "7.53"
click at [372, 287] on icon at bounding box center [411, 282] width 9 height 9
click at [372, 286] on icon at bounding box center [411, 283] width 7 height 8
type textarea "x"
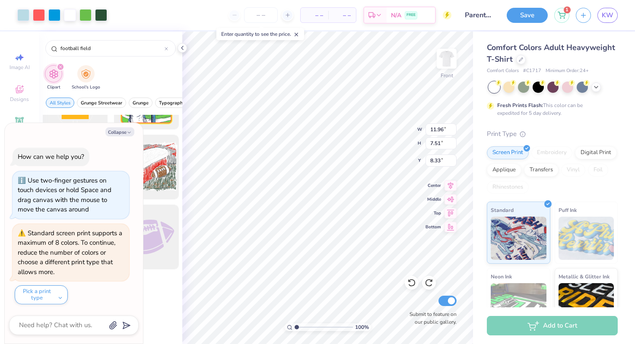
type input "12.59"
type input "7.60"
type input "8.04"
type textarea "x"
type input "7.49"
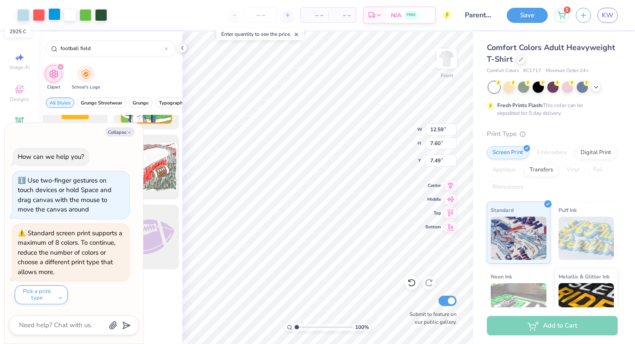
click at [58, 16] on div at bounding box center [54, 14] width 12 height 12
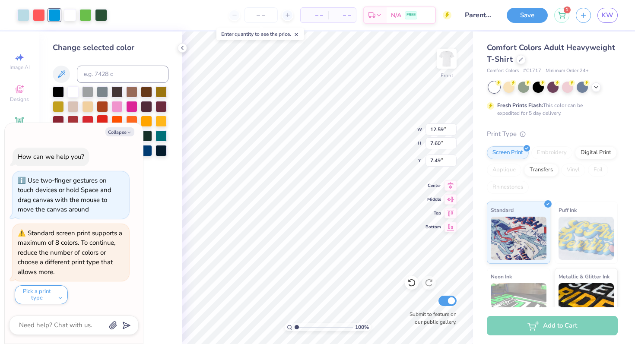
click at [98, 118] on div at bounding box center [102, 120] width 11 height 11
click at [124, 130] on button "Collapse" at bounding box center [119, 131] width 29 height 9
type textarea "x"
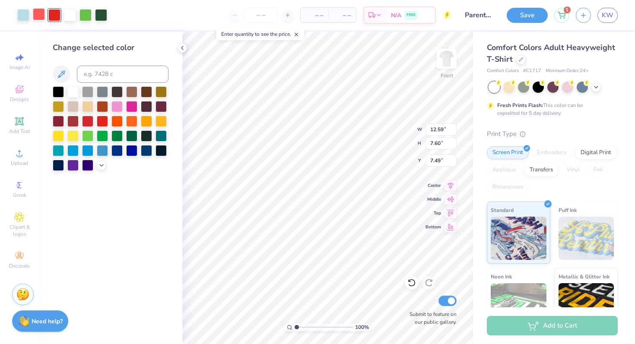
click at [44, 16] on div at bounding box center [39, 14] width 12 height 12
click at [101, 120] on div at bounding box center [102, 120] width 11 height 11
click at [21, 19] on div at bounding box center [23, 14] width 12 height 12
click at [72, 105] on div at bounding box center [72, 105] width 11 height 11
click at [89, 105] on div at bounding box center [87, 105] width 11 height 11
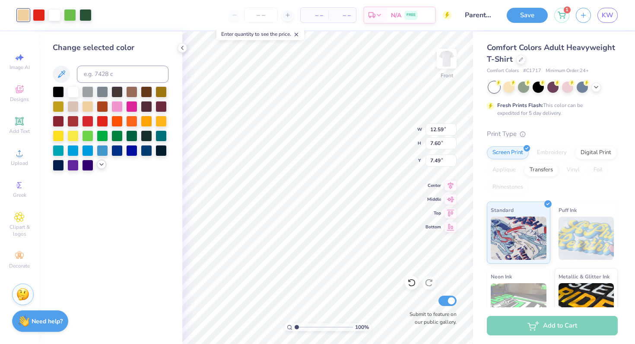
click at [98, 167] on icon at bounding box center [101, 164] width 7 height 7
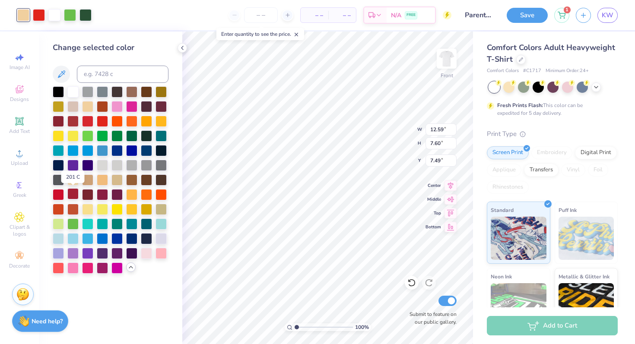
click at [71, 196] on div at bounding box center [72, 193] width 11 height 11
click at [151, 253] on div at bounding box center [146, 252] width 11 height 11
click at [77, 178] on div at bounding box center [72, 179] width 11 height 11
click at [100, 134] on div at bounding box center [102, 135] width 11 height 11
click at [76, 107] on div at bounding box center [72, 105] width 11 height 11
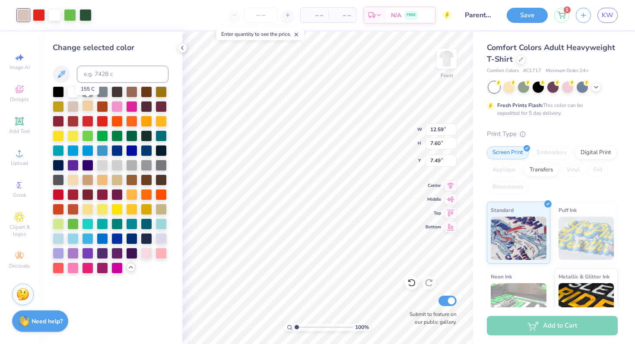
click at [88, 107] on div at bounding box center [87, 105] width 11 height 11
click at [77, 180] on div at bounding box center [72, 179] width 11 height 11
click at [117, 182] on div at bounding box center [116, 179] width 11 height 11
click at [118, 180] on div at bounding box center [116, 179] width 11 height 11
click at [72, 19] on div at bounding box center [70, 14] width 12 height 12
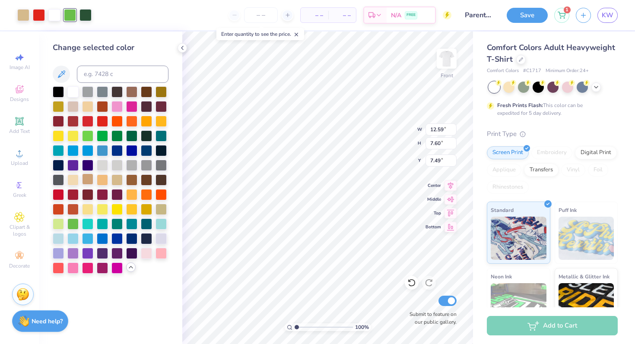
click at [89, 178] on div at bounding box center [87, 179] width 11 height 11
click at [134, 184] on div at bounding box center [131, 179] width 11 height 11
click at [103, 138] on div at bounding box center [102, 135] width 11 height 11
click at [92, 136] on div at bounding box center [87, 135] width 11 height 11
click at [103, 136] on div at bounding box center [102, 135] width 11 height 11
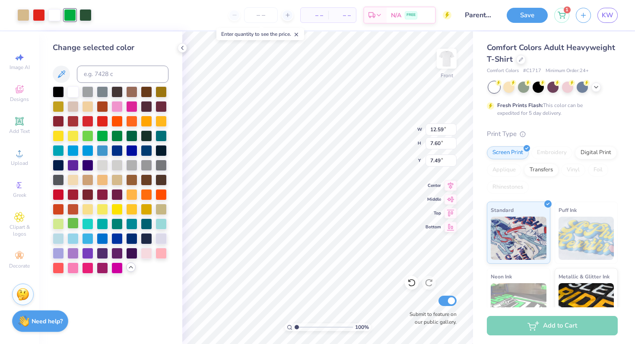
click at [73, 223] on div at bounding box center [72, 223] width 11 height 11
click at [26, 17] on div at bounding box center [23, 14] width 12 height 12
click at [57, 225] on div at bounding box center [58, 223] width 11 height 11
click at [61, 149] on div at bounding box center [58, 150] width 11 height 11
click at [60, 235] on div at bounding box center [58, 237] width 11 height 11
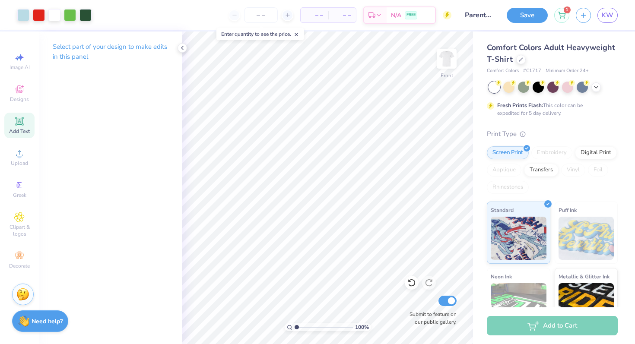
click at [20, 118] on icon at bounding box center [19, 121] width 6 height 6
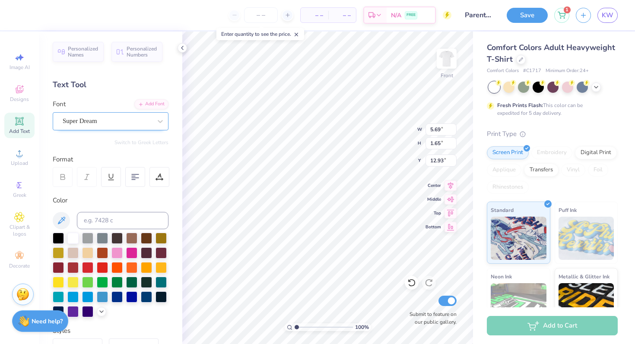
click at [104, 121] on div "Super Dream" at bounding box center [107, 120] width 91 height 13
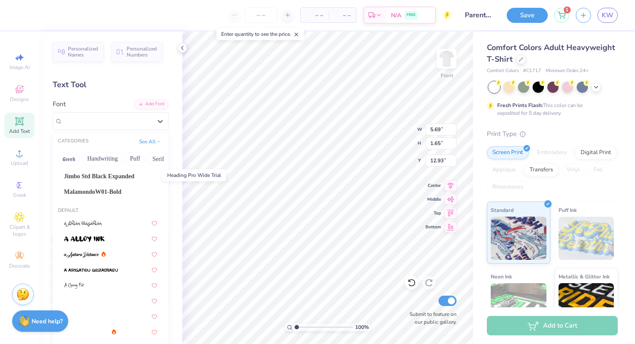
scroll to position [92, 0]
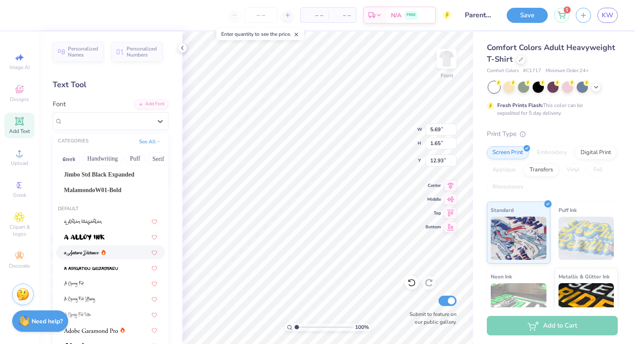
click at [92, 253] on img at bounding box center [81, 253] width 35 height 6
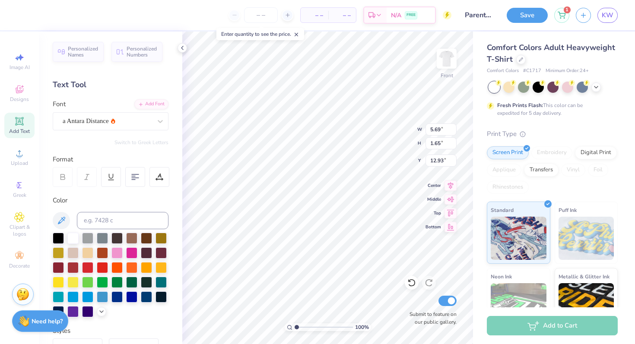
type input "6.53"
type input "2.15"
type input "17.37"
click at [103, 267] on div at bounding box center [102, 266] width 11 height 11
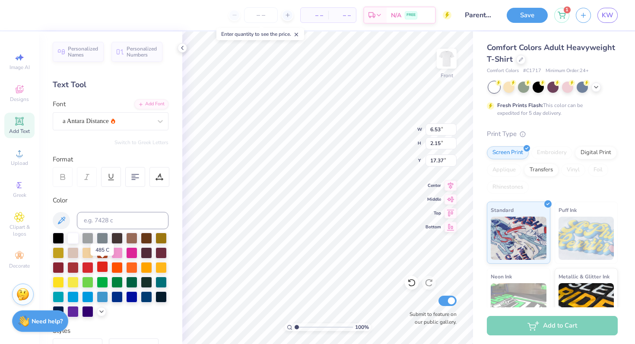
scroll to position [0, 2]
type textarea "Alpha Omicoron Pi"
type input "13.97"
type input "2.22"
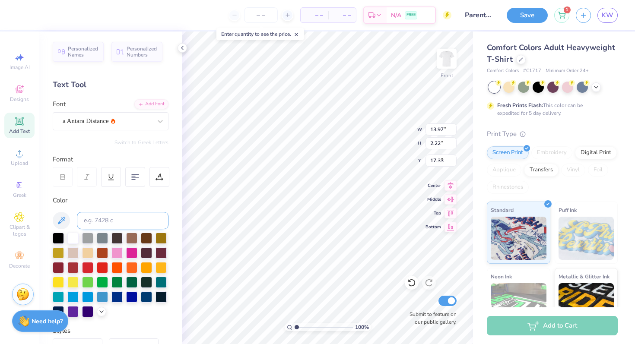
type input "5.27"
type input "11.36"
type input "1.80"
type input "5.69"
type input "12.65"
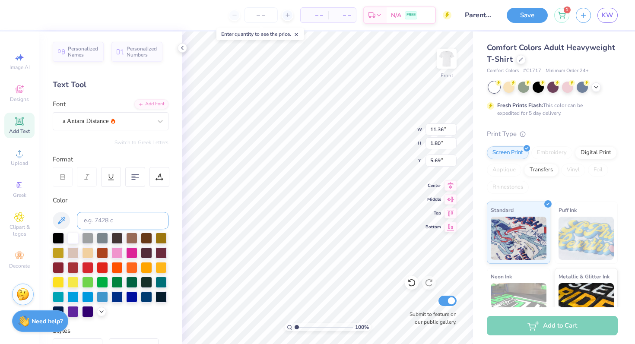
type input "2.01"
type input "5.48"
click at [96, 126] on div at bounding box center [107, 121] width 89 height 12
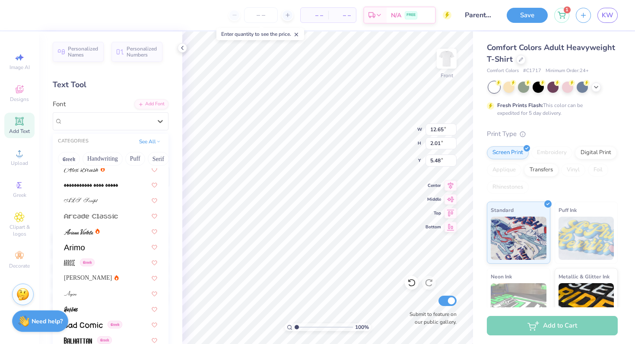
scroll to position [347, 0]
click at [95, 199] on img at bounding box center [81, 200] width 34 height 6
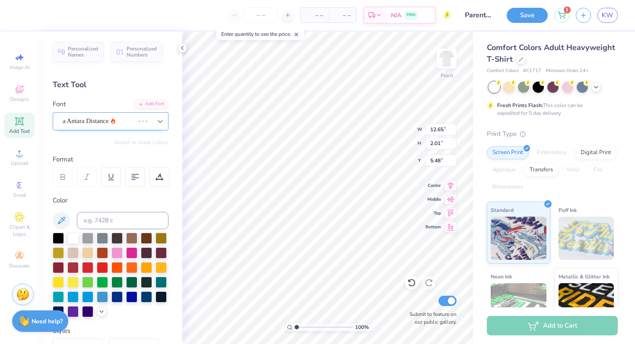
click at [121, 118] on div "a Antara Distance" at bounding box center [98, 120] width 73 height 13
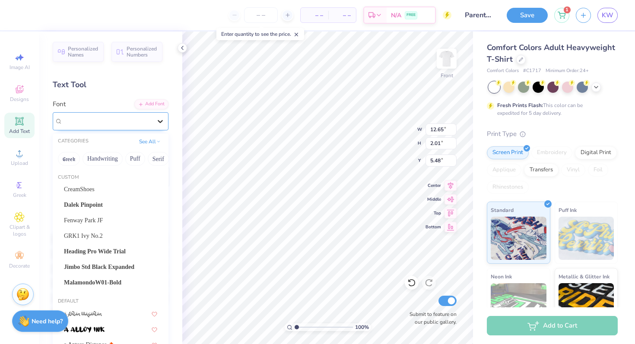
type input "14.53"
type input "1.87"
type input "5.55"
click at [161, 122] on icon at bounding box center [160, 121] width 5 height 3
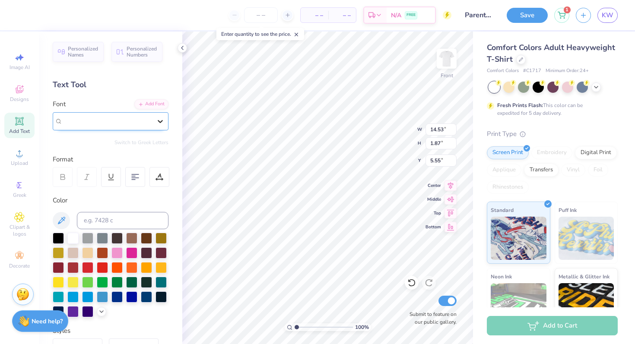
click at [161, 122] on icon at bounding box center [160, 121] width 5 height 3
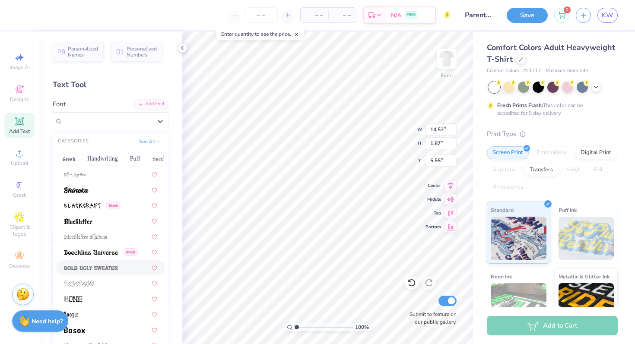
scroll to position [560, 0]
click at [98, 176] on div at bounding box center [110, 173] width 93 height 9
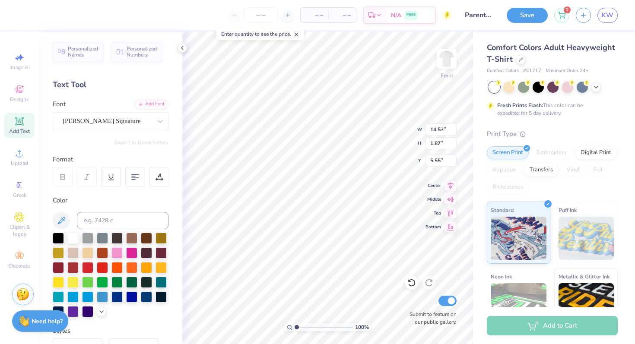
type input "2.78"
type input "5.10"
type input "13.45"
type input "2.58"
type input "5.30"
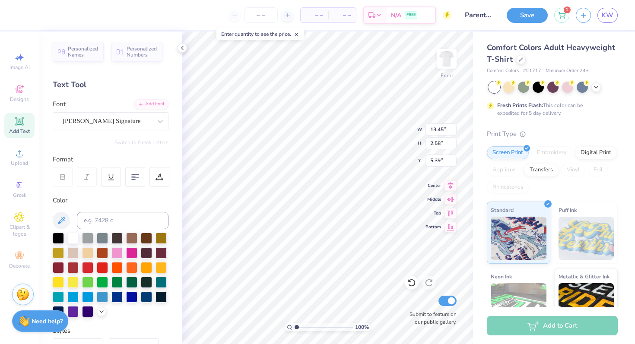
type input "5.31"
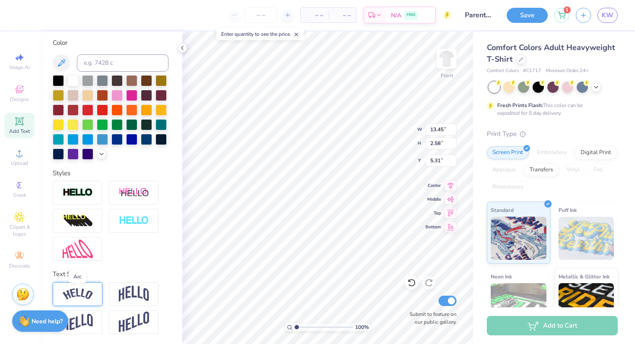
click at [82, 294] on img at bounding box center [78, 294] width 30 height 12
type input "14.53"
type input "3.76"
type input "4.71"
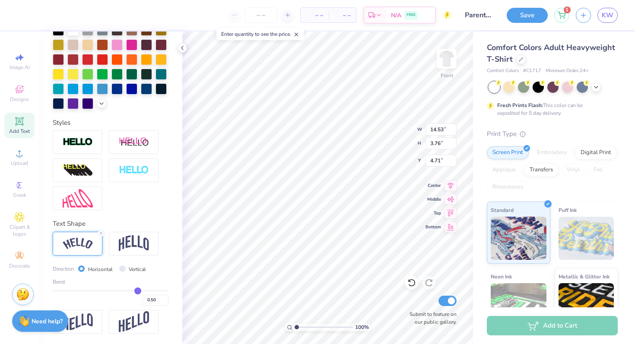
type input "0.49"
type input "0.47"
type input "0.44"
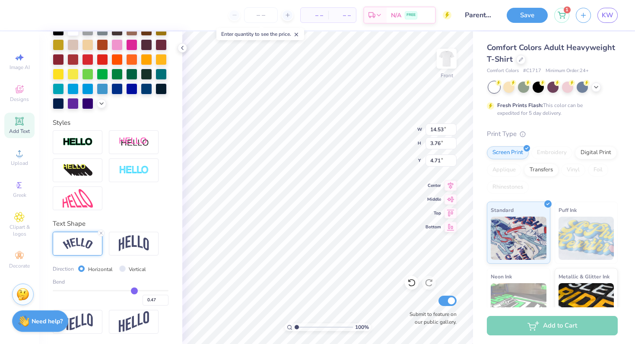
type input "0.44"
type input "0.42"
drag, startPoint x: 137, startPoint y: 290, endPoint x: 108, endPoint y: 290, distance: 29.4
click at [108, 290] on input "range" at bounding box center [111, 290] width 116 height 1
click at [112, 291] on input "range" at bounding box center [111, 290] width 116 height 1
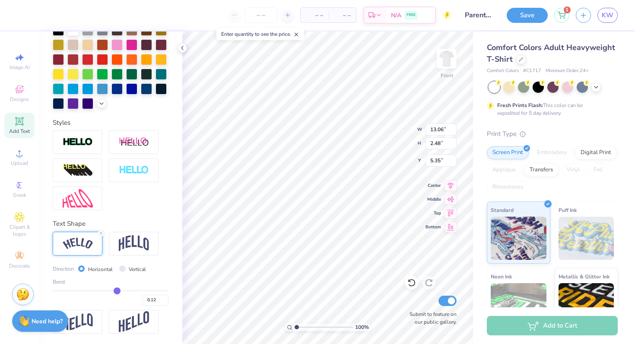
drag, startPoint x: 112, startPoint y: 291, endPoint x: 117, endPoint y: 291, distance: 5.2
click at [117, 291] on input "range" at bounding box center [111, 290] width 116 height 1
drag, startPoint x: 117, startPoint y: 291, endPoint x: 126, endPoint y: 292, distance: 9.2
click at [126, 291] on input "range" at bounding box center [111, 290] width 116 height 1
click at [139, 242] on img at bounding box center [134, 243] width 30 height 16
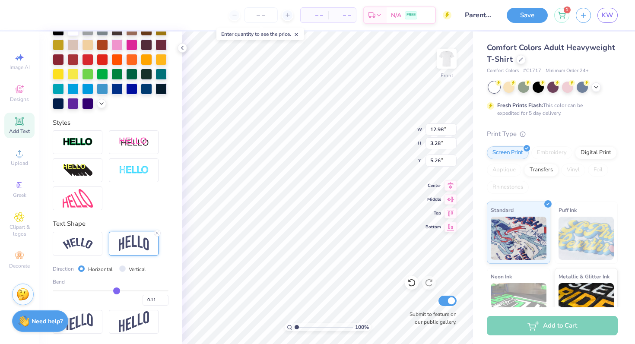
drag, startPoint x: 125, startPoint y: 292, endPoint x: 117, endPoint y: 291, distance: 8.2
click at [117, 291] on input "range" at bounding box center [111, 290] width 116 height 1
click at [121, 291] on input "range" at bounding box center [111, 290] width 116 height 1
click at [322, 192] on li "Duplicate" at bounding box center [343, 195] width 68 height 17
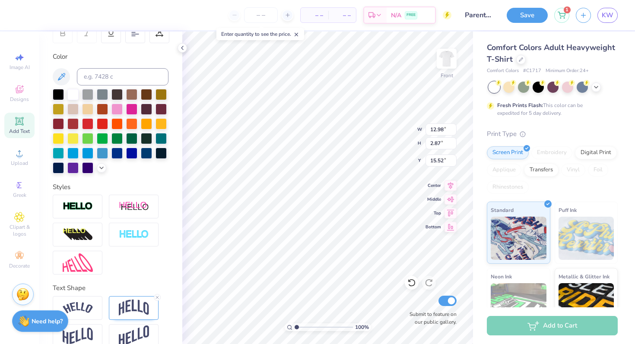
scroll to position [158, 0]
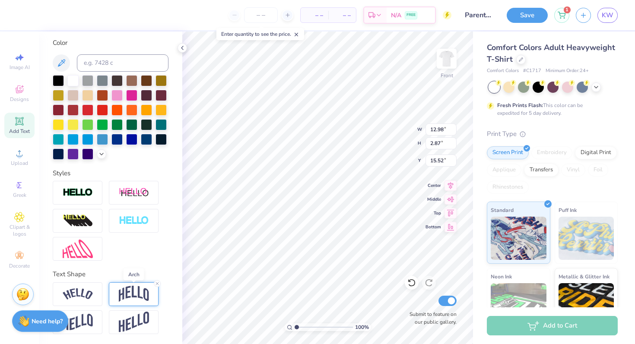
click at [139, 294] on img at bounding box center [134, 294] width 30 height 16
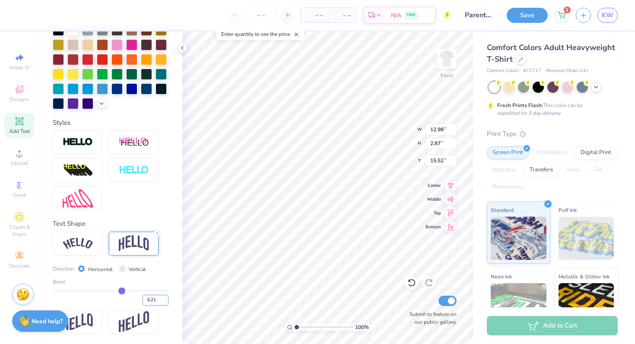
click at [148, 299] on input "0.21" at bounding box center [155, 300] width 26 height 11
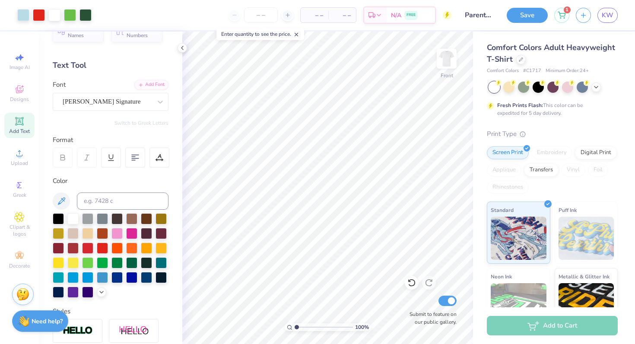
scroll to position [0, 0]
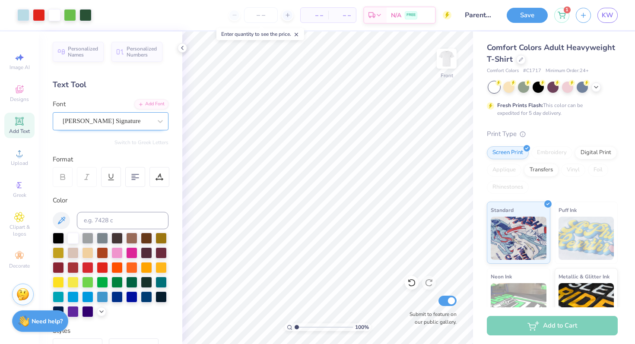
click at [90, 122] on div "[PERSON_NAME] Signature" at bounding box center [107, 120] width 91 height 13
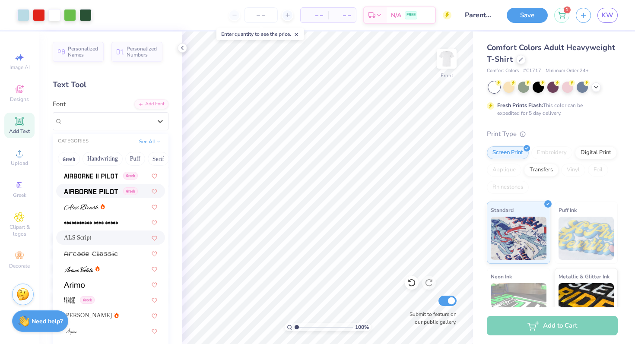
scroll to position [313, 0]
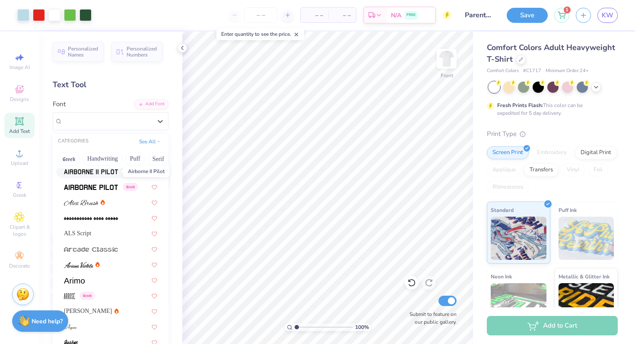
click at [105, 170] on img at bounding box center [91, 172] width 54 height 6
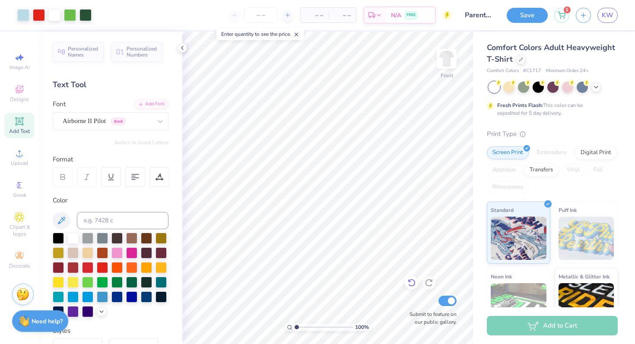
click at [372, 286] on icon at bounding box center [411, 283] width 7 height 8
click at [22, 94] on icon at bounding box center [19, 89] width 10 height 10
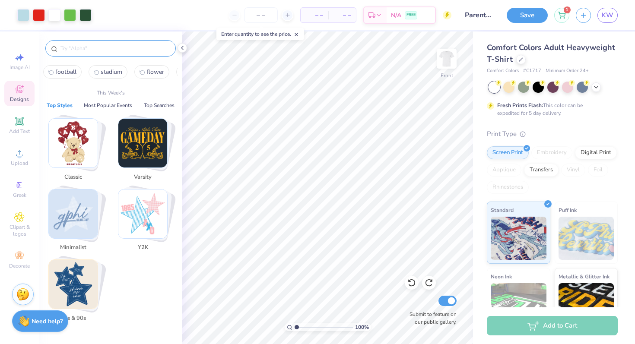
click at [96, 47] on input "text" at bounding box center [115, 48] width 111 height 9
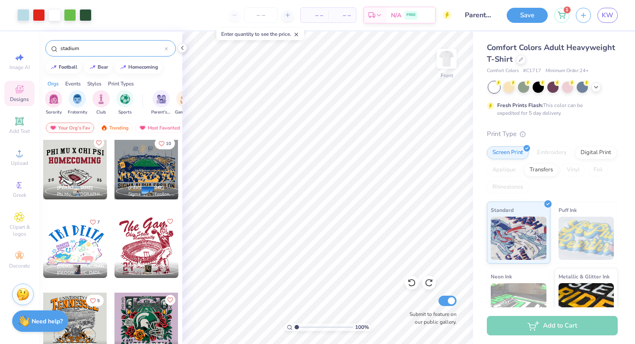
scroll to position [870, 0]
click at [146, 170] on div at bounding box center [146, 167] width 64 height 64
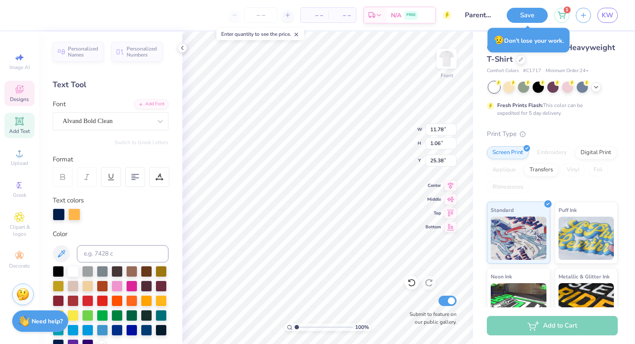
scroll to position [0, 0]
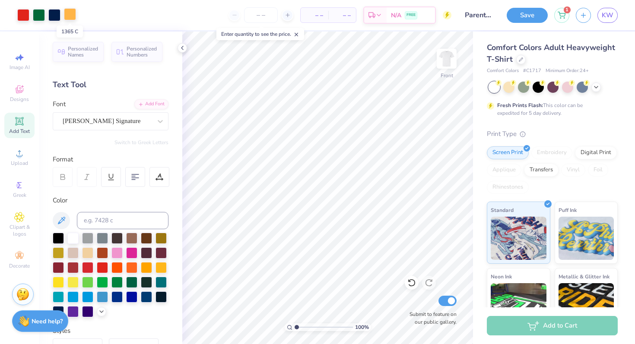
click at [70, 16] on div at bounding box center [70, 14] width 12 height 12
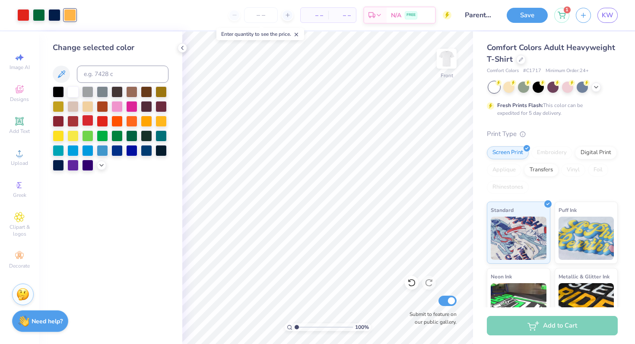
click at [87, 123] on div at bounding box center [87, 120] width 11 height 11
click at [53, 16] on div at bounding box center [54, 14] width 12 height 12
click at [59, 95] on div at bounding box center [58, 90] width 11 height 11
click at [87, 93] on div at bounding box center [87, 90] width 11 height 11
click at [73, 93] on div at bounding box center [72, 90] width 11 height 11
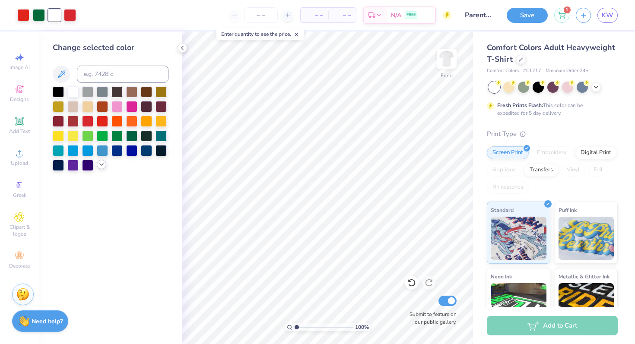
click at [99, 165] on icon at bounding box center [101, 164] width 7 height 7
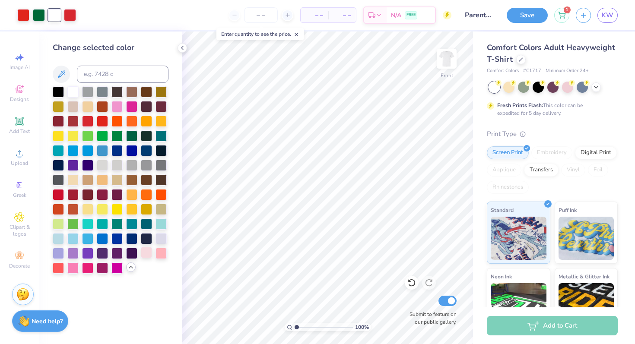
click at [148, 255] on div at bounding box center [146, 252] width 11 height 11
drag, startPoint x: 161, startPoint y: 250, endPoint x: 73, endPoint y: 265, distance: 89.9
click at [161, 250] on div at bounding box center [160, 253] width 11 height 11
click at [74, 267] on div at bounding box center [72, 267] width 11 height 11
click at [133, 165] on div at bounding box center [131, 164] width 11 height 11
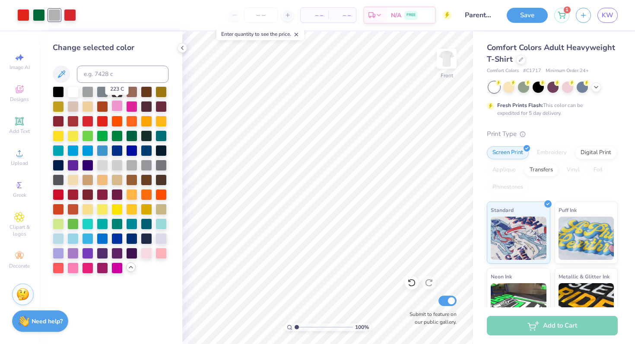
click at [119, 104] on div at bounding box center [116, 105] width 11 height 11
click at [71, 16] on div at bounding box center [70, 14] width 12 height 12
click at [61, 92] on div at bounding box center [58, 90] width 11 height 11
click at [54, 14] on div at bounding box center [54, 14] width 12 height 12
click at [87, 118] on div at bounding box center [87, 120] width 11 height 11
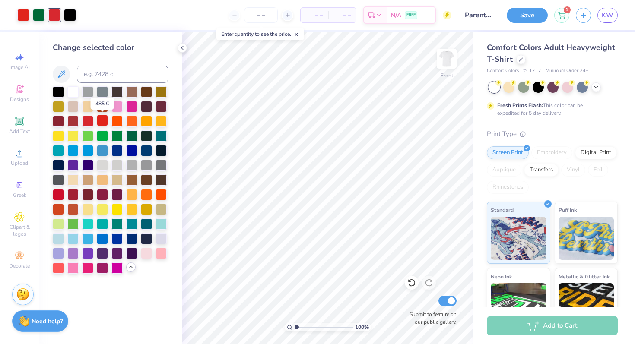
click at [105, 119] on div at bounding box center [102, 120] width 11 height 11
click at [103, 118] on div at bounding box center [102, 120] width 11 height 11
click at [87, 121] on div at bounding box center [87, 120] width 11 height 11
click at [62, 194] on div at bounding box center [58, 193] width 11 height 11
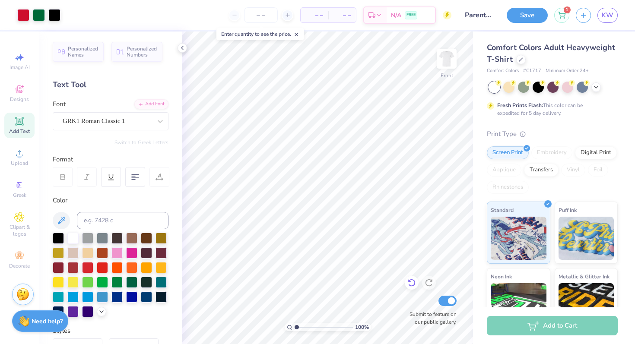
click at [372, 284] on icon at bounding box center [411, 282] width 9 height 9
click at [372, 285] on icon at bounding box center [411, 283] width 7 height 8
click at [52, 16] on div at bounding box center [54, 14] width 12 height 12
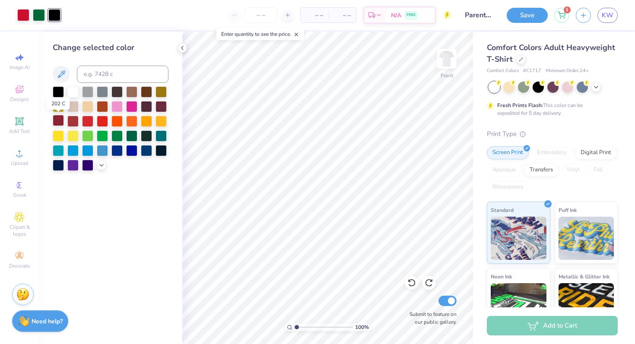
click at [56, 121] on div at bounding box center [58, 120] width 11 height 11
click at [98, 164] on icon at bounding box center [101, 164] width 7 height 7
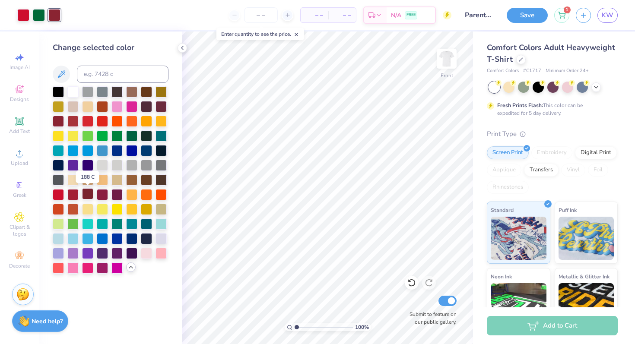
click at [89, 196] on div at bounding box center [87, 193] width 11 height 11
click at [40, 16] on div at bounding box center [39, 14] width 12 height 12
click at [100, 136] on div at bounding box center [102, 135] width 11 height 11
click at [117, 137] on div at bounding box center [116, 135] width 11 height 11
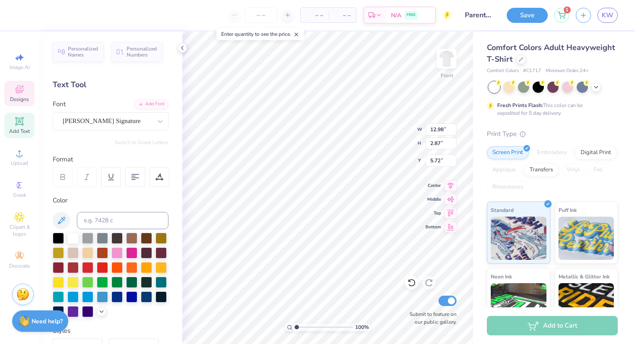
click at [26, 100] on span "Designs" at bounding box center [19, 99] width 19 height 7
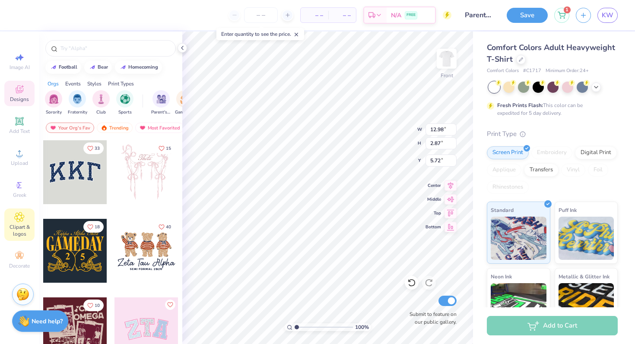
click at [28, 226] on span "Clipart & logos" at bounding box center [19, 231] width 30 height 14
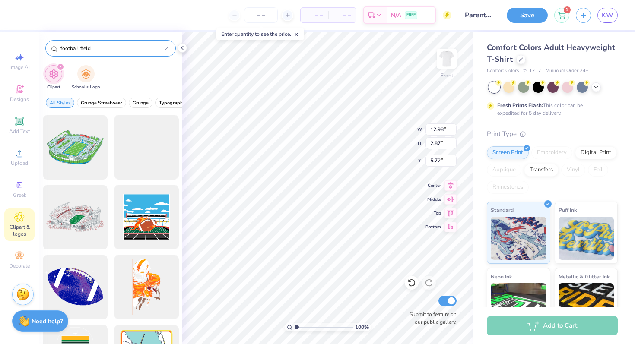
drag, startPoint x: 114, startPoint y: 49, endPoint x: 59, endPoint y: 48, distance: 54.4
click at [59, 48] on div "football field" at bounding box center [110, 48] width 130 height 16
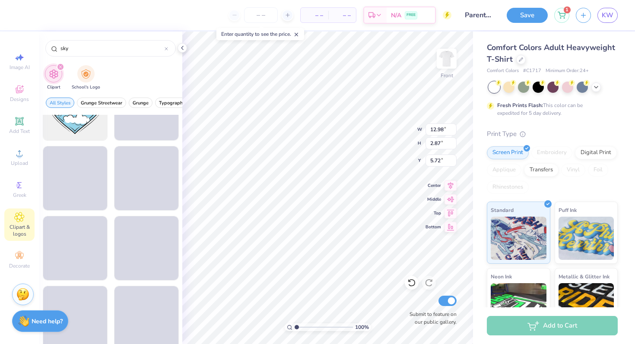
scroll to position [619, 0]
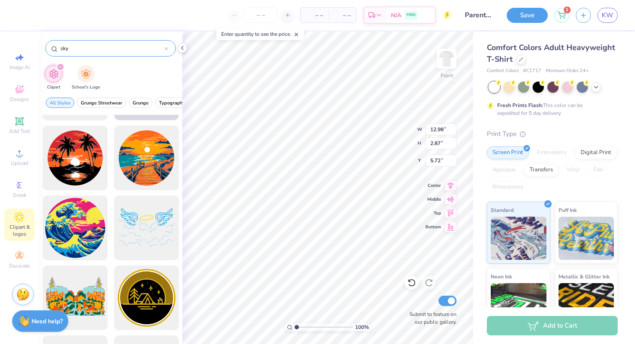
click at [61, 49] on input "sky" at bounding box center [112, 48] width 105 height 9
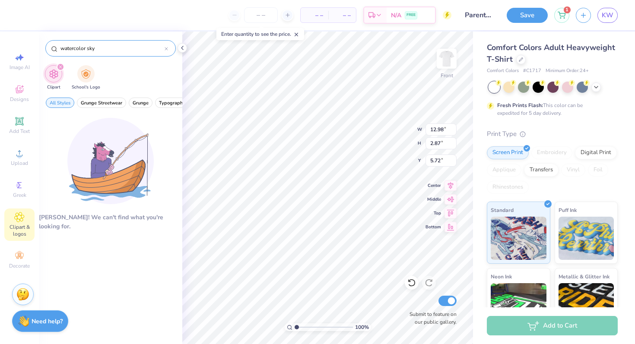
click at [117, 48] on input "watercolor sky" at bounding box center [112, 48] width 105 height 9
drag, startPoint x: 87, startPoint y: 48, endPoint x: 51, endPoint y: 49, distance: 36.3
click at [51, 49] on div "watercolor sky" at bounding box center [110, 48] width 130 height 16
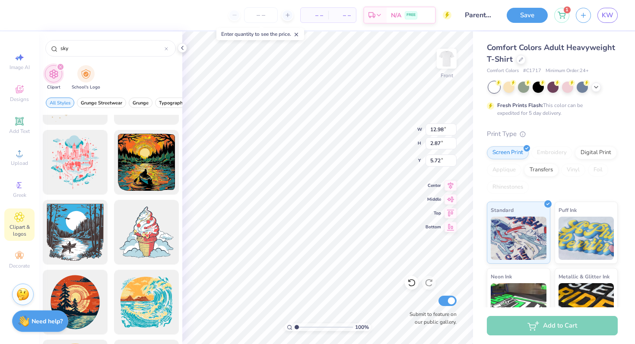
scroll to position [1206, 0]
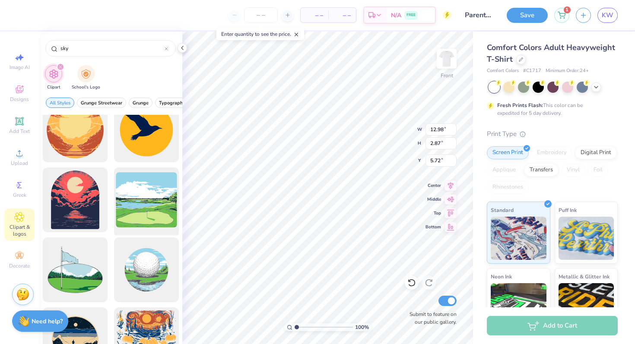
click at [155, 206] on div at bounding box center [146, 200] width 71 height 71
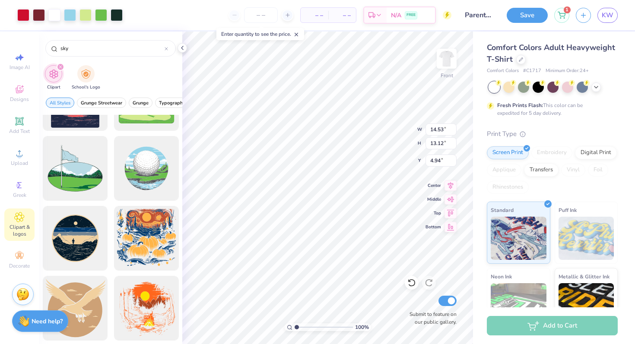
scroll to position [1430, 0]
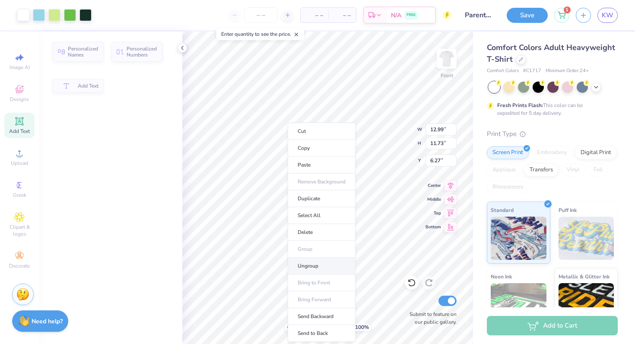
click at [315, 269] on li "Ungroup" at bounding box center [322, 266] width 68 height 17
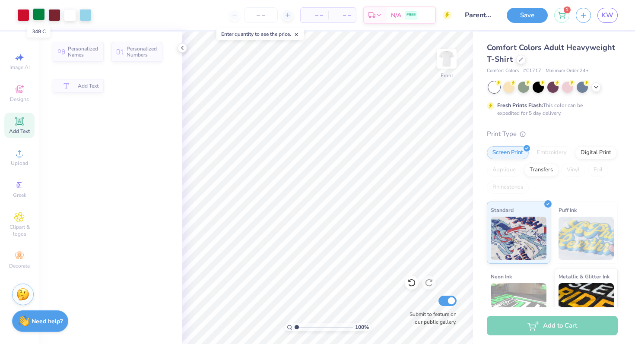
click at [39, 10] on div at bounding box center [39, 14] width 12 height 12
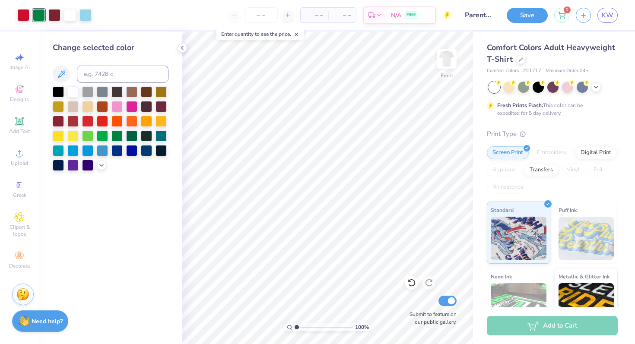
click at [372, 288] on div at bounding box center [412, 283] width 14 height 14
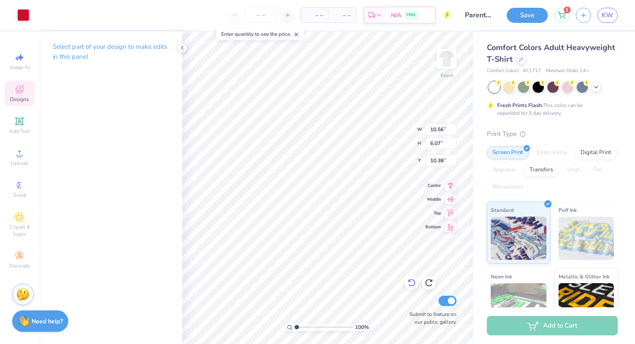
click at [372, 282] on icon at bounding box center [411, 282] width 9 height 9
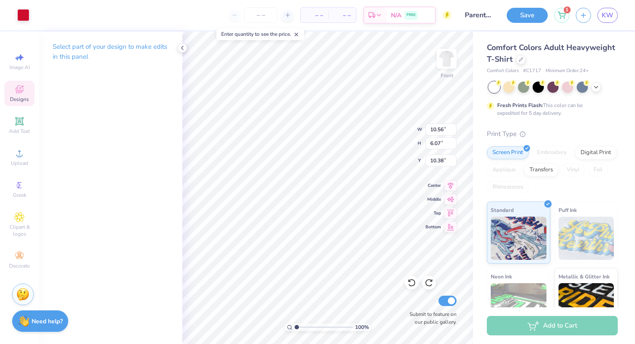
click at [182, 48] on polyline at bounding box center [182, 47] width 2 height 3
click at [296, 35] on icon at bounding box center [296, 35] width 6 height 6
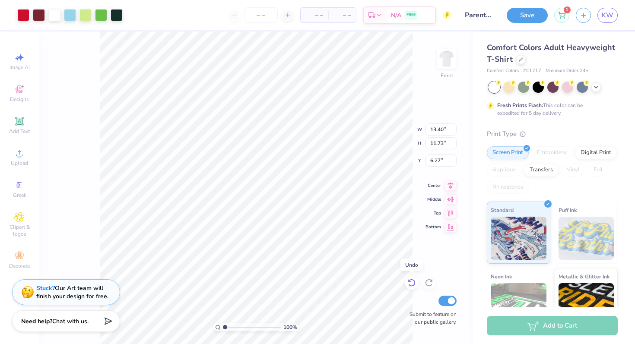
click at [372, 284] on icon at bounding box center [411, 282] width 9 height 9
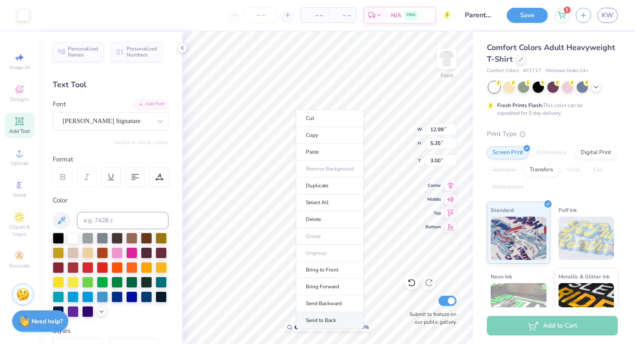
click at [314, 316] on li "Send to Back" at bounding box center [330, 320] width 68 height 17
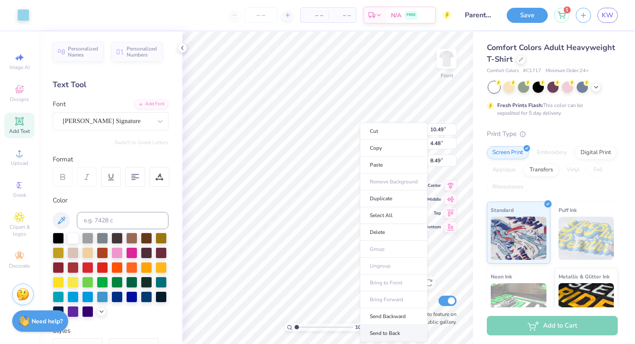
click at [372, 316] on li "Send to Back" at bounding box center [394, 333] width 68 height 17
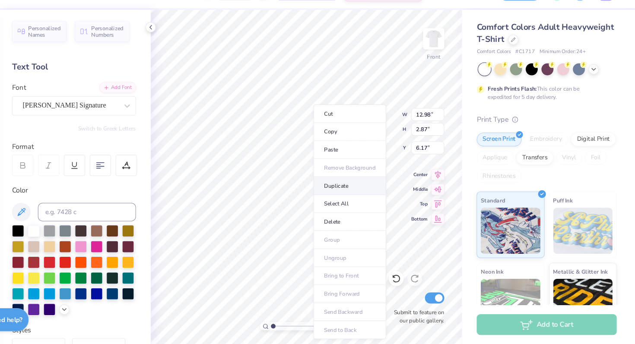
scroll to position [0, 0]
click at [351, 197] on li "Duplicate" at bounding box center [368, 196] width 68 height 17
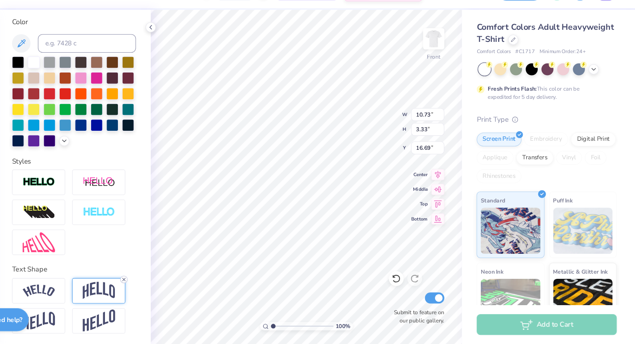
click at [155, 285] on icon at bounding box center [157, 283] width 5 height 5
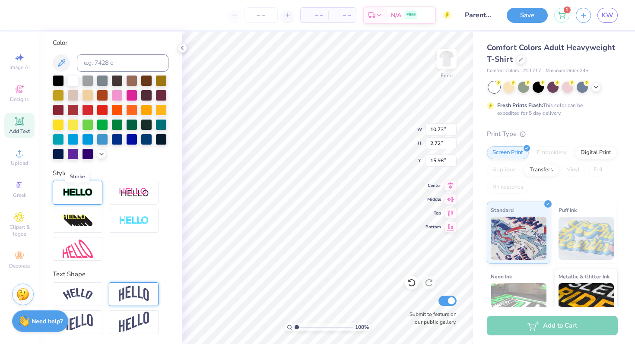
click at [79, 195] on img at bounding box center [78, 193] width 30 height 10
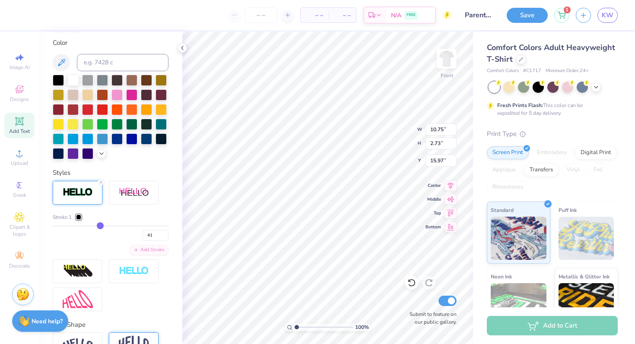
drag, startPoint x: 56, startPoint y: 228, endPoint x: 100, endPoint y: 225, distance: 44.1
click at [100, 225] on input "range" at bounding box center [111, 225] width 116 height 1
drag, startPoint x: 100, startPoint y: 227, endPoint x: 67, endPoint y: 229, distance: 32.5
click at [67, 229] on div "11" at bounding box center [111, 233] width 116 height 16
drag, startPoint x: 67, startPoint y: 223, endPoint x: 57, endPoint y: 224, distance: 10.4
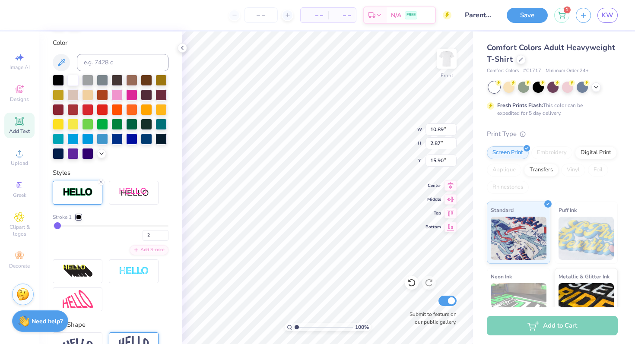
click at [57, 225] on input "range" at bounding box center [111, 225] width 116 height 1
click at [56, 225] on input "range" at bounding box center [111, 225] width 116 height 1
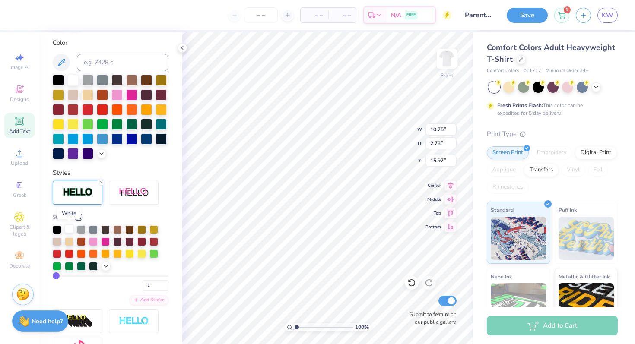
click at [69, 231] on div at bounding box center [69, 229] width 9 height 9
click at [96, 197] on div at bounding box center [78, 193] width 50 height 24
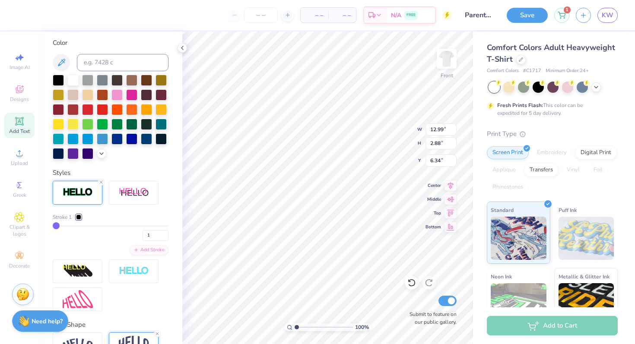
scroll to position [191, 0]
click at [77, 221] on div "Stroke 1" at bounding box center [67, 217] width 28 height 8
click at [78, 218] on div at bounding box center [78, 217] width 5 height 5
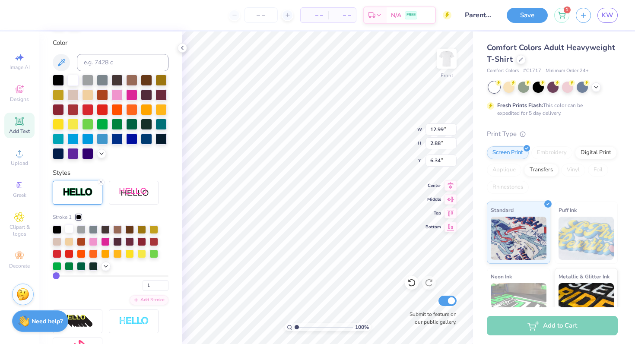
click at [69, 229] on div at bounding box center [69, 229] width 9 height 9
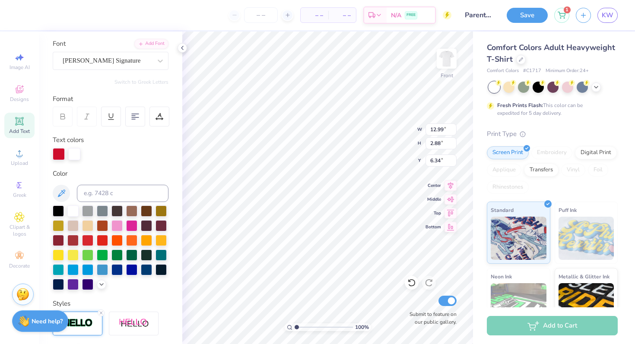
scroll to position [0, 0]
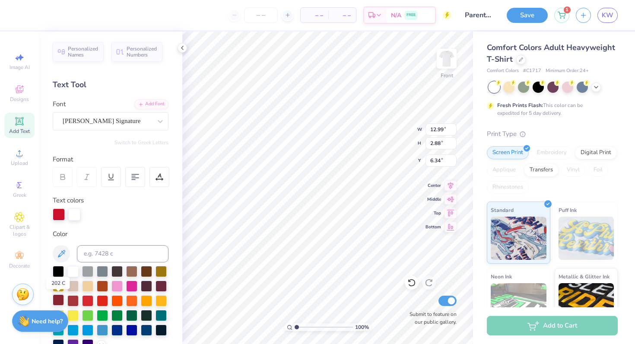
click at [58, 298] on div at bounding box center [58, 299] width 11 height 11
click at [75, 214] on div at bounding box center [74, 214] width 12 height 12
click at [63, 301] on div at bounding box center [58, 299] width 11 height 11
click at [59, 300] on div at bounding box center [58, 299] width 11 height 11
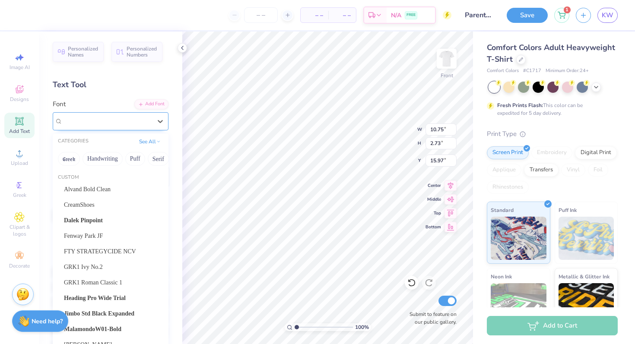
click at [108, 124] on div "[PERSON_NAME] Signature" at bounding box center [107, 120] width 91 height 13
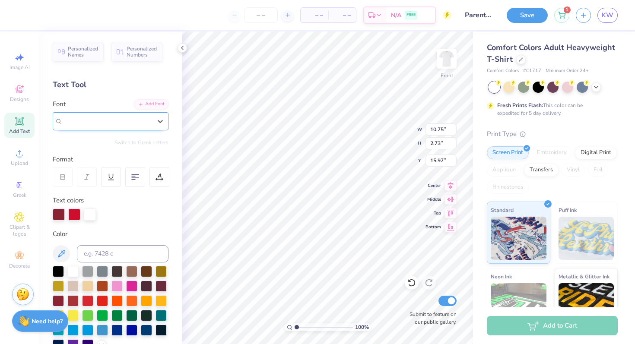
click at [104, 120] on span "[PERSON_NAME] Signature" at bounding box center [102, 121] width 78 height 10
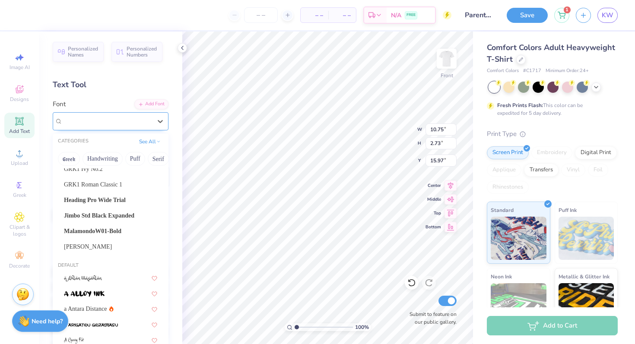
scroll to position [95, 0]
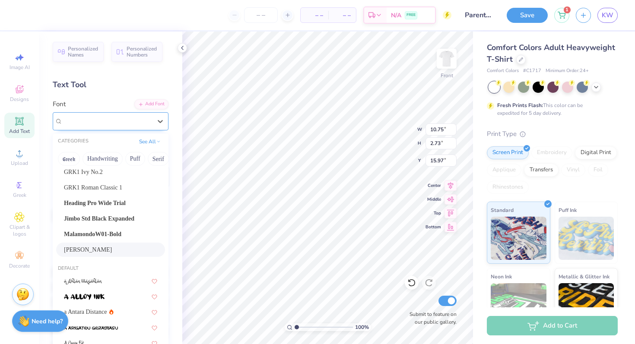
click at [91, 247] on div "Mr Dafoe" at bounding box center [110, 249] width 93 height 9
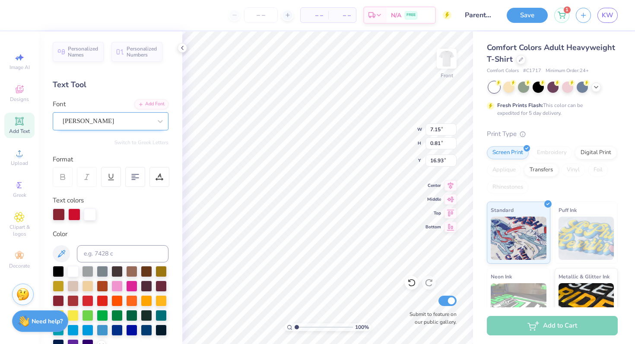
click at [95, 120] on div "Mr Dafoe" at bounding box center [107, 120] width 91 height 13
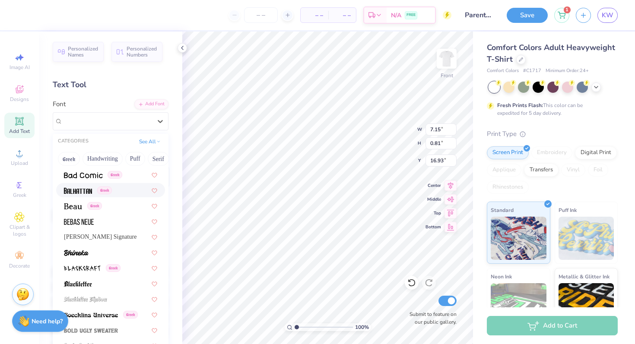
scroll to position [566, 0]
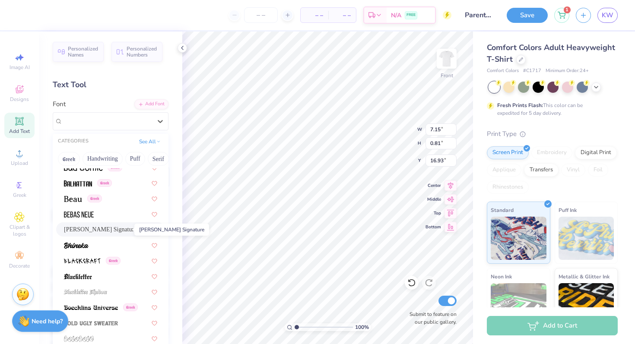
click at [101, 229] on span "[PERSON_NAME] Signature" at bounding box center [100, 229] width 73 height 9
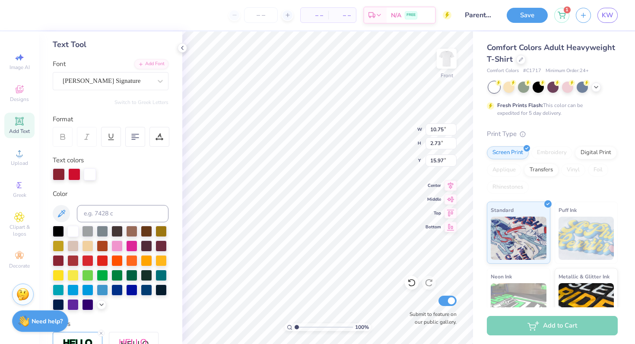
scroll to position [0, 0]
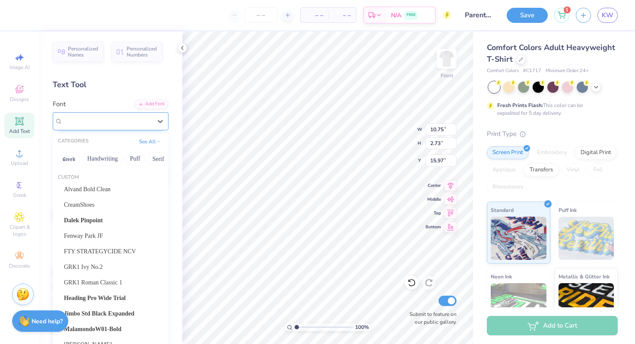
click at [97, 119] on div "[PERSON_NAME] Signature" at bounding box center [107, 120] width 91 height 13
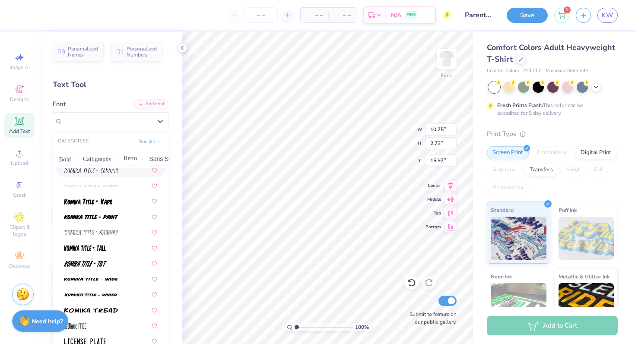
scroll to position [0, 122]
click at [100, 157] on button "Calligraphy" at bounding box center [92, 159] width 38 height 14
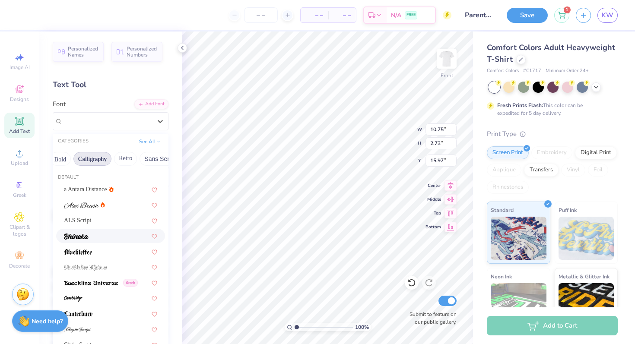
click at [113, 240] on div at bounding box center [110, 235] width 93 height 9
click at [120, 118] on div "Bhineka" at bounding box center [107, 120] width 91 height 13
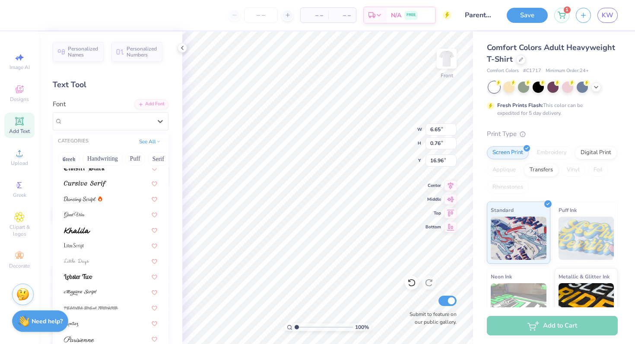
scroll to position [196, 0]
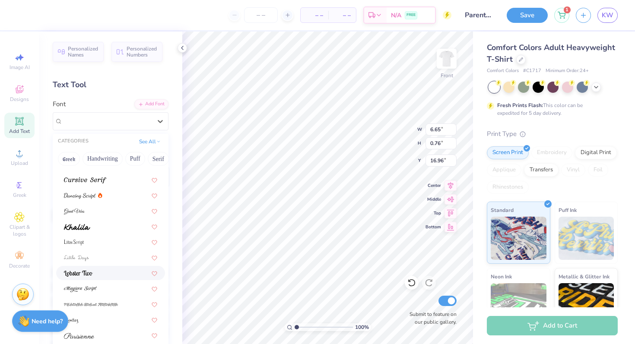
click at [87, 272] on img at bounding box center [78, 274] width 29 height 6
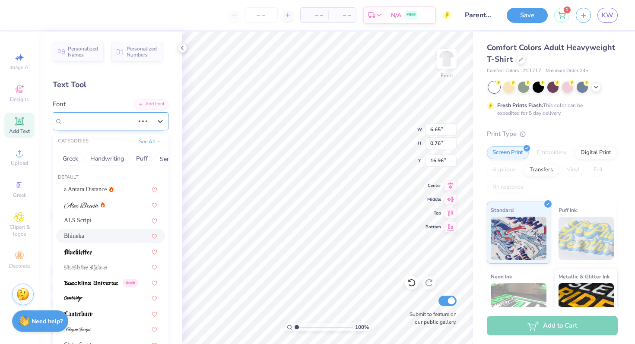
click at [114, 123] on div "Bhineka" at bounding box center [98, 120] width 73 height 13
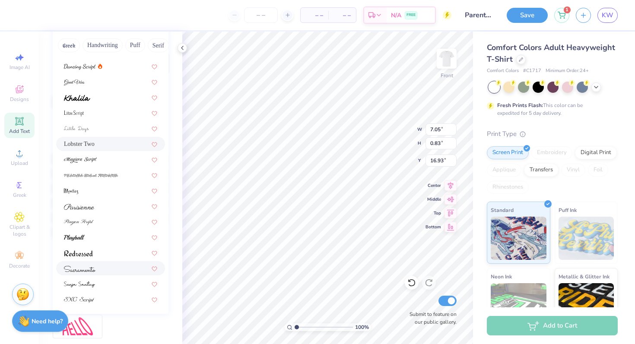
scroll to position [96, 0]
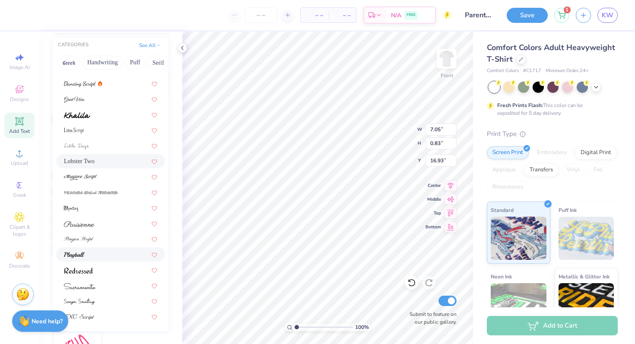
click at [101, 258] on div at bounding box center [110, 254] width 93 height 9
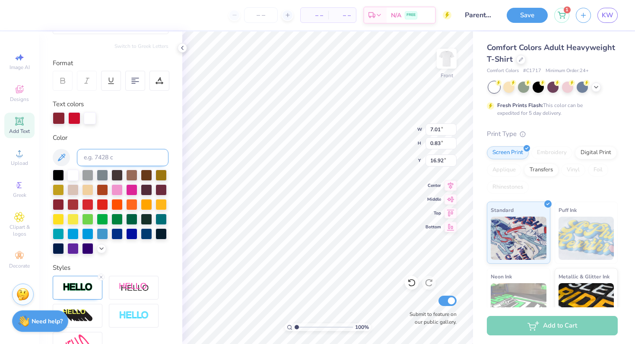
scroll to position [0, 0]
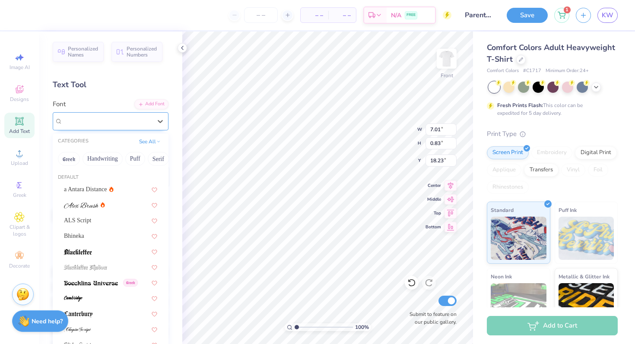
click at [122, 127] on div at bounding box center [107, 121] width 89 height 12
click at [151, 160] on button "Calligraphy" at bounding box center [151, 159] width 38 height 14
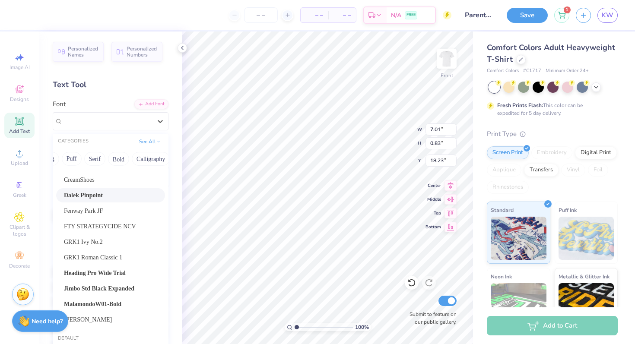
scroll to position [32, 0]
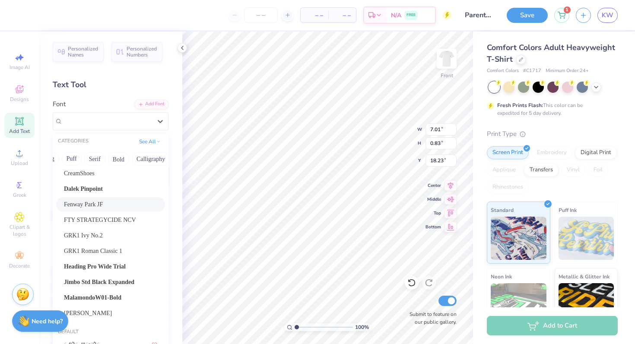
click at [114, 204] on div "Fenway Park JF" at bounding box center [110, 204] width 93 height 9
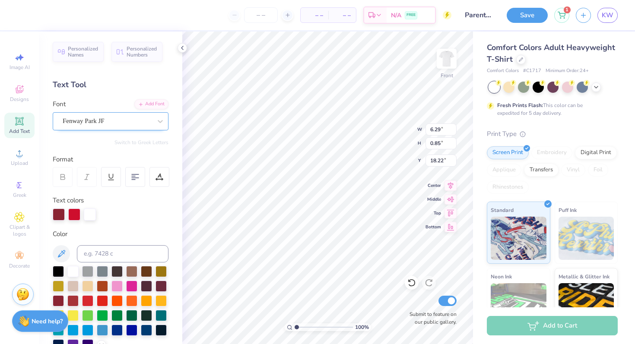
click at [133, 124] on div "Fenway Park JF" at bounding box center [107, 120] width 91 height 13
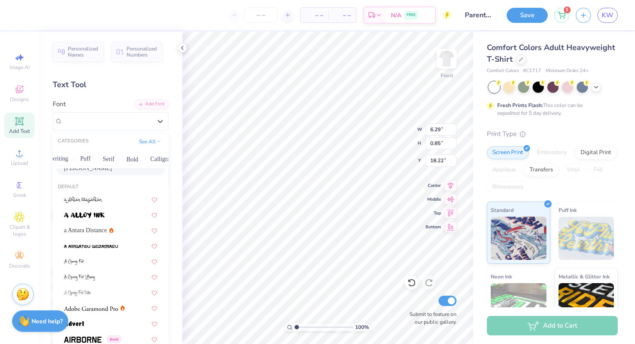
scroll to position [0, 54]
click at [153, 160] on button "Calligraphy" at bounding box center [160, 159] width 38 height 14
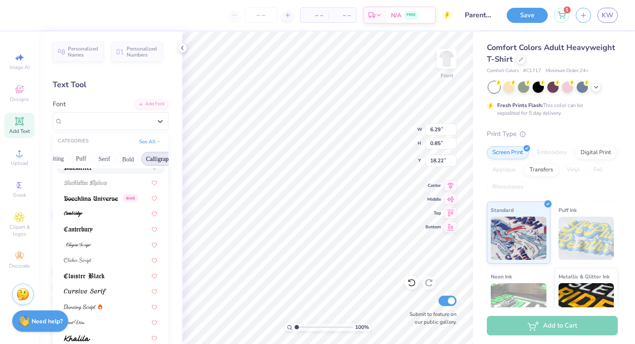
scroll to position [85, 0]
click at [99, 266] on div at bounding box center [110, 260] width 109 height 14
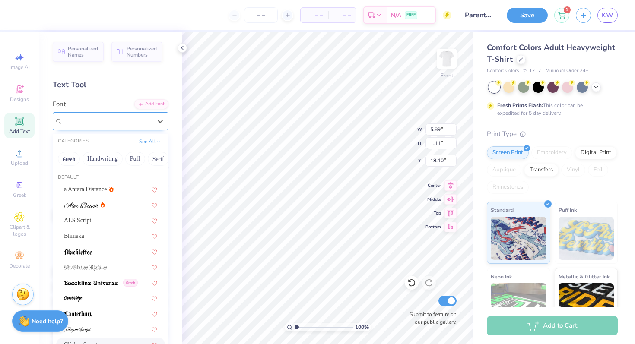
click at [144, 122] on div "Clicker Script" at bounding box center [107, 120] width 91 height 13
click at [116, 206] on div at bounding box center [110, 204] width 93 height 9
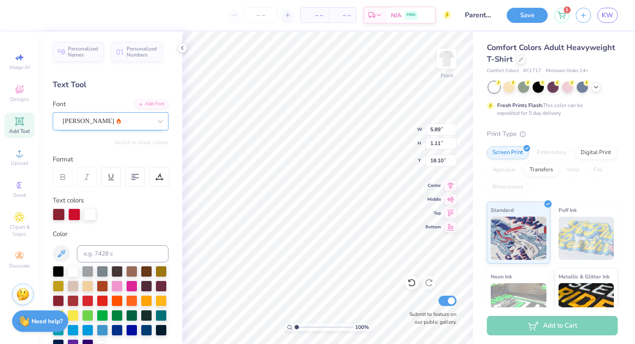
type input "7.05"
type input "0.83"
type input "18.24"
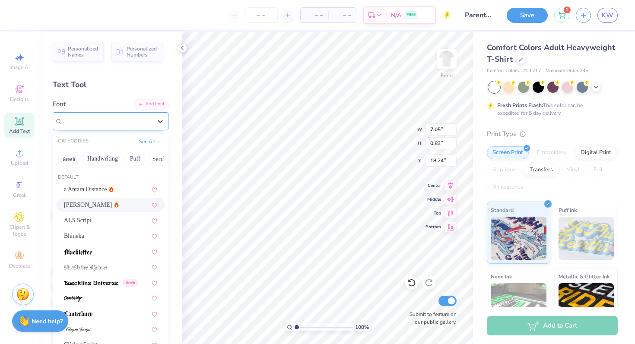
click at [120, 121] on div "[PERSON_NAME]" at bounding box center [107, 120] width 91 height 13
click at [111, 187] on div "a Antara Distance" at bounding box center [110, 189] width 93 height 9
type input "6.15"
type input "1.05"
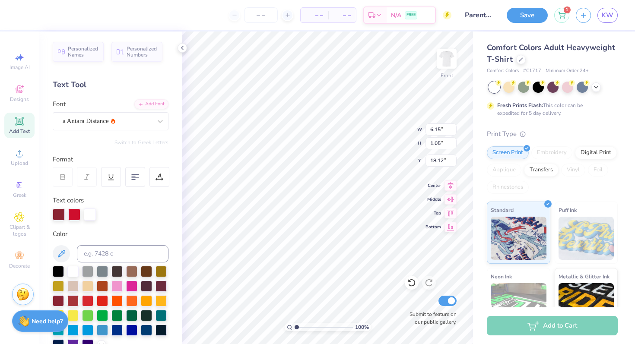
type input "18.19"
type input "12.32"
type input "2.11"
type input "16.14"
click at [76, 216] on div at bounding box center [74, 214] width 12 height 12
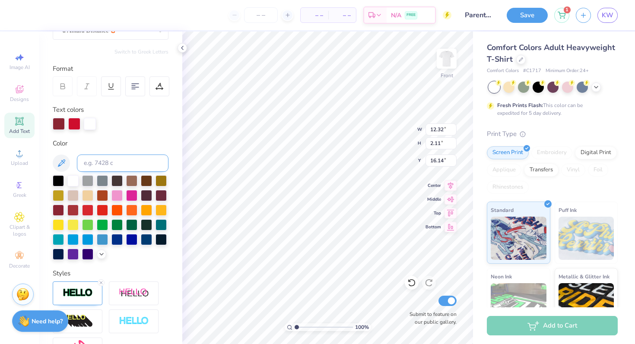
scroll to position [70, 0]
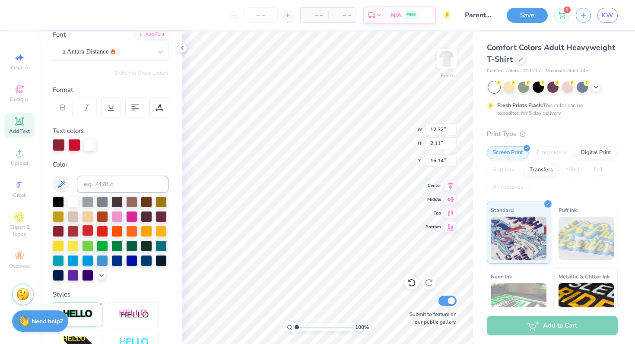
click at [88, 232] on div at bounding box center [87, 230] width 11 height 11
click at [59, 204] on div at bounding box center [58, 201] width 11 height 11
type input "16.21"
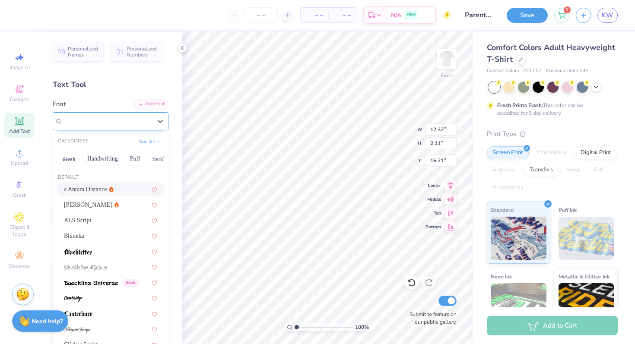
click at [84, 120] on div "a Antara Distance" at bounding box center [107, 120] width 91 height 13
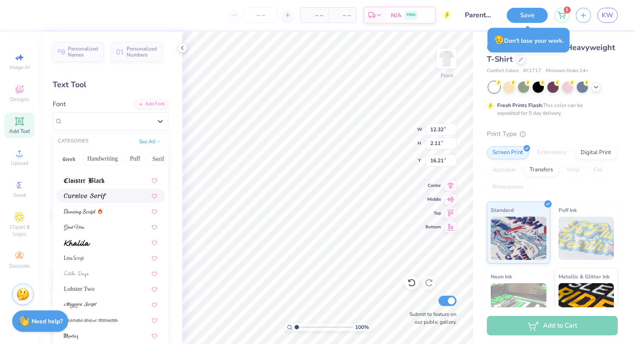
scroll to position [212, 0]
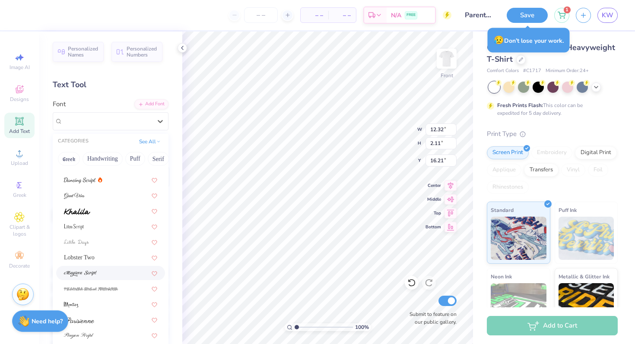
click at [104, 274] on div at bounding box center [110, 273] width 93 height 9
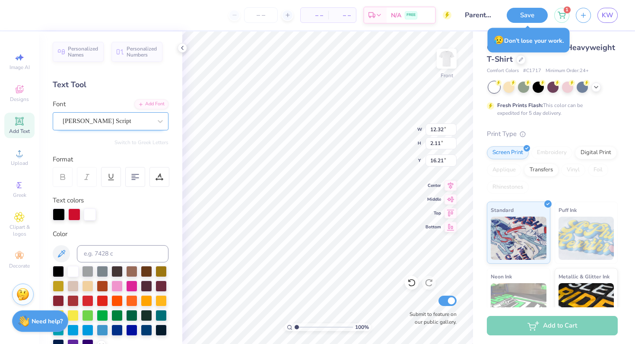
type input "14.53"
type input "1.46"
type input "16.54"
type input "12.99"
type input "2.88"
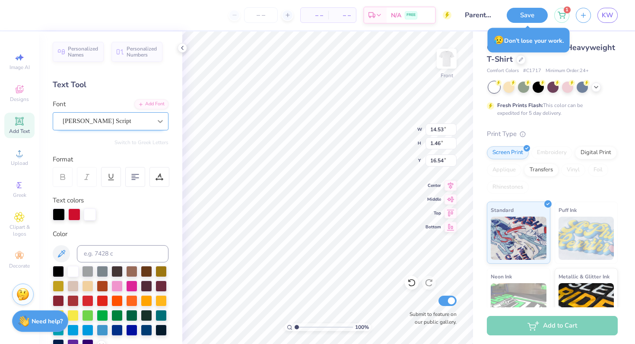
type input "6.34"
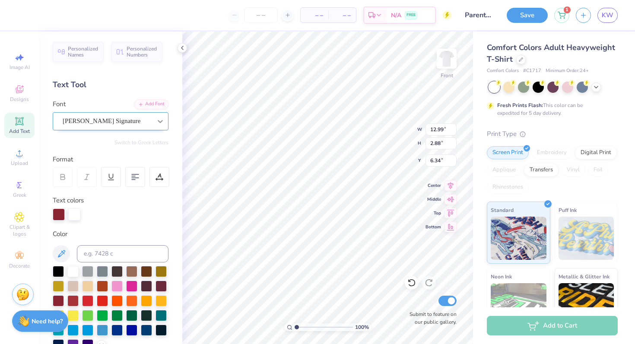
type input "14.53"
type input "1.46"
type input "16.54"
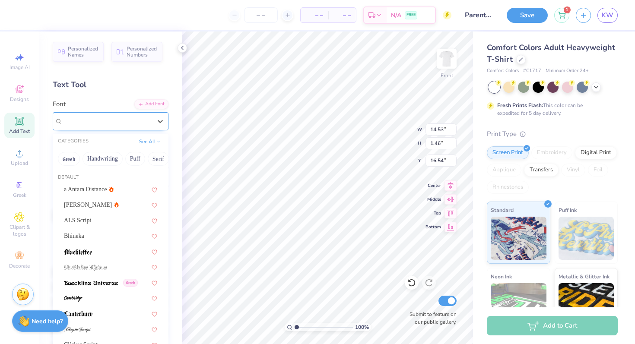
click at [134, 123] on div "[PERSON_NAME] Script" at bounding box center [107, 120] width 91 height 13
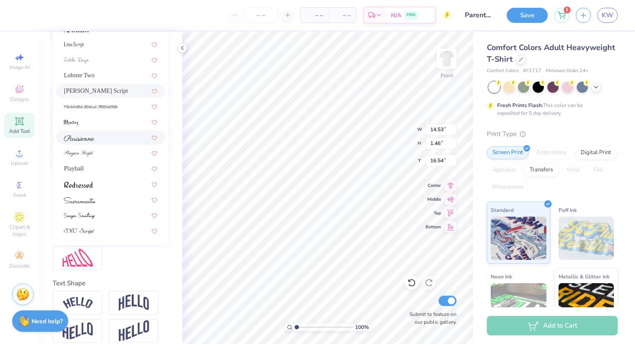
scroll to position [183, 0]
click at [114, 139] on div at bounding box center [110, 137] width 93 height 9
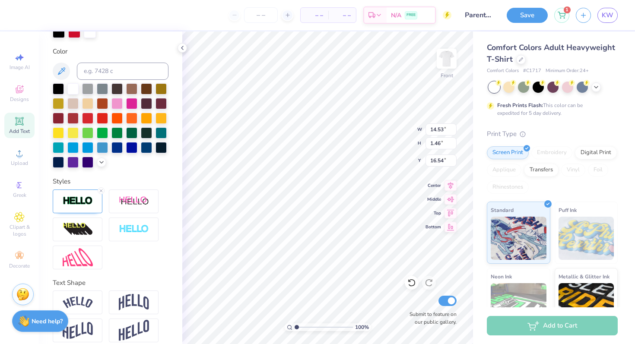
type input "11.31"
type input "1.33"
type input "16.60"
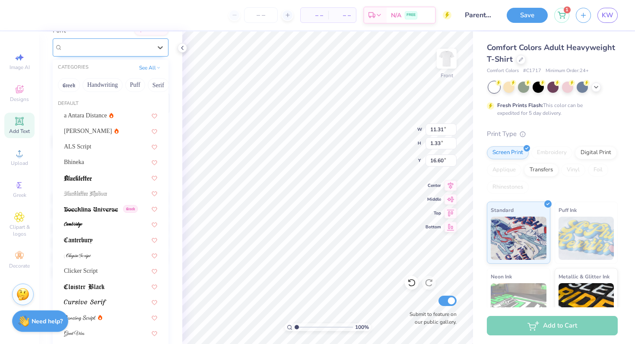
click at [123, 50] on div "Parisienne" at bounding box center [107, 47] width 91 height 13
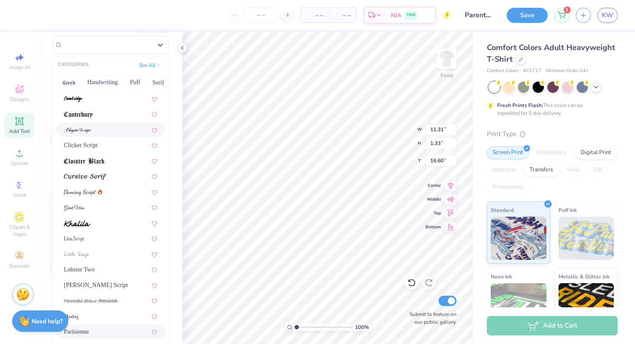
scroll to position [0, 0]
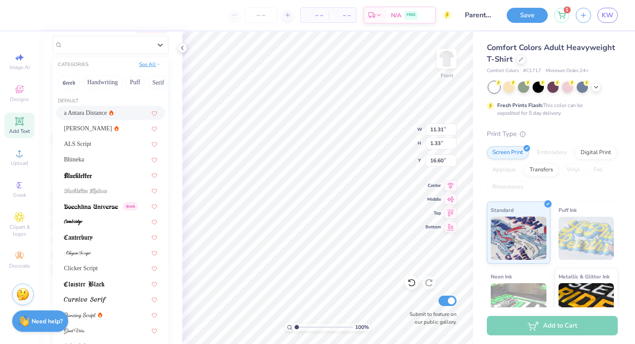
click at [150, 66] on button "See All" at bounding box center [149, 64] width 27 height 9
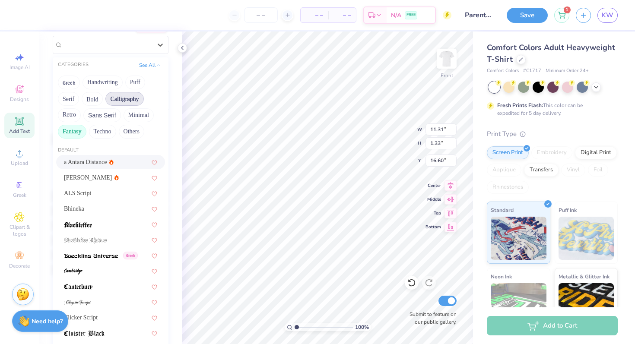
click at [79, 133] on button "Fantasy" at bounding box center [72, 132] width 28 height 14
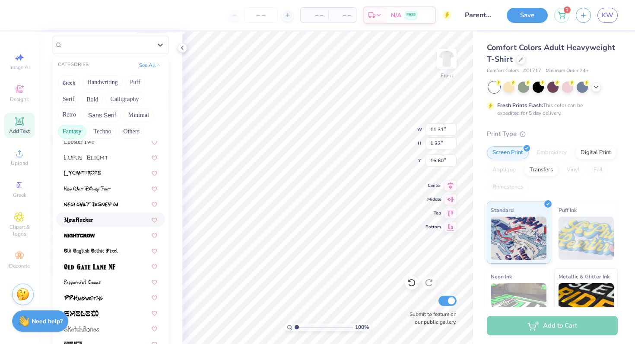
scroll to position [180, 0]
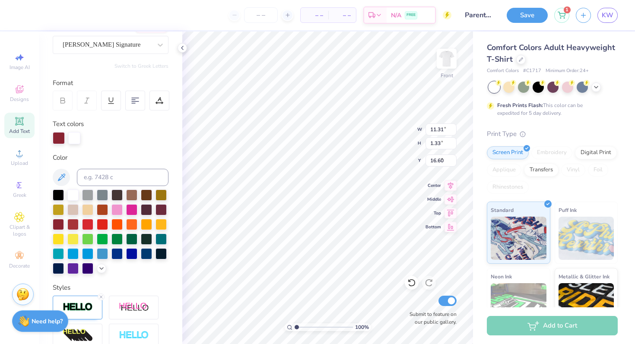
type input "12.99"
type input "2.88"
type input "6.34"
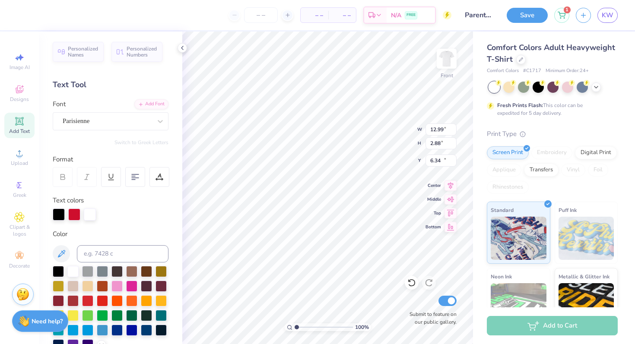
type input "11.31"
type input "1.33"
type input "16.60"
click at [118, 121] on div "Parisienne" at bounding box center [107, 120] width 91 height 13
type input "b"
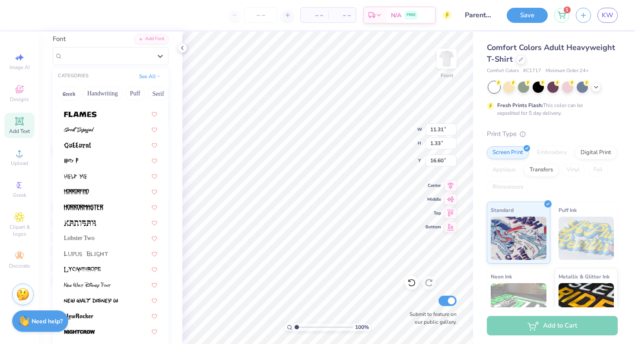
scroll to position [50, 0]
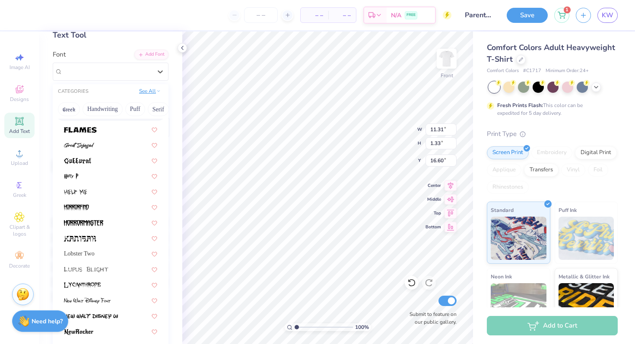
click at [151, 90] on button "See All" at bounding box center [149, 91] width 27 height 9
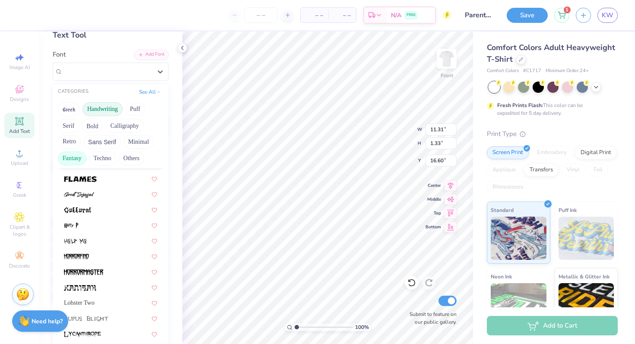
click at [108, 106] on button "Handwriting" at bounding box center [102, 109] width 40 height 14
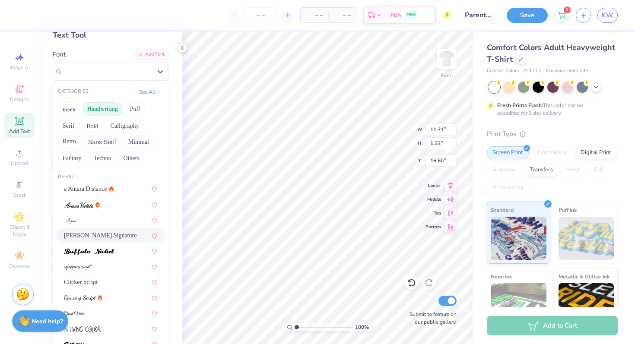
drag, startPoint x: 110, startPoint y: 234, endPoint x: 108, endPoint y: 252, distance: 17.8
click at [110, 234] on span "[PERSON_NAME] Signature" at bounding box center [100, 235] width 73 height 9
type input "14.53"
type input "3.69"
type input "15.42"
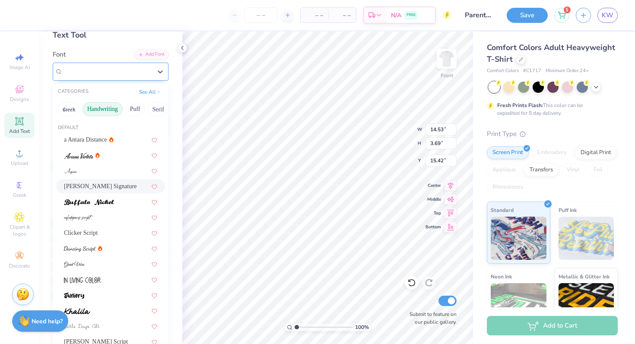
click at [103, 77] on div "[PERSON_NAME] Signature" at bounding box center [107, 71] width 91 height 13
click at [106, 208] on div at bounding box center [110, 202] width 109 height 14
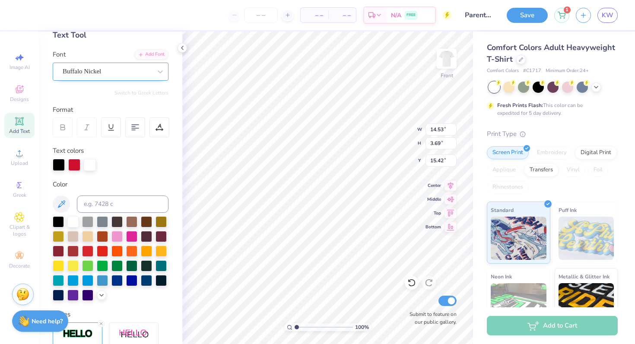
type input "9.73"
type input "1.05"
type input "16.74"
click at [109, 76] on div "Buffalo Nickel" at bounding box center [107, 71] width 91 height 13
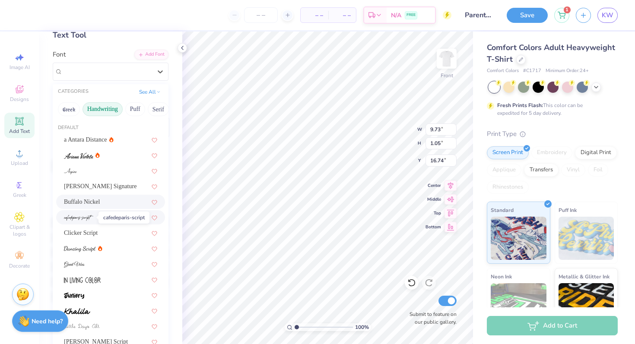
click at [92, 218] on img at bounding box center [78, 218] width 29 height 6
type input "5.71"
type input "1.40"
type input "16.57"
click at [105, 74] on div "cafedeparis-script" at bounding box center [107, 71] width 91 height 13
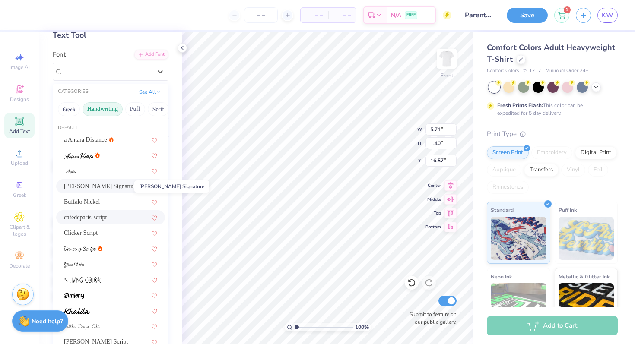
click at [104, 184] on span "[PERSON_NAME] Signature" at bounding box center [100, 186] width 73 height 9
type input "14.53"
type input "3.69"
type input "15.42"
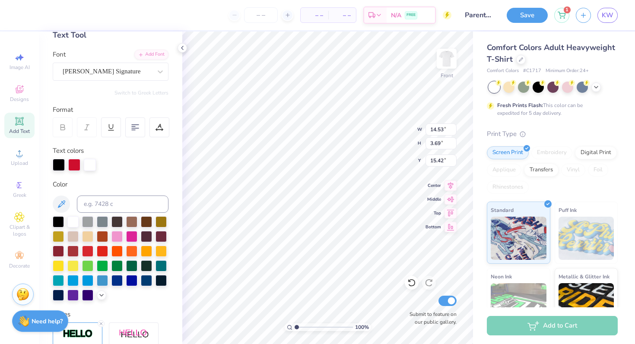
type input "11.45"
type input "2.91"
type input "16.20"
type input "12.99"
type input "2.88"
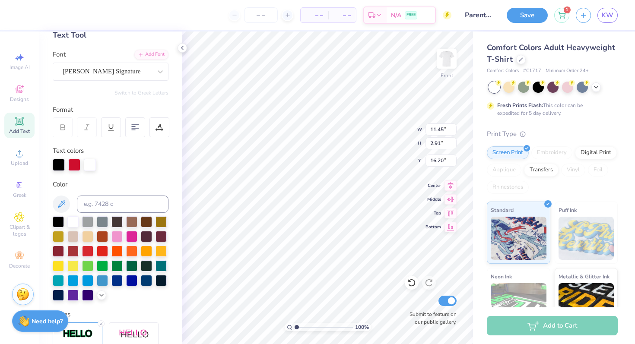
type input "6.34"
click at [59, 163] on div at bounding box center [59, 164] width 12 height 12
click at [58, 224] on div at bounding box center [58, 220] width 11 height 11
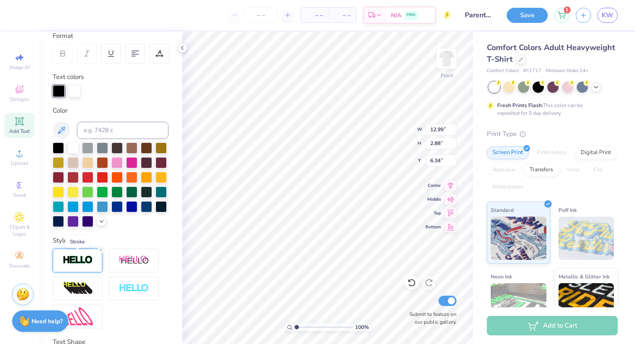
scroll to position [191, 0]
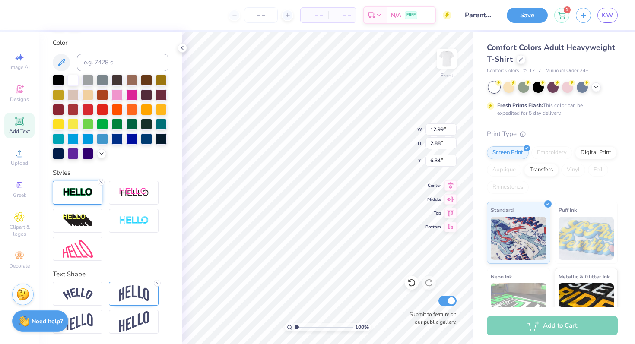
click at [87, 195] on img at bounding box center [78, 192] width 30 height 10
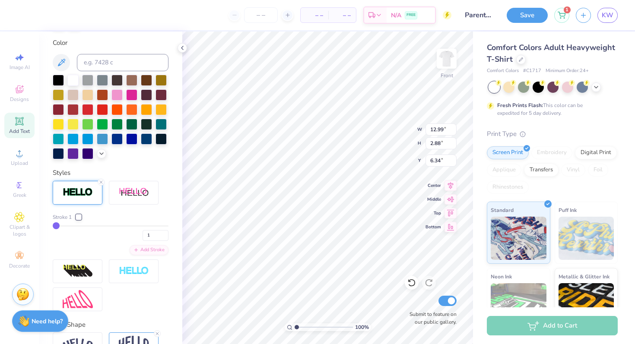
click at [78, 217] on div at bounding box center [78, 217] width 5 height 5
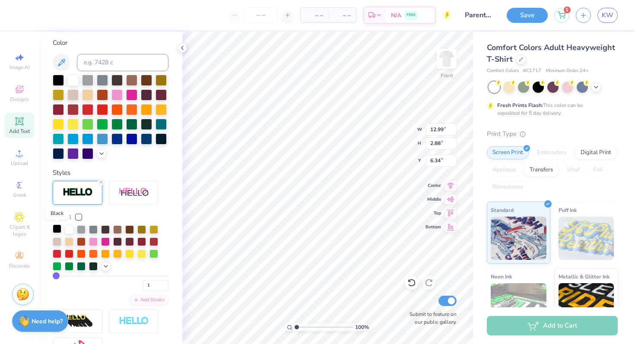
click at [55, 230] on div at bounding box center [57, 229] width 9 height 9
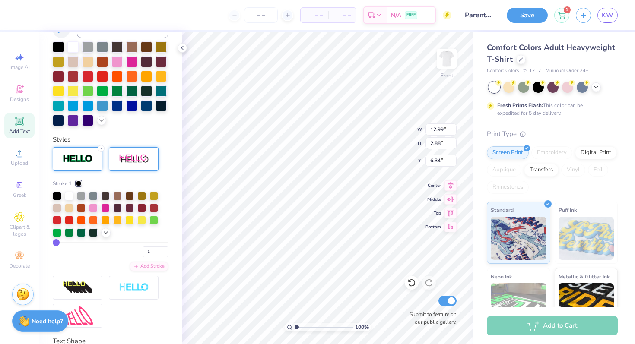
scroll to position [158, 0]
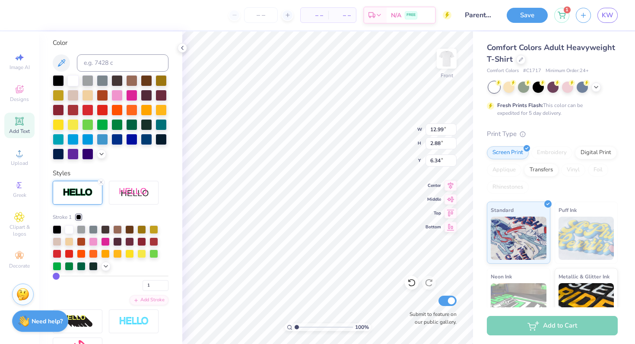
type input "2"
type input "3"
type input "4"
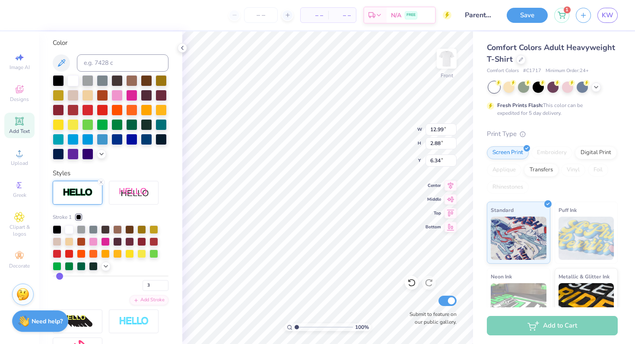
type input "4"
type input "13.03"
type input "2.93"
type input "6.32"
click at [153, 282] on input "4" at bounding box center [155, 285] width 26 height 11
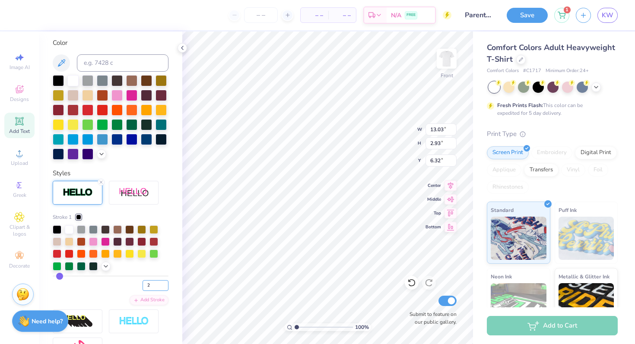
type input "2"
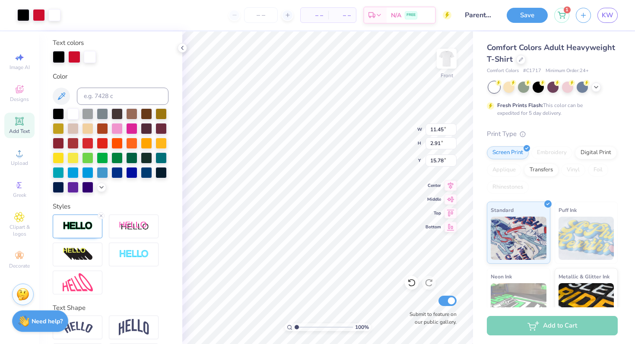
scroll to position [191, 0]
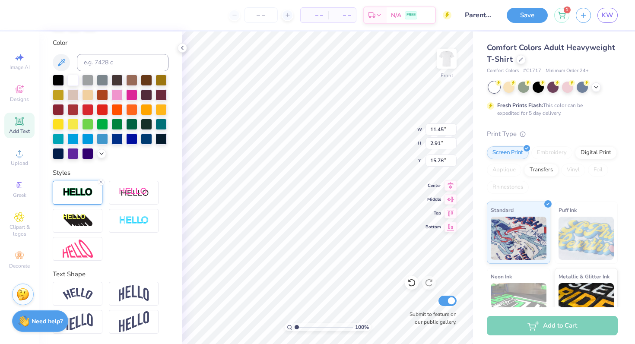
click at [84, 198] on div at bounding box center [78, 193] width 50 height 24
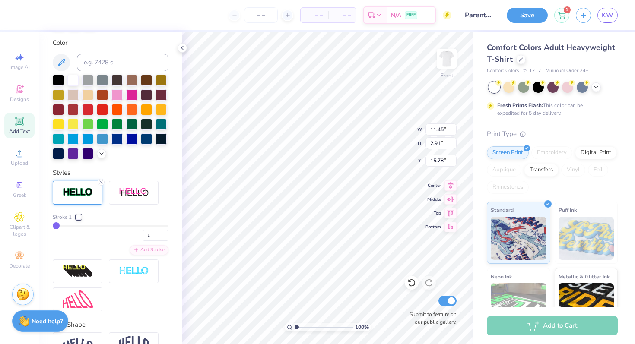
click at [79, 218] on div at bounding box center [78, 217] width 5 height 5
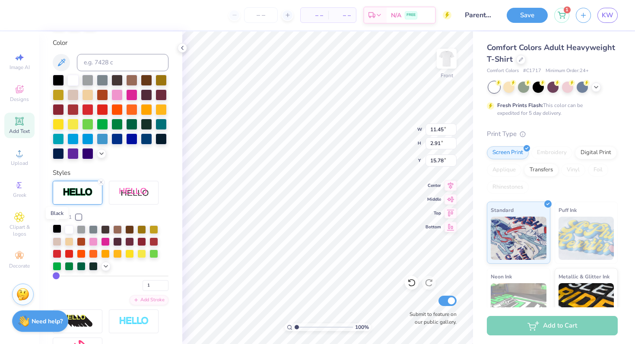
click at [60, 228] on div at bounding box center [57, 229] width 9 height 9
click at [157, 285] on input "1" at bounding box center [155, 285] width 26 height 11
type input "2"
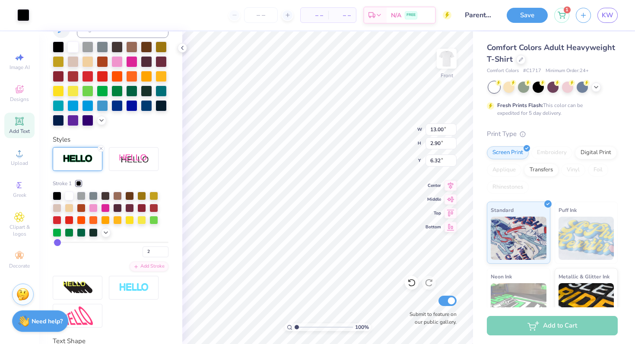
scroll to position [158, 0]
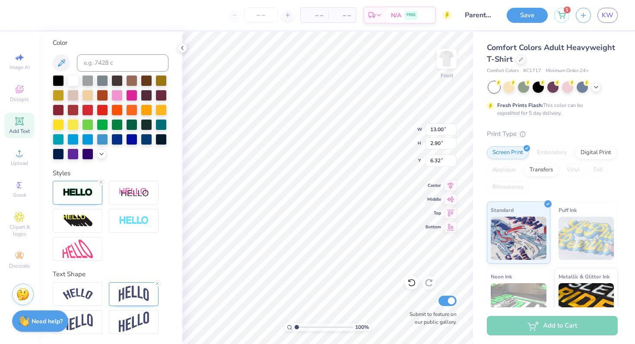
type input "11.46"
type input "2.92"
type input "15.77"
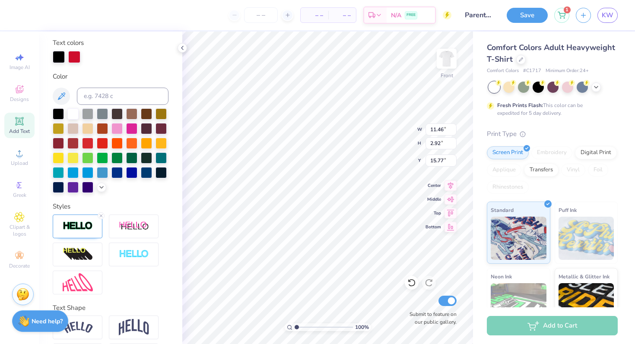
scroll to position [191, 0]
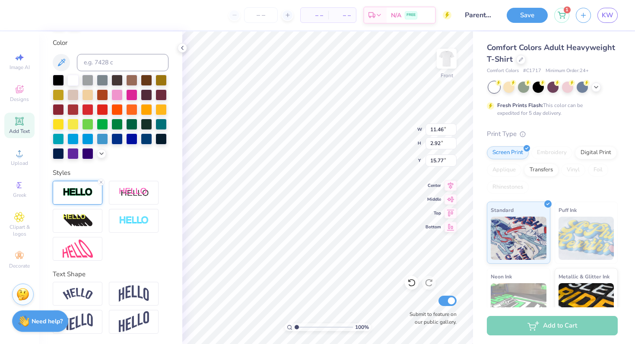
click at [87, 196] on img at bounding box center [78, 192] width 30 height 10
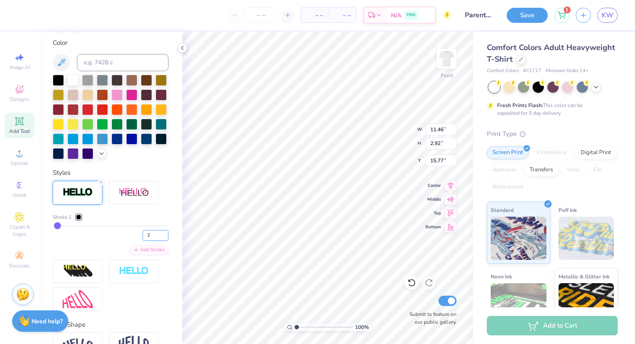
click at [152, 237] on input "2" at bounding box center [155, 235] width 26 height 11
type input "3"
type input "13.00"
type input "2.90"
type input "6.32"
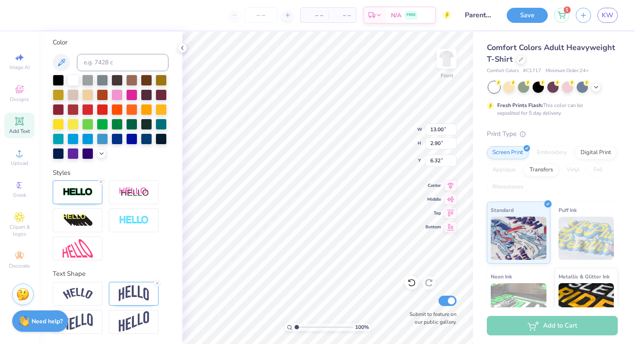
scroll to position [158, 0]
click at [86, 194] on img at bounding box center [78, 193] width 30 height 10
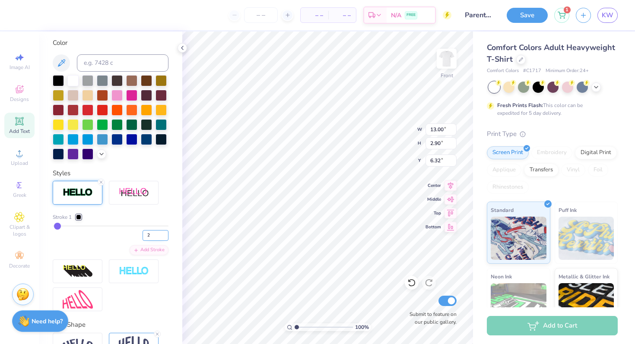
click at [159, 234] on input "2" at bounding box center [155, 235] width 26 height 11
type input "3"
click at [308, 199] on li "Duplicate" at bounding box center [321, 196] width 68 height 17
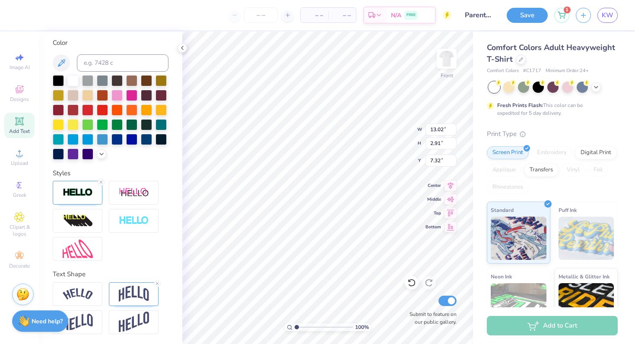
click at [81, 192] on img at bounding box center [78, 193] width 30 height 10
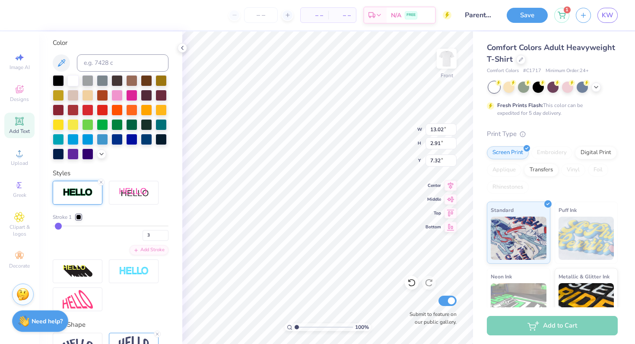
type input "8.27"
click at [81, 192] on img at bounding box center [78, 193] width 30 height 10
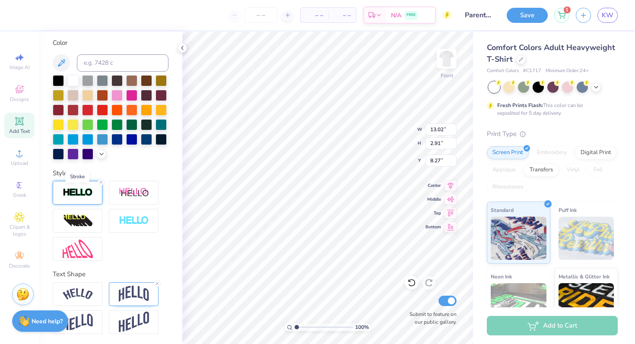
click at [81, 191] on img at bounding box center [78, 193] width 30 height 10
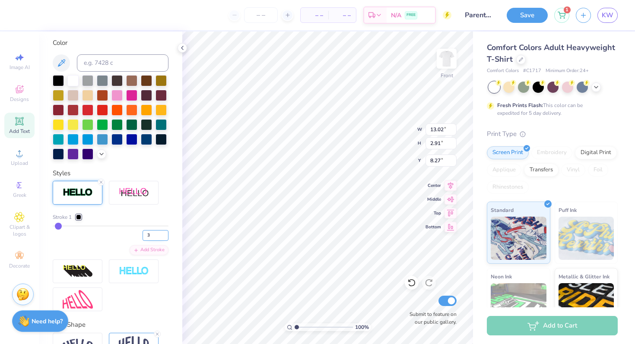
click at [153, 235] on input "3" at bounding box center [155, 235] width 26 height 11
type input "1"
click at [79, 218] on div at bounding box center [78, 217] width 5 height 5
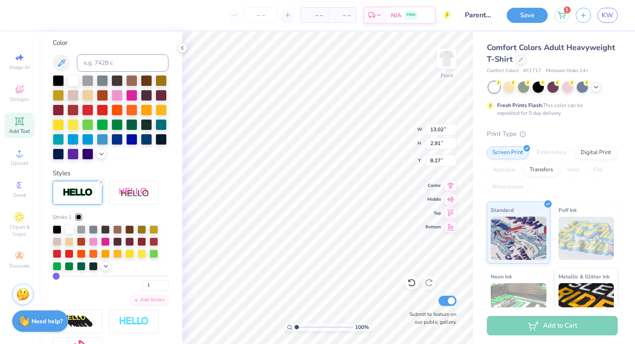
type input "12.99"
type input "2.88"
type input "8.29"
type input "13.02"
type input "2.91"
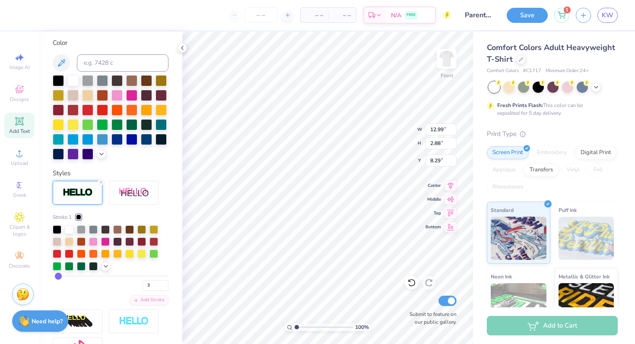
type input "6.32"
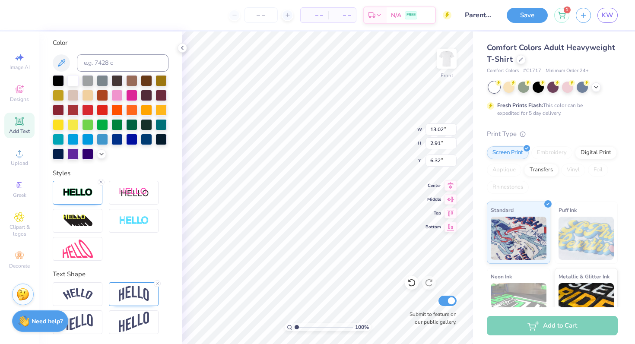
click at [88, 205] on div at bounding box center [111, 221] width 116 height 80
click at [73, 79] on div at bounding box center [72, 79] width 11 height 11
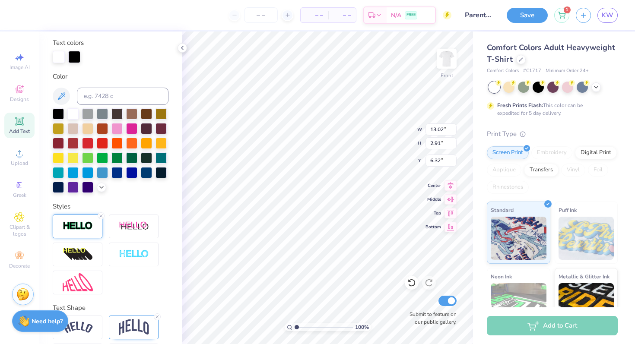
scroll to position [191, 0]
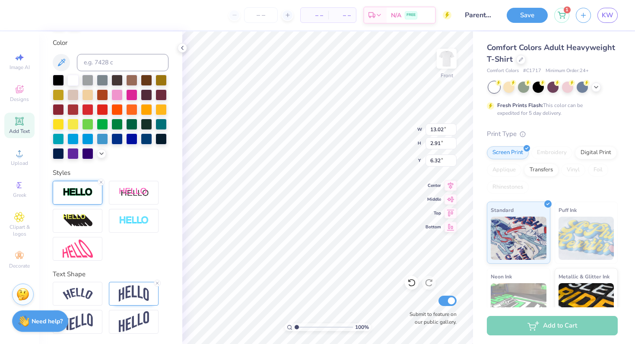
click at [87, 187] on div at bounding box center [78, 193] width 50 height 24
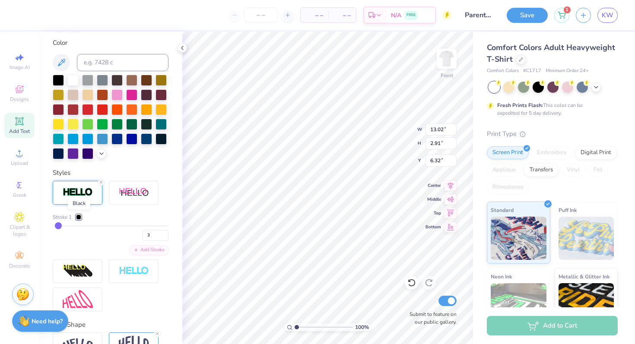
click at [78, 218] on div at bounding box center [78, 217] width 5 height 5
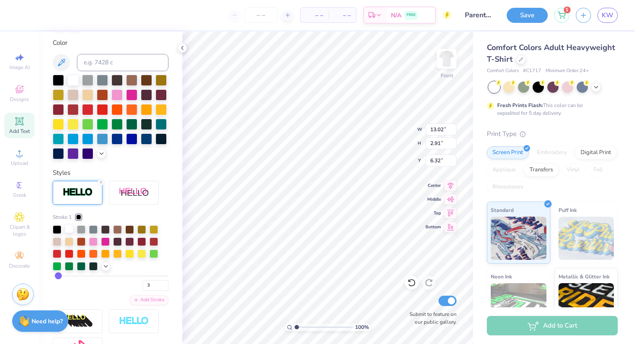
click at [70, 229] on div at bounding box center [69, 229] width 9 height 9
type input "12.99"
type input "2.88"
type input "8.30"
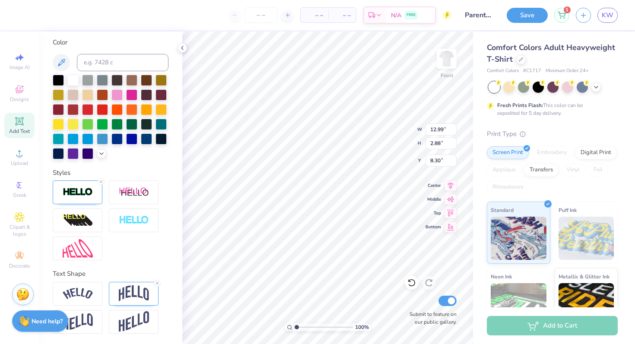
scroll to position [158, 0]
click at [86, 110] on div at bounding box center [87, 109] width 11 height 11
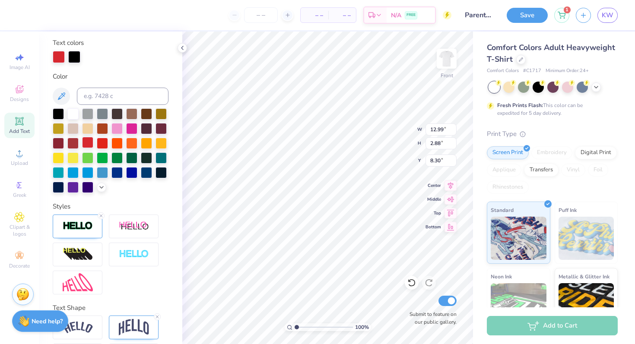
scroll to position [191, 0]
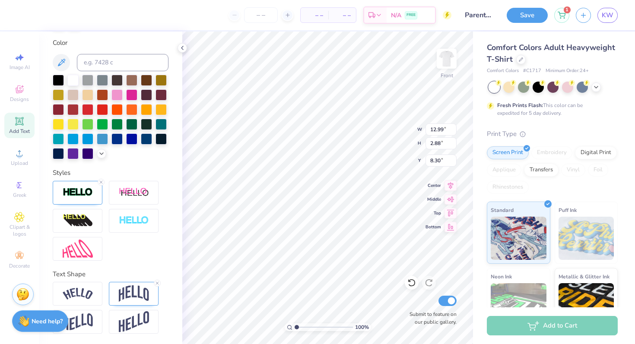
click at [80, 205] on div at bounding box center [111, 221] width 116 height 80
click at [79, 199] on div at bounding box center [78, 193] width 50 height 24
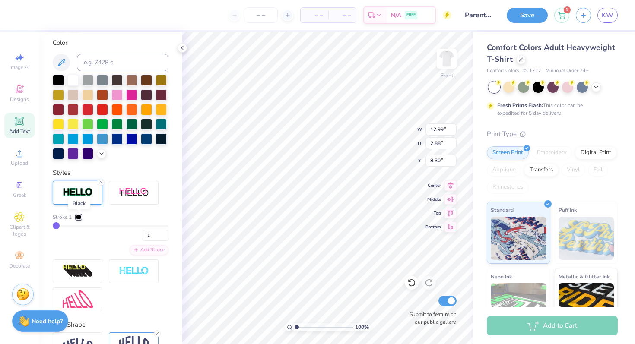
click at [78, 217] on div at bounding box center [78, 217] width 5 height 5
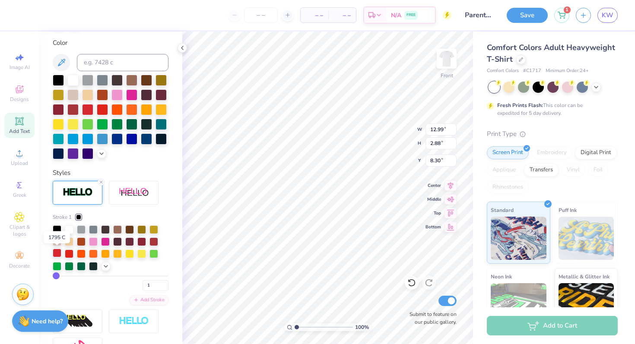
click at [59, 252] on div at bounding box center [57, 253] width 9 height 9
type input "6.34"
type input "13.02"
type input "2.91"
type input "6.32"
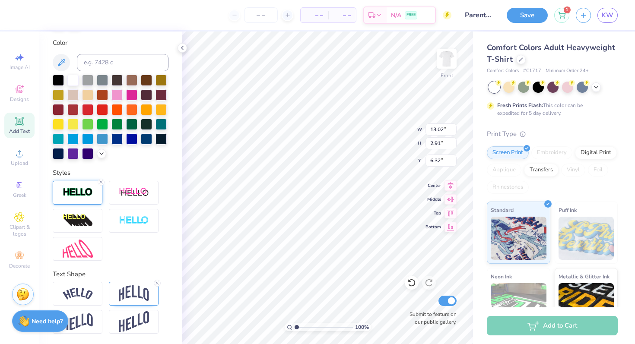
click at [91, 195] on img at bounding box center [78, 192] width 30 height 10
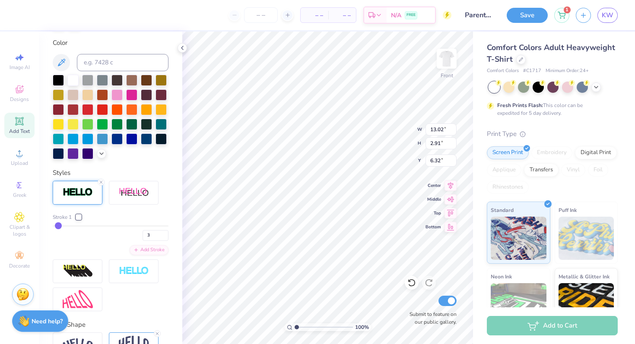
click at [79, 218] on div at bounding box center [78, 217] width 5 height 5
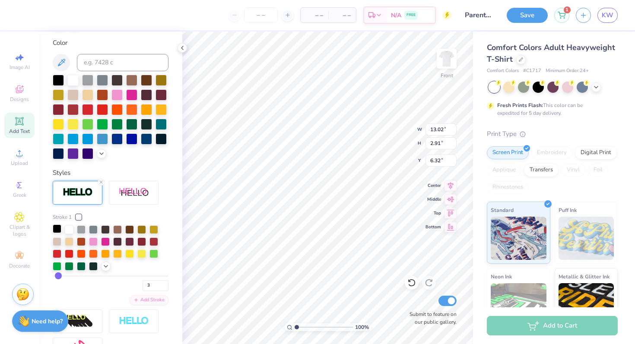
click at [56, 231] on div at bounding box center [57, 229] width 9 height 9
click at [60, 82] on div at bounding box center [58, 79] width 11 height 11
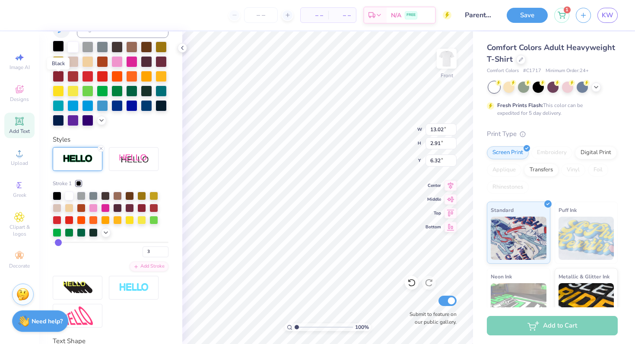
scroll to position [158, 0]
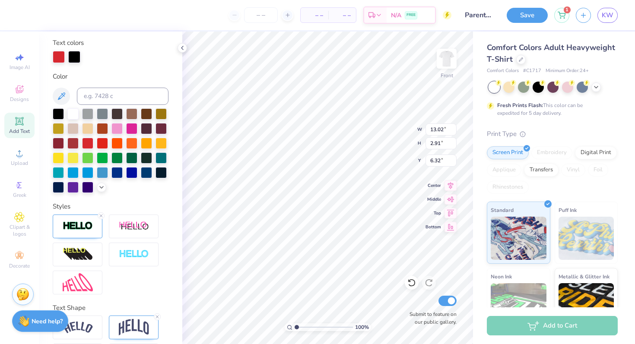
type input "12.99"
type input "2.88"
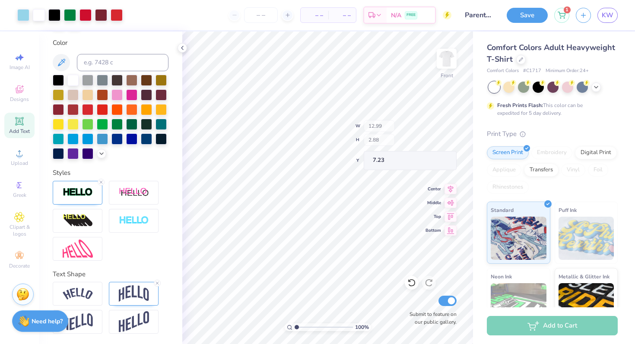
type input "6.34"
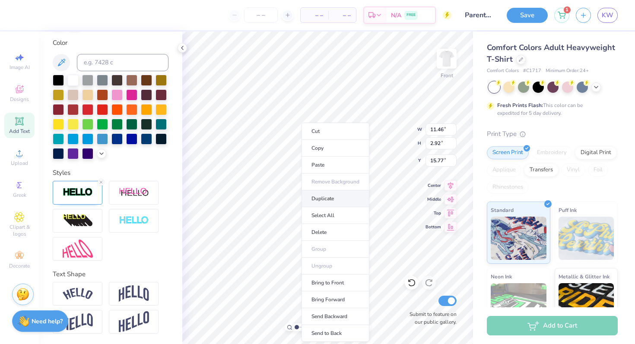
click at [329, 202] on li "Duplicate" at bounding box center [335, 198] width 68 height 17
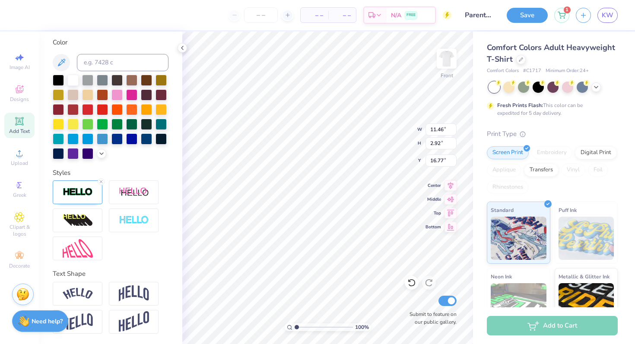
scroll to position [158, 0]
click at [79, 197] on img at bounding box center [78, 193] width 30 height 10
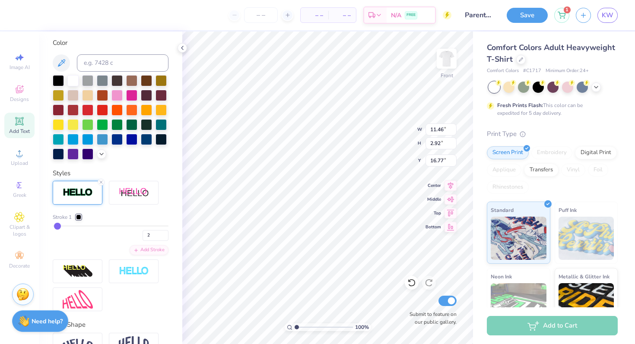
type input "17.48"
click at [154, 234] on input "2" at bounding box center [155, 235] width 26 height 11
click at [100, 183] on line at bounding box center [101, 182] width 3 height 3
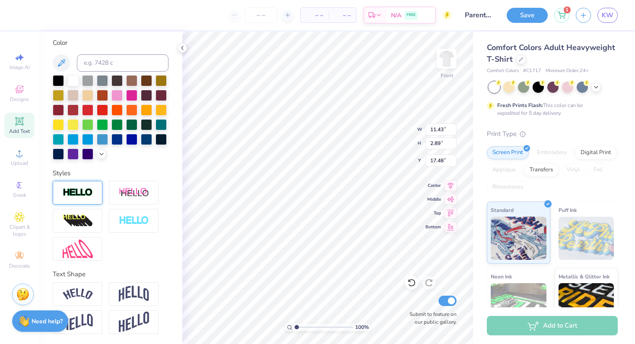
type input "11.43"
type input "2.89"
click at [85, 111] on div at bounding box center [87, 109] width 11 height 11
type input "15.77"
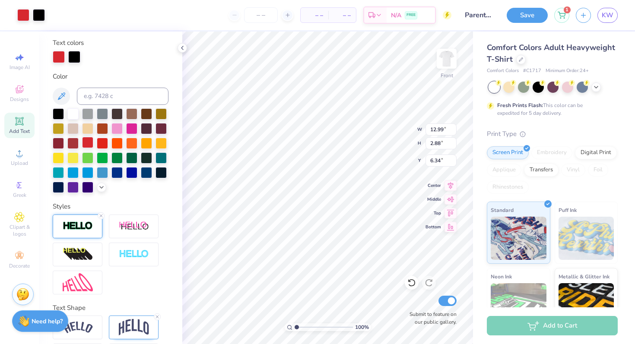
scroll to position [191, 0]
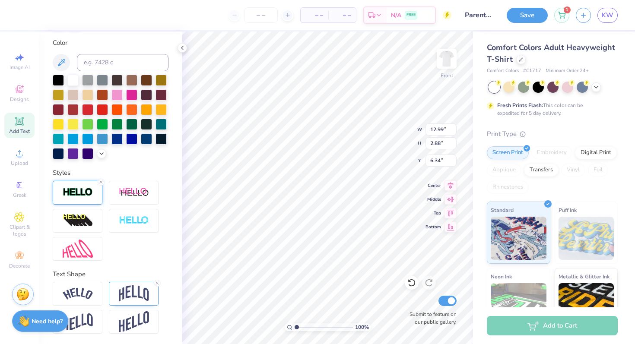
click at [90, 196] on img at bounding box center [78, 192] width 30 height 10
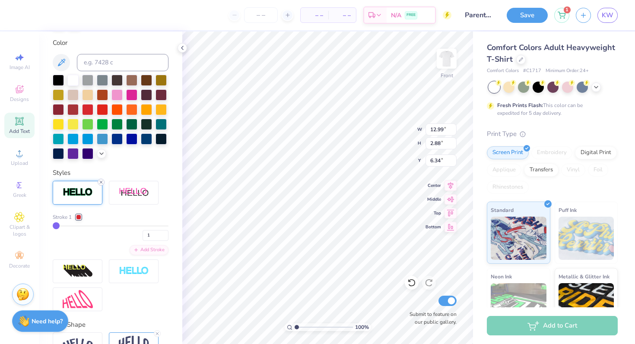
click at [102, 184] on icon at bounding box center [100, 182] width 5 height 5
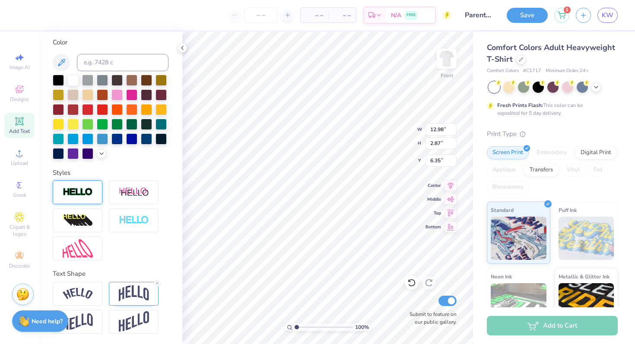
type input "12.98"
type input "2.87"
type input "6.35"
type input "11.43"
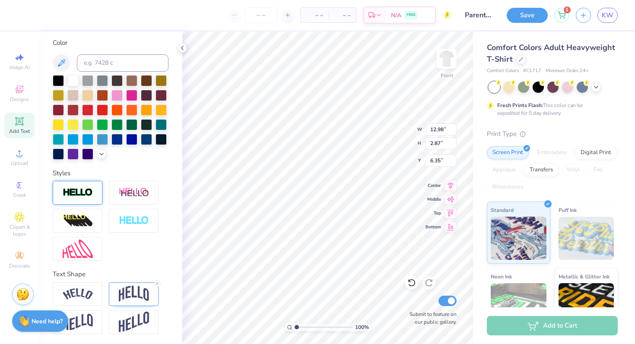
type input "2.89"
type input "16.43"
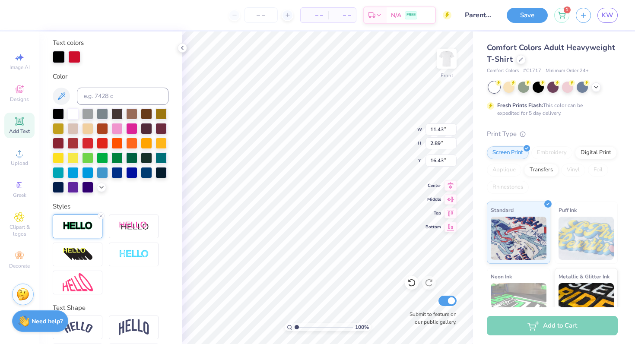
type input "11.46"
type input "2.92"
type input "15.77"
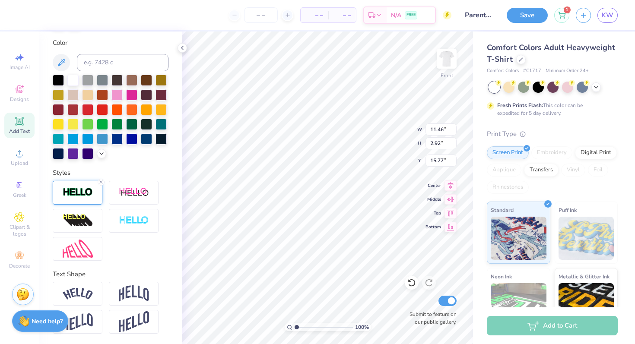
type input "11.43"
type input "2.89"
type input "16.43"
type input "11.46"
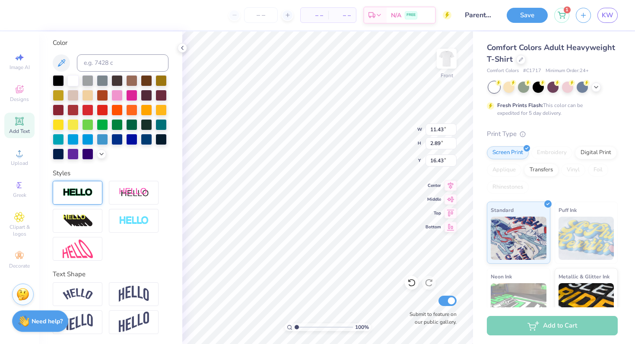
type input "2.92"
type input "15.77"
type input "11.43"
type input "2.89"
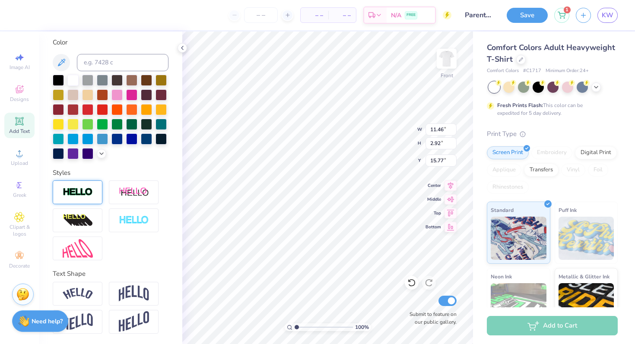
type input "20.60"
type input "2.58"
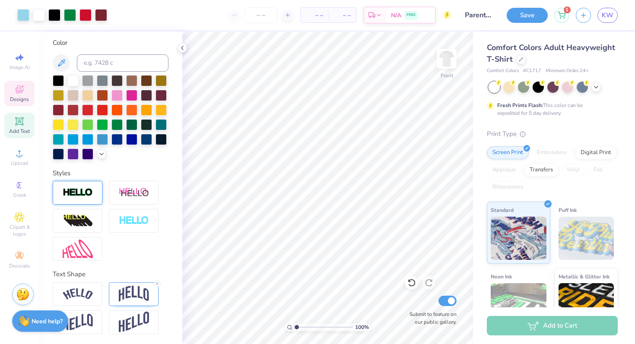
click at [18, 94] on icon at bounding box center [19, 89] width 10 height 10
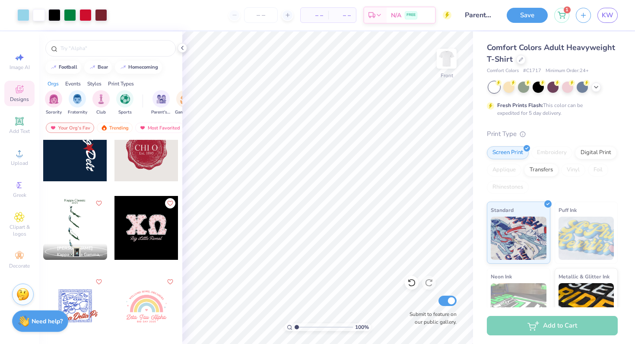
scroll to position [6462, 0]
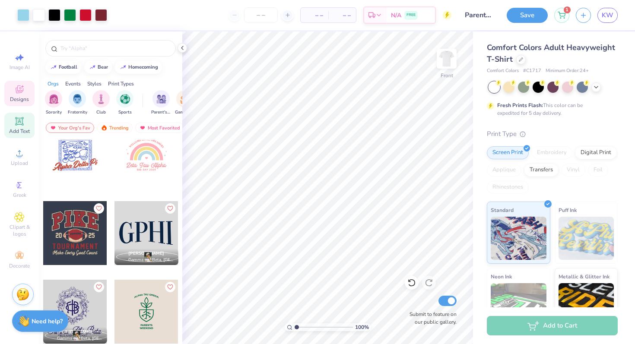
click at [13, 120] on div "Add Text" at bounding box center [19, 125] width 30 height 25
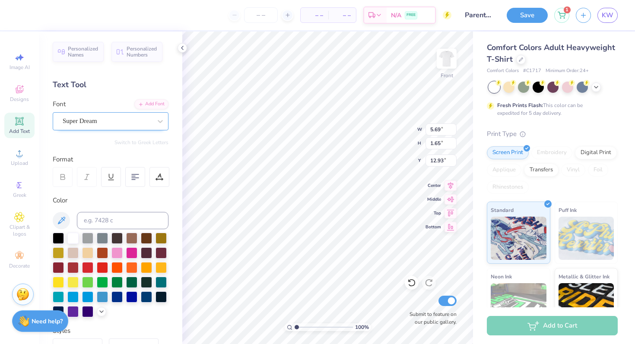
click at [112, 128] on div "Super Dream" at bounding box center [111, 121] width 116 height 18
click at [61, 241] on div at bounding box center [58, 238] width 11 height 11
type input "21.02"
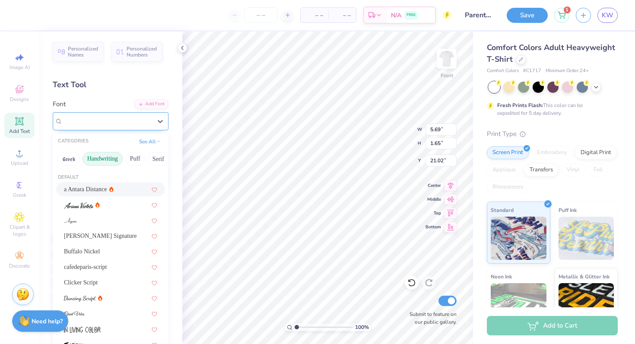
click at [98, 122] on div "Super Dream" at bounding box center [107, 120] width 91 height 13
click at [148, 161] on button "Serif" at bounding box center [158, 159] width 21 height 14
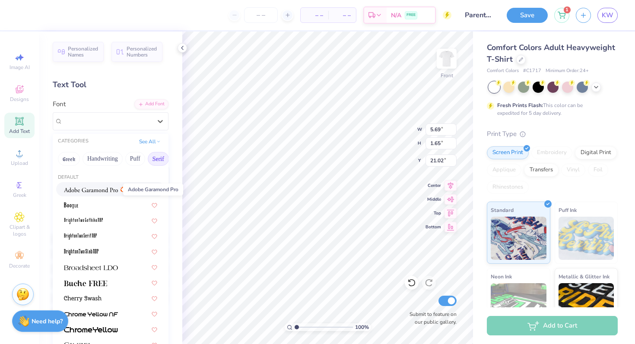
click at [102, 188] on img at bounding box center [91, 190] width 54 height 6
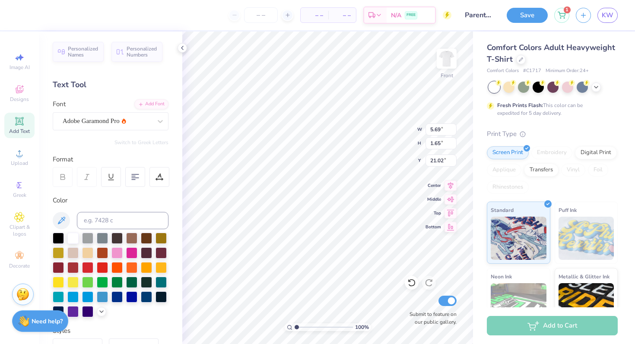
type input "5.95"
type input "1.64"
type input "21.03"
type textarea "[GEOGRAPHIC_DATA], [US_STATE]"
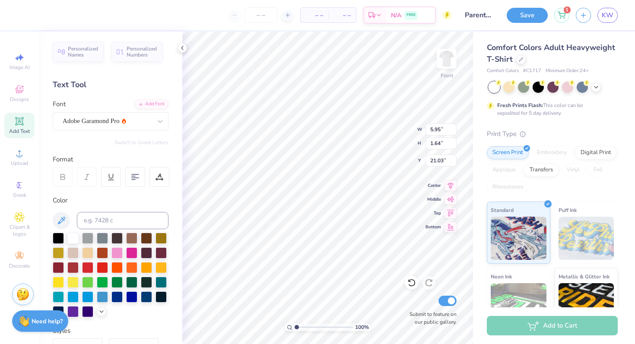
scroll to position [0, 3]
type input "6.59"
type input "0.72"
type input "21.92"
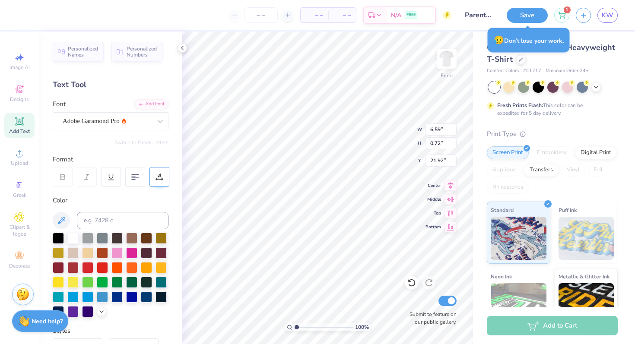
click at [161, 179] on icon at bounding box center [159, 179] width 6 height 0
type input "18.91"
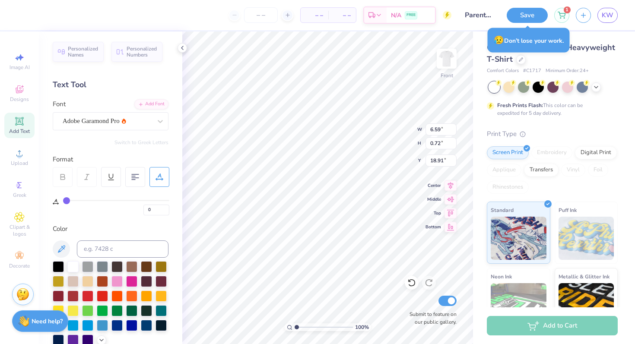
type input "1"
type input "2"
type input "3"
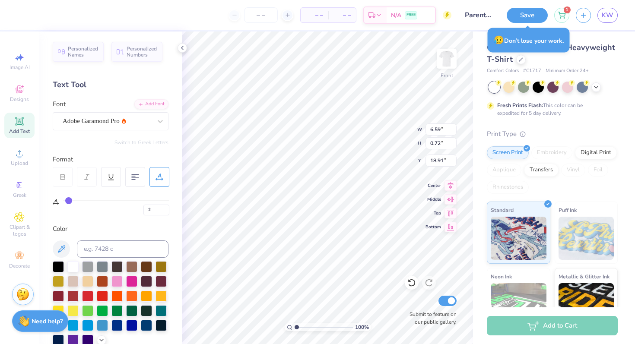
type input "3"
type input "4"
type input "5"
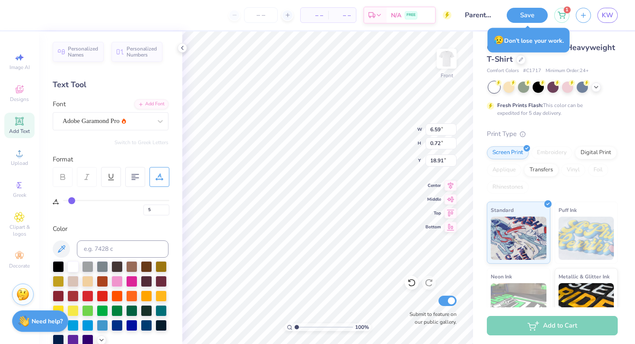
type input "6"
type input "7"
type input "8"
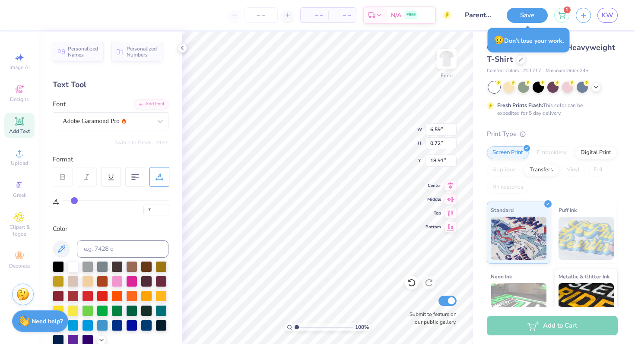
type input "8"
type input "9"
type input "10"
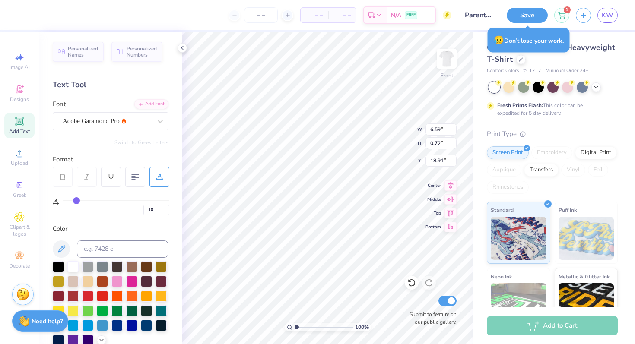
type input "11"
drag, startPoint x: 67, startPoint y: 202, endPoint x: 78, endPoint y: 202, distance: 10.8
click at [78, 201] on input "range" at bounding box center [116, 200] width 106 height 1
drag, startPoint x: 78, startPoint y: 202, endPoint x: 70, endPoint y: 201, distance: 7.8
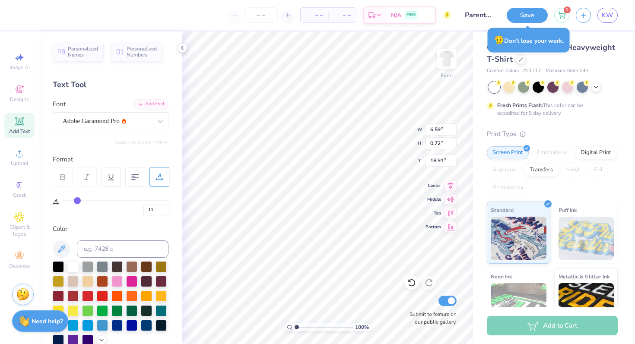
type input "4"
click at [70, 201] on input "range" at bounding box center [116, 200] width 106 height 1
type input "4"
type input "7.22"
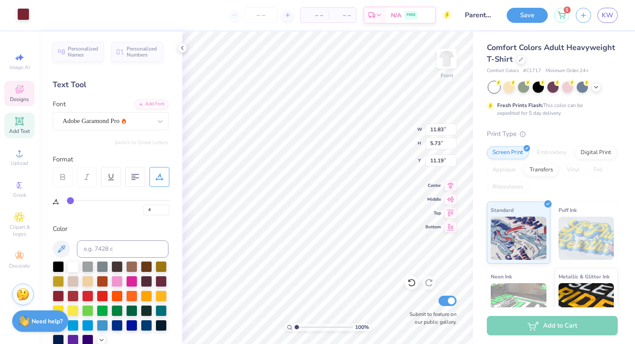
click at [25, 13] on div at bounding box center [23, 14] width 12 height 12
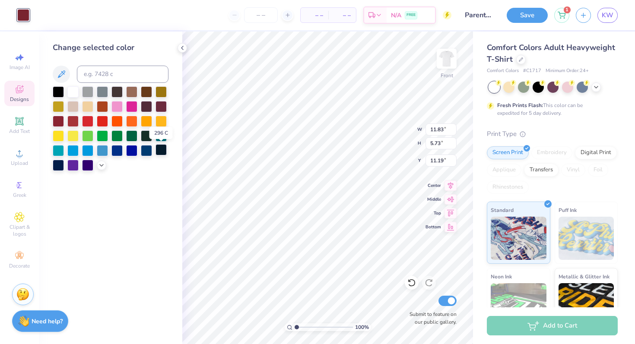
click at [161, 151] on div at bounding box center [160, 149] width 11 height 11
click at [69, 126] on div at bounding box center [72, 120] width 11 height 11
click at [102, 164] on polyline at bounding box center [101, 165] width 3 height 2
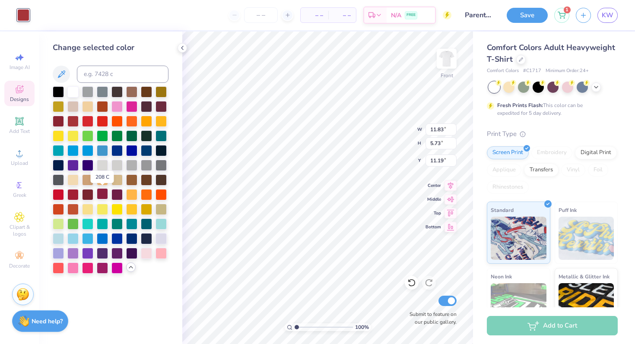
click at [104, 196] on div at bounding box center [102, 193] width 11 height 11
click at [115, 195] on div at bounding box center [116, 193] width 11 height 11
click at [161, 106] on div at bounding box center [160, 105] width 11 height 11
click at [61, 123] on div at bounding box center [58, 120] width 11 height 11
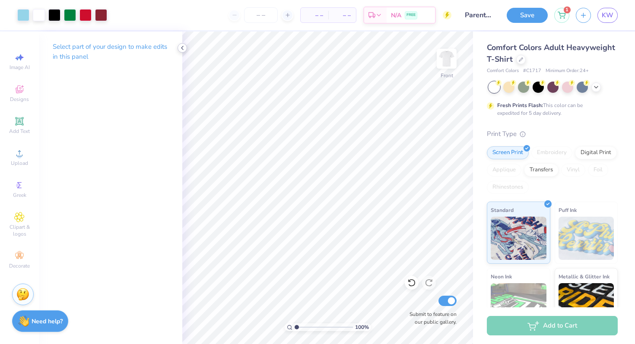
click at [185, 50] on icon at bounding box center [182, 47] width 7 height 7
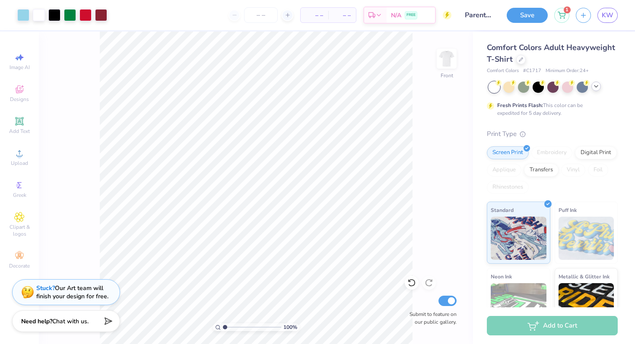
click at [598, 87] on icon at bounding box center [595, 86] width 7 height 7
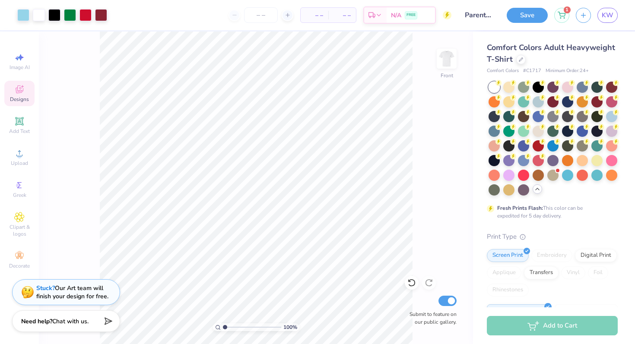
click at [20, 98] on span "Designs" at bounding box center [19, 99] width 19 height 7
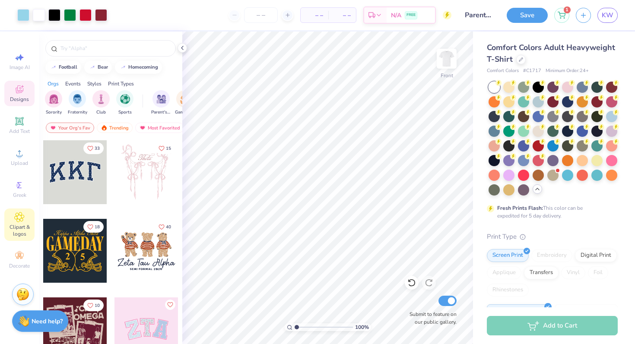
click at [23, 220] on icon at bounding box center [19, 217] width 10 height 10
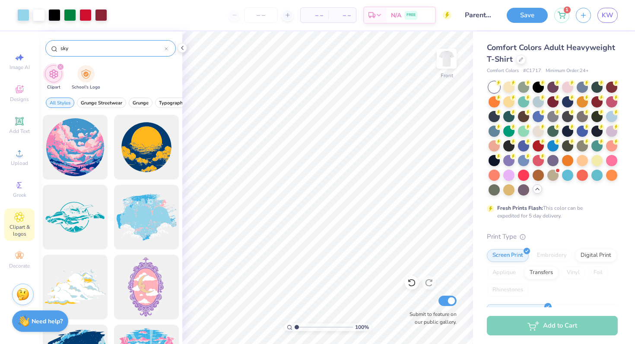
click at [164, 51] on input "sky" at bounding box center [112, 48] width 105 height 9
click at [166, 48] on icon at bounding box center [166, 48] width 3 height 3
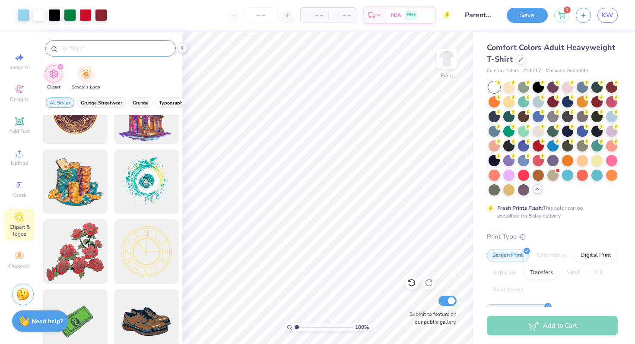
scroll to position [0, 0]
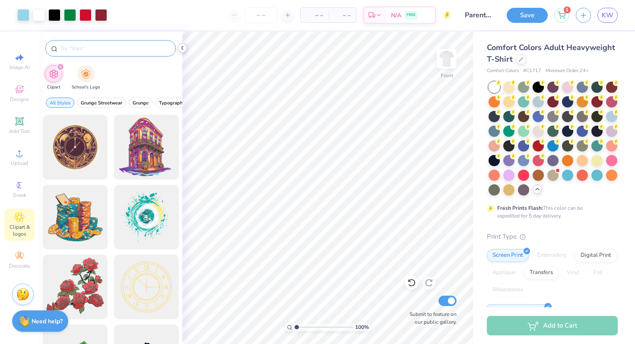
click at [182, 46] on icon at bounding box center [182, 47] width 7 height 7
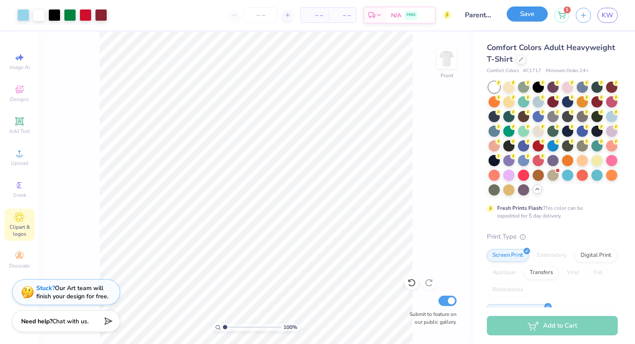
click at [516, 17] on button "Save" at bounding box center [526, 13] width 41 height 15
type textarea "x"
